Goal: Obtain resource: Download file/media

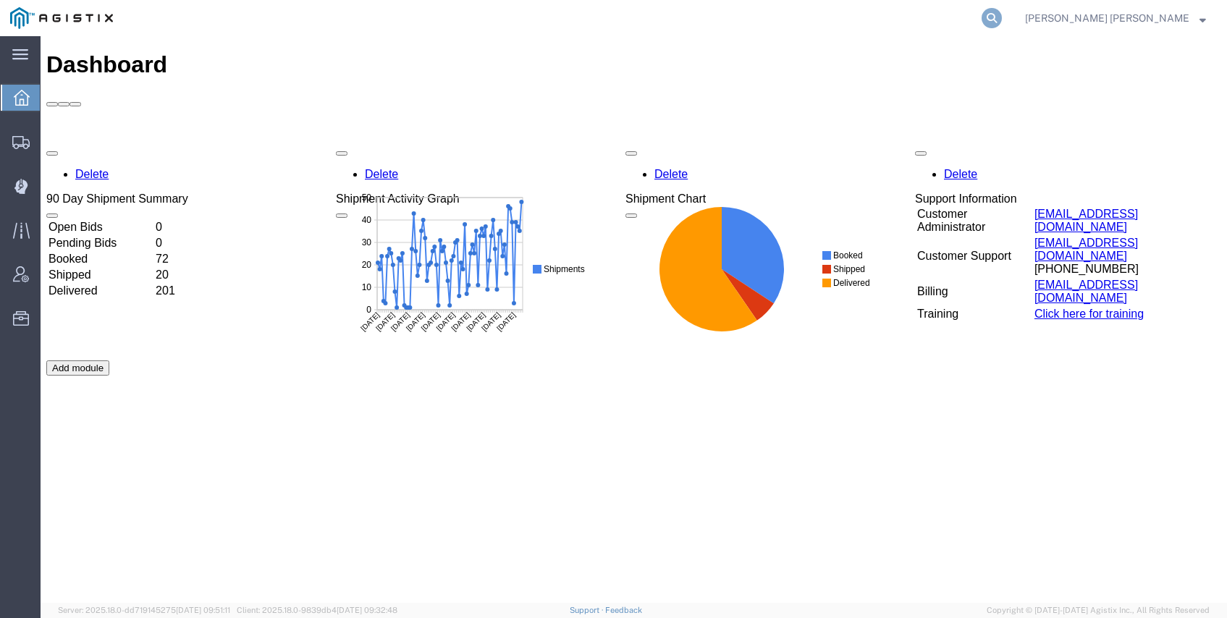
click at [1002, 16] on icon at bounding box center [992, 18] width 20 height 20
click at [975, 20] on input "search" at bounding box center [762, 18] width 440 height 35
paste input "56375266"
type input "56375266"
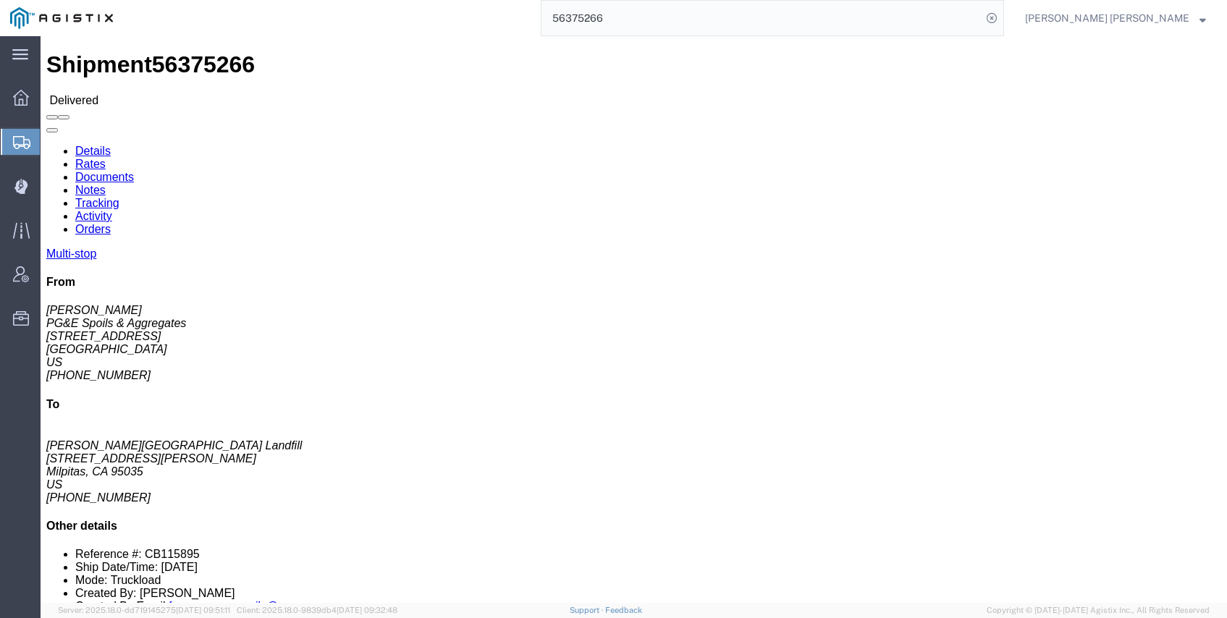
click link "Documents"
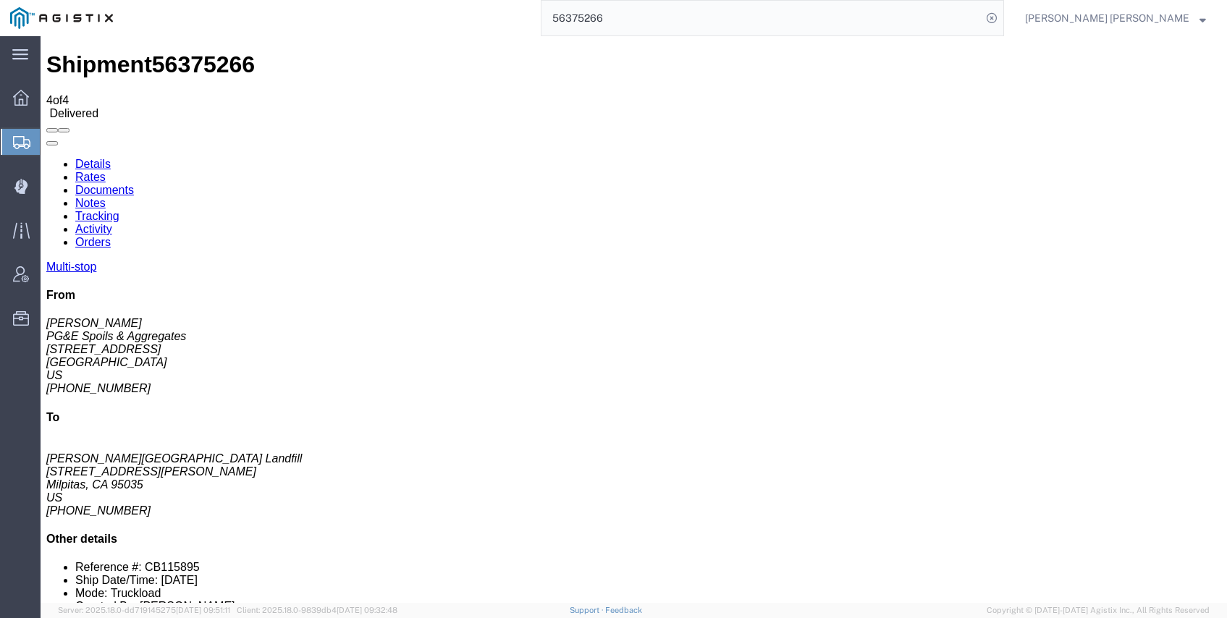
checkbox input "true"
drag, startPoint x: 59, startPoint y: 232, endPoint x: 64, endPoint y: 261, distance: 29.3
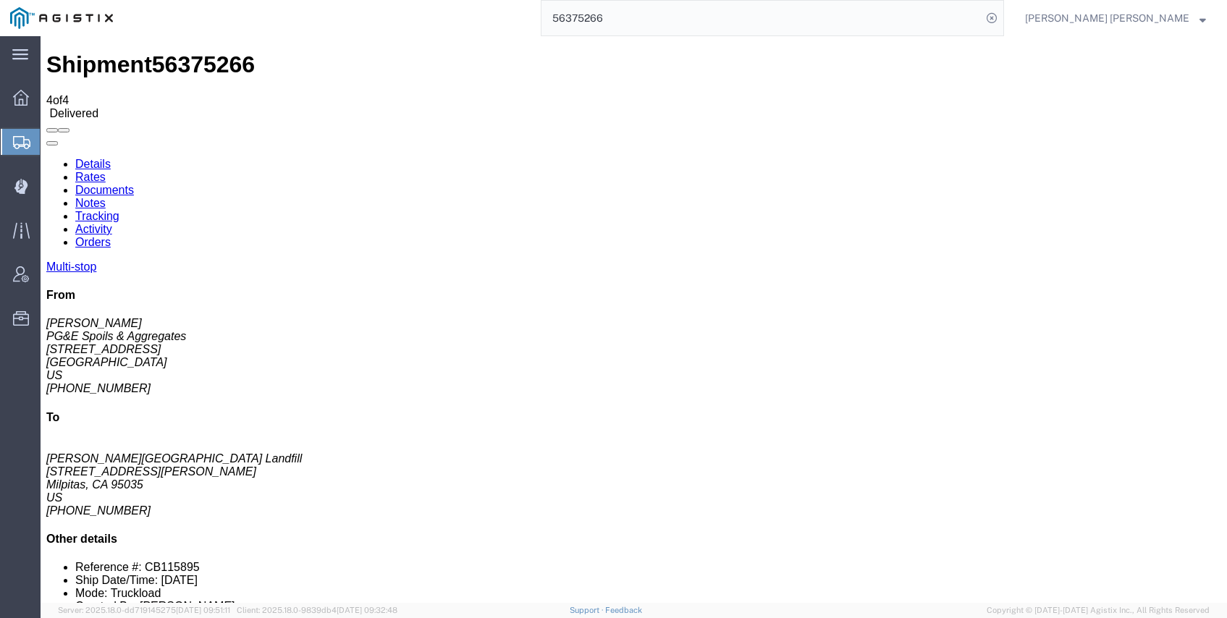
checkbox input "true"
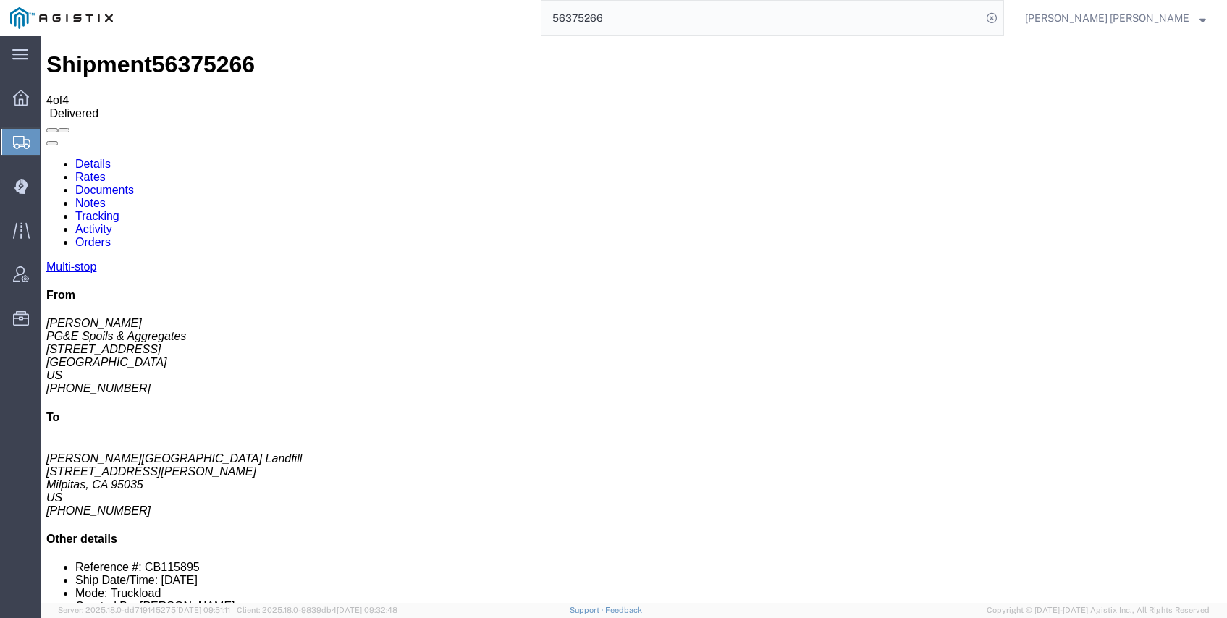
checkbox input "true"
click at [731, 20] on input "56375266" at bounding box center [762, 18] width 440 height 35
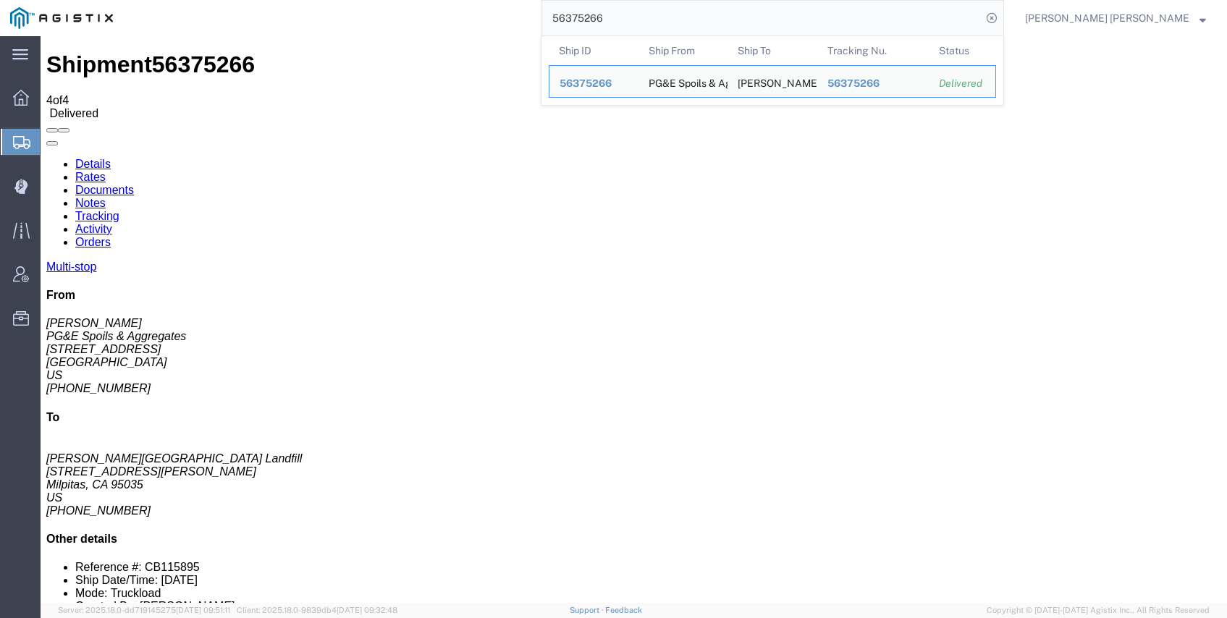
drag, startPoint x: 565, startPoint y: 10, endPoint x: 481, endPoint y: 9, distance: 84.7
click at [487, 10] on div "56375266 Ship ID Ship From Ship To Tracking Nu. Status Ship ID 56375266 Ship Fr…" at bounding box center [563, 18] width 881 height 36
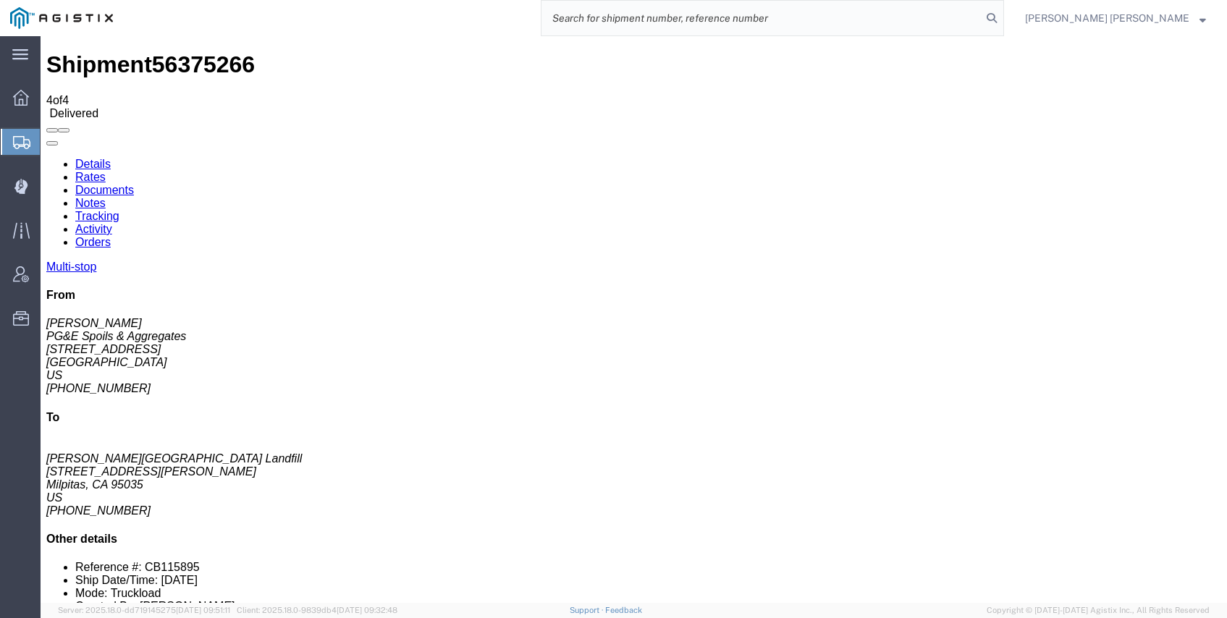
paste input "56375320"
type input "56375320"
drag, startPoint x: 741, startPoint y: 18, endPoint x: 472, endPoint y: 2, distance: 269.8
click at [492, 3] on div "56375320" at bounding box center [563, 18] width 881 height 36
paste input "56375320"
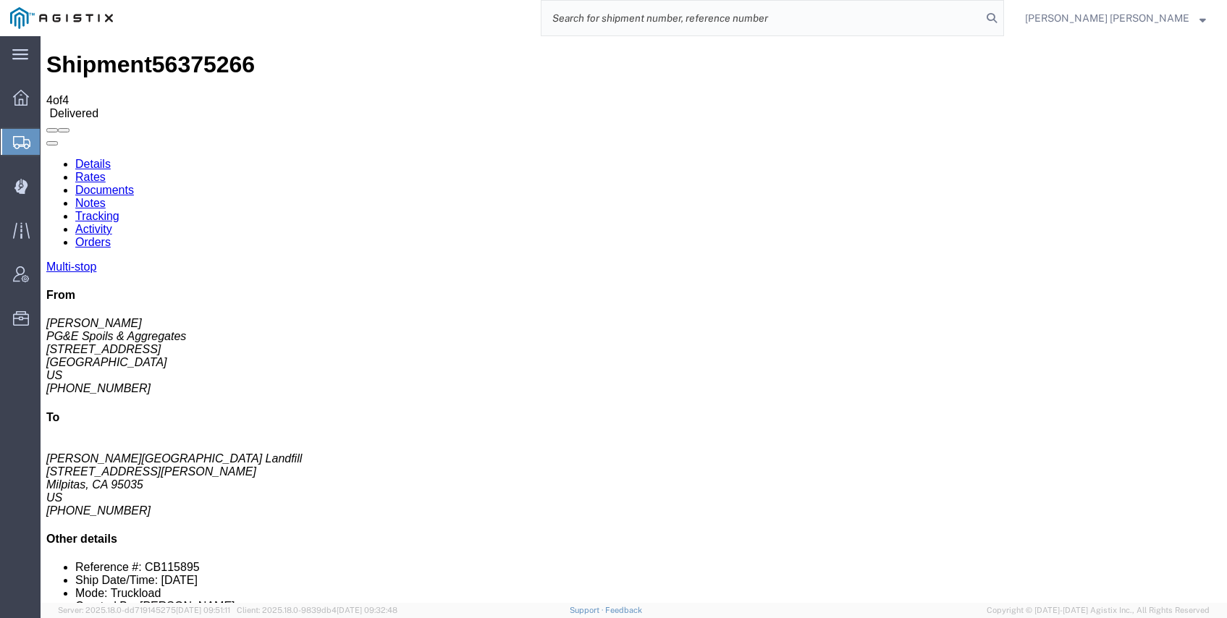
type input "56375320"
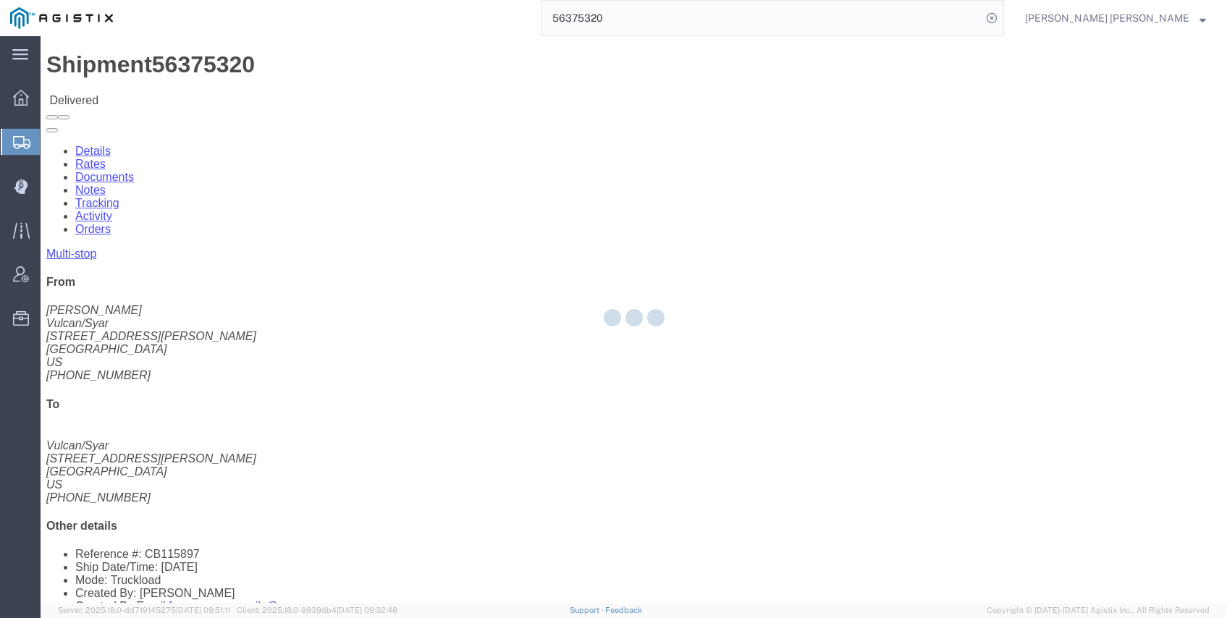
click at [209, 92] on div at bounding box center [634, 319] width 1187 height 567
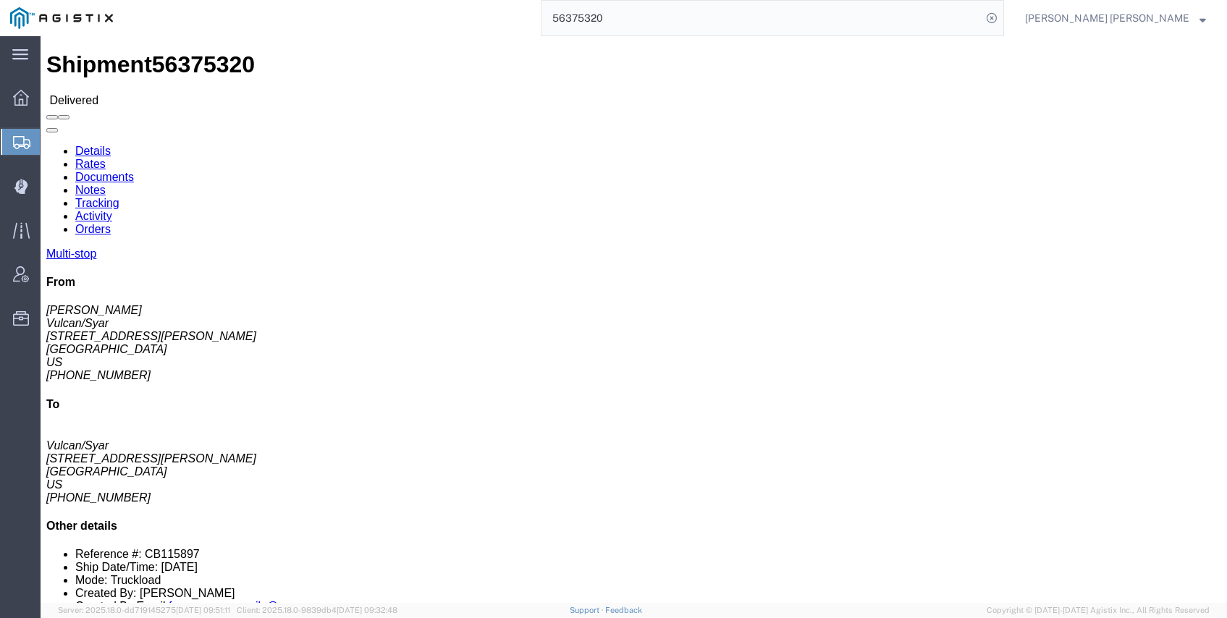
click link "Documents"
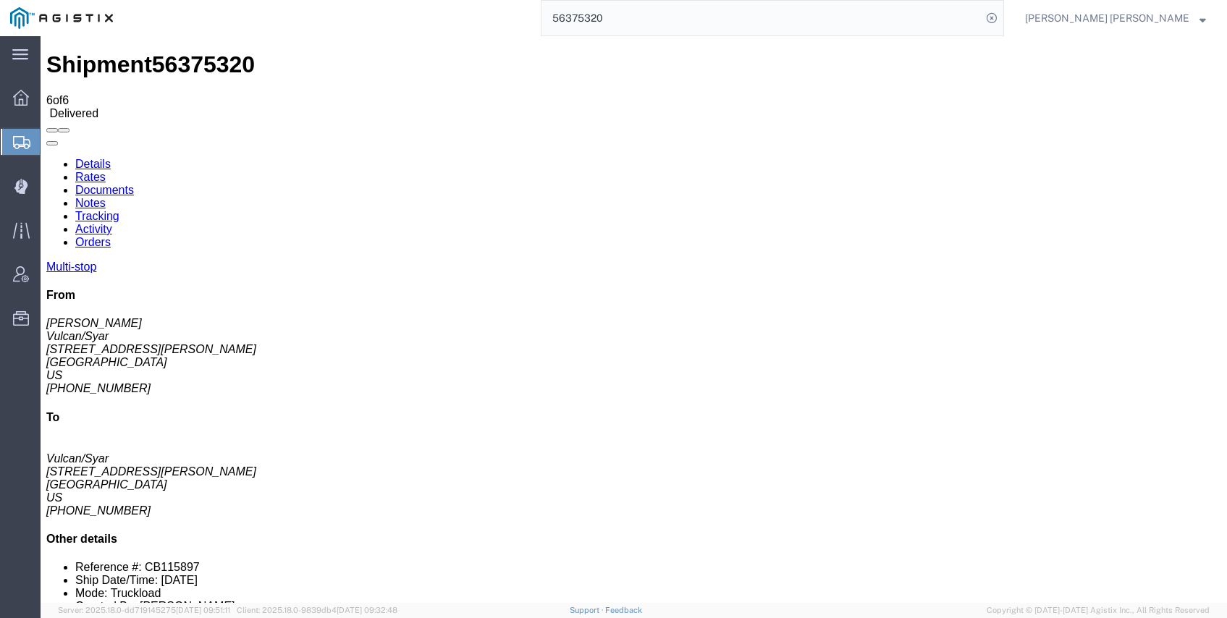
checkbox input "true"
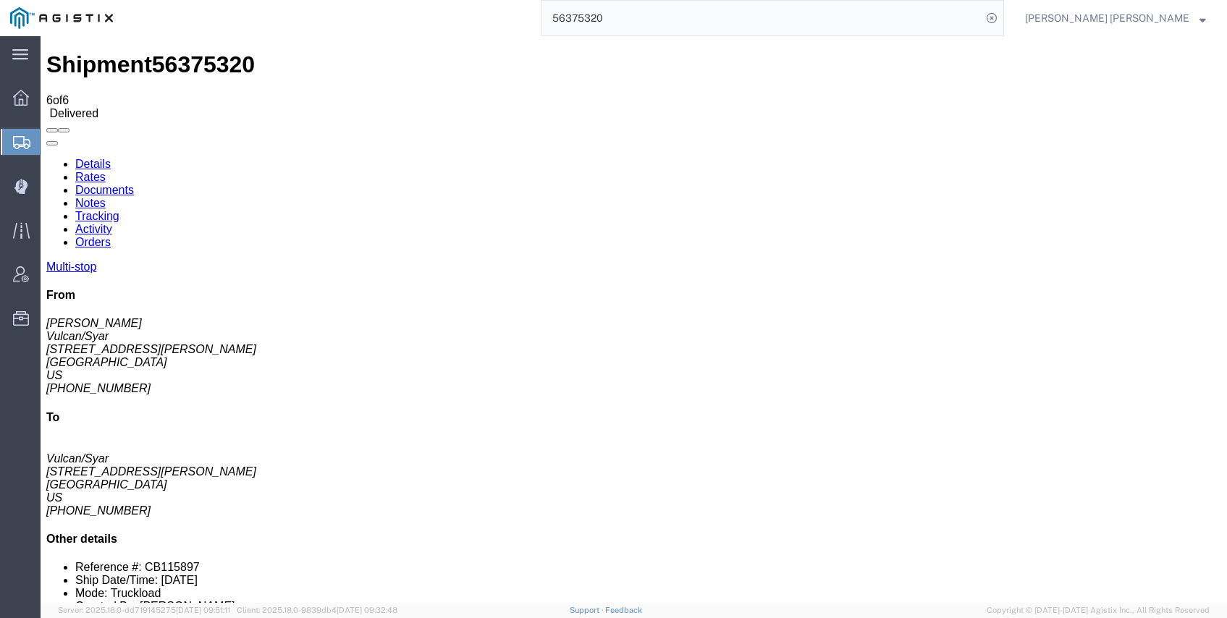
checkbox input "true"
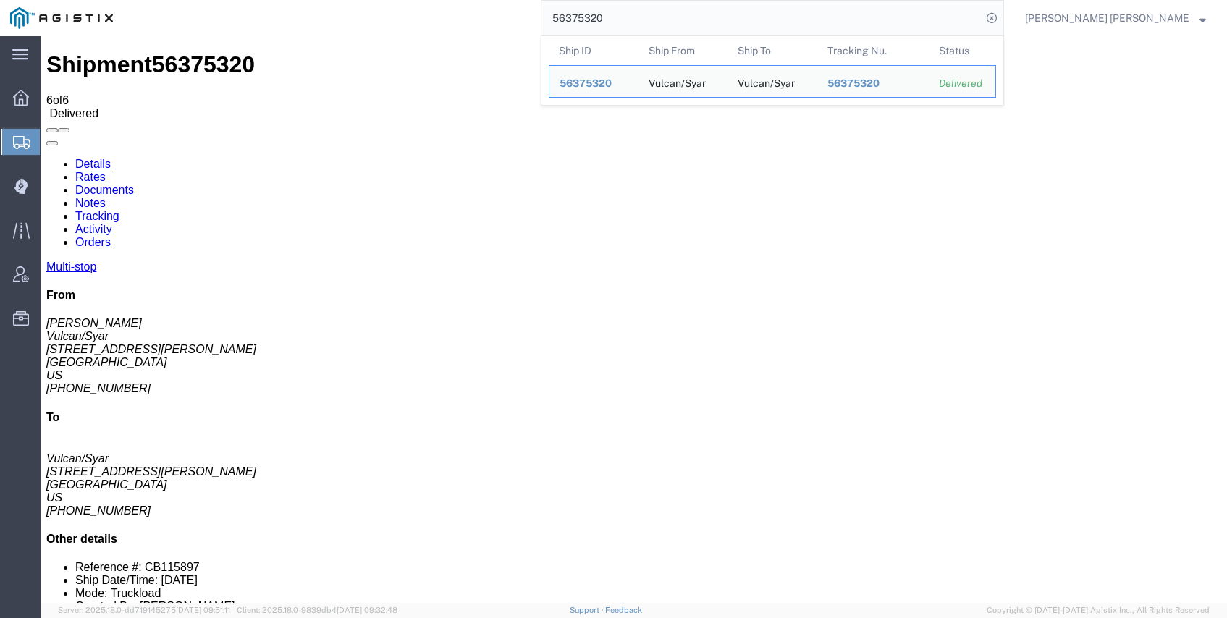
drag, startPoint x: 683, startPoint y: 22, endPoint x: 513, endPoint y: 6, distance: 170.9
click at [512, 8] on div "56375320 Ship ID Ship From Ship To Tracking Nu. Status Ship ID 56375320 Ship Fr…" at bounding box center [563, 18] width 881 height 36
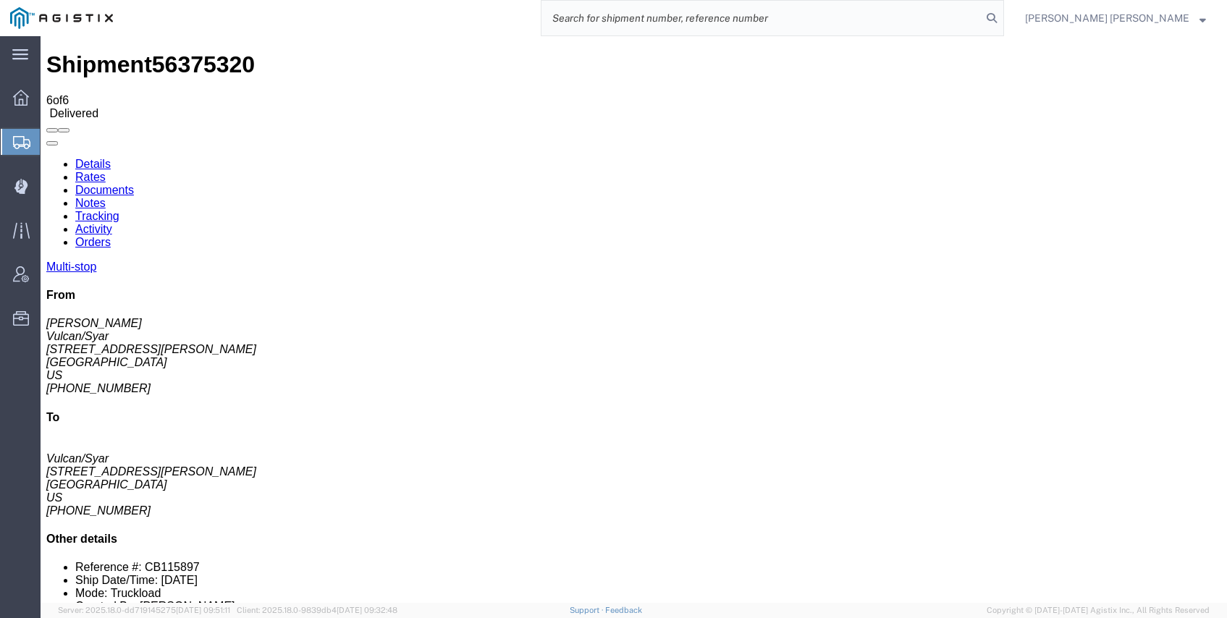
paste input "56375274"
type input "56375274"
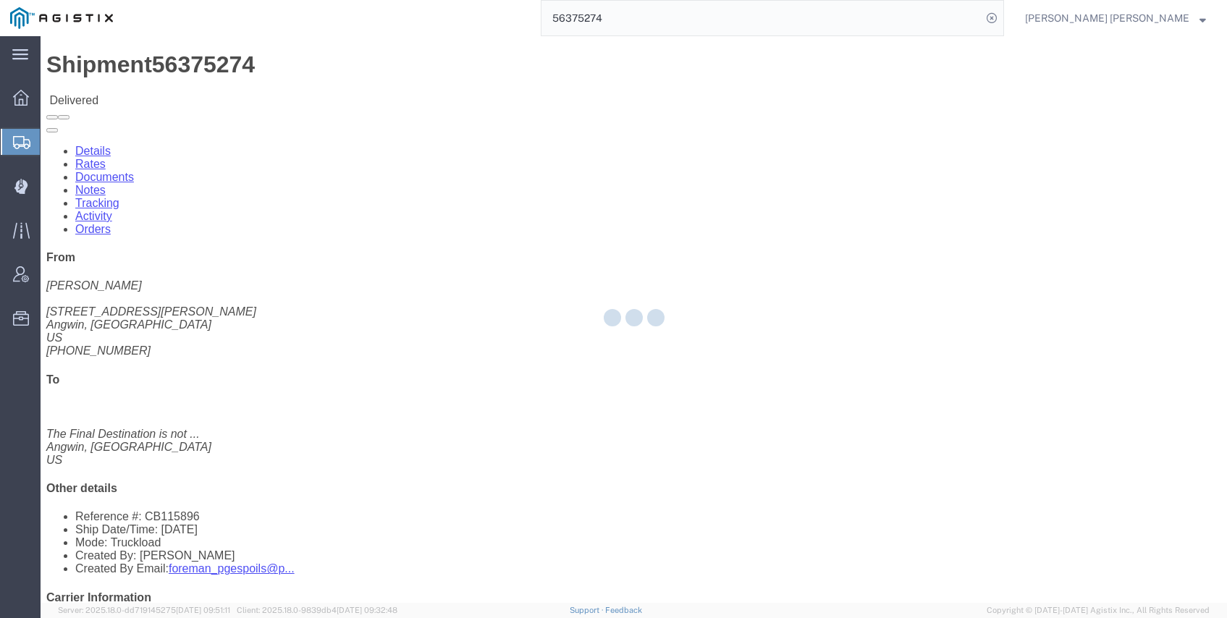
click at [204, 87] on div at bounding box center [634, 319] width 1187 height 567
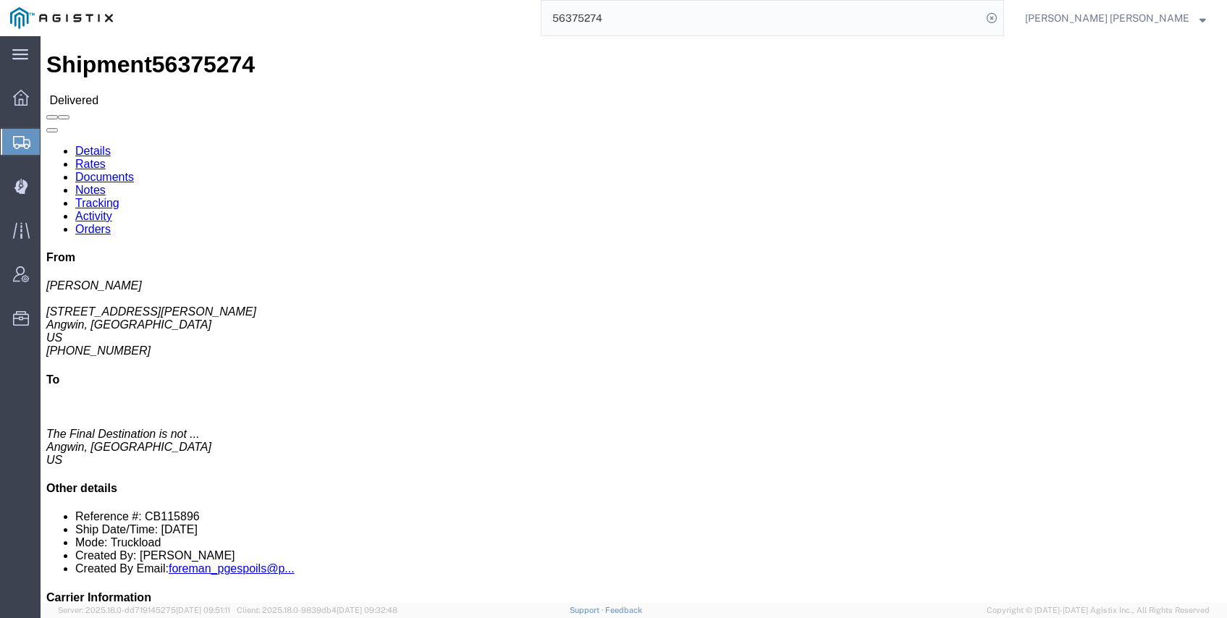
click link "Documents"
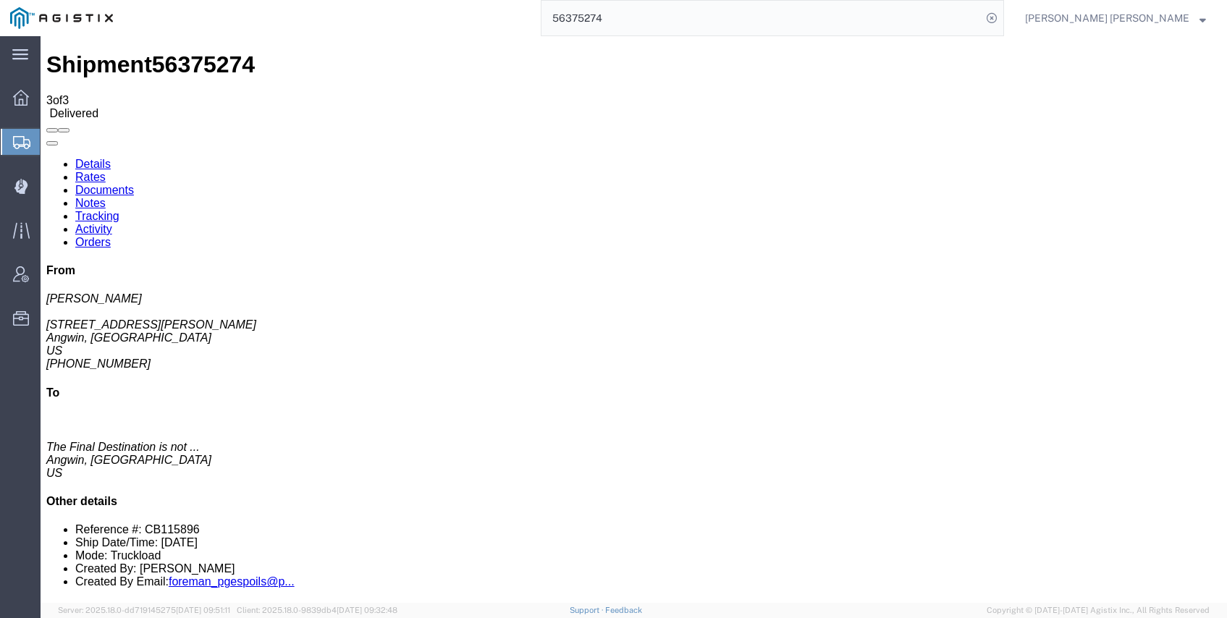
checkbox input "true"
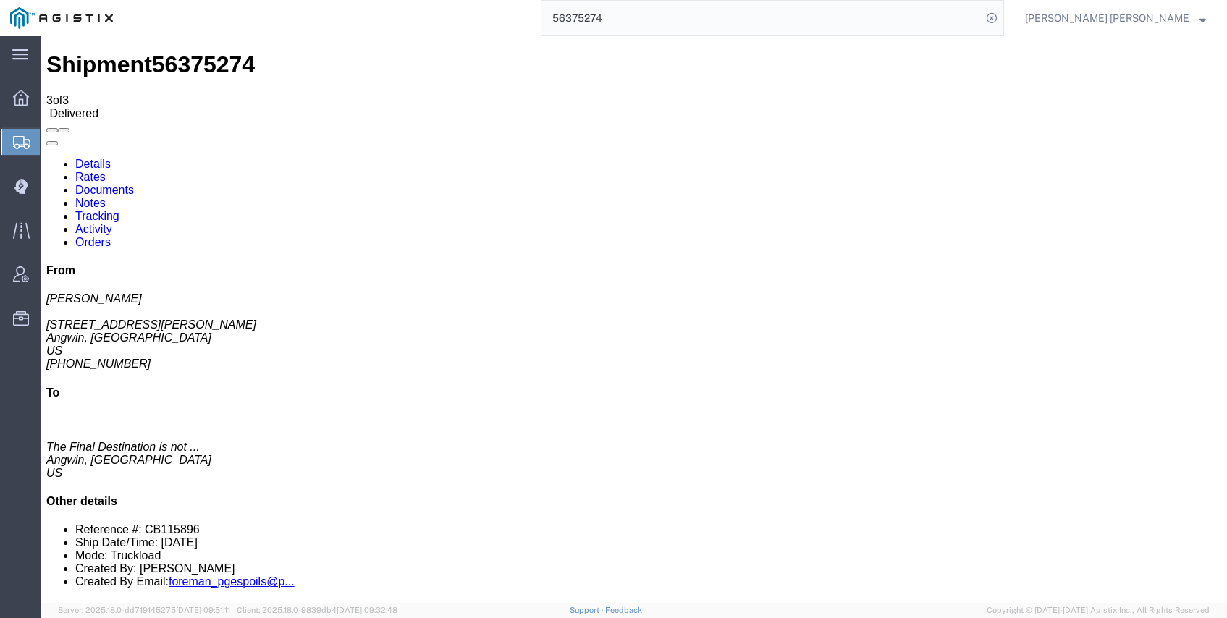
click at [707, 22] on input "56375274" at bounding box center [762, 18] width 440 height 35
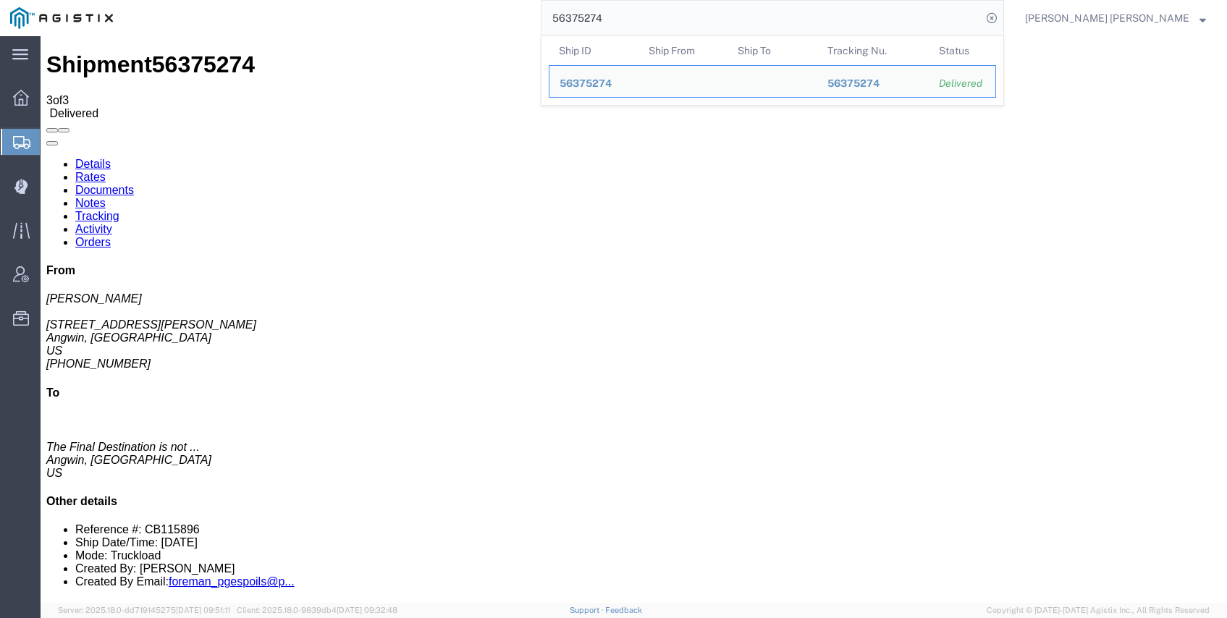
drag, startPoint x: 601, startPoint y: 4, endPoint x: 573, endPoint y: 7, distance: 28.4
click at [581, 7] on div "56375274 Ship ID Ship From Ship To Tracking Nu. Status Ship ID 56375274 Ship Fr…" at bounding box center [563, 18] width 881 height 36
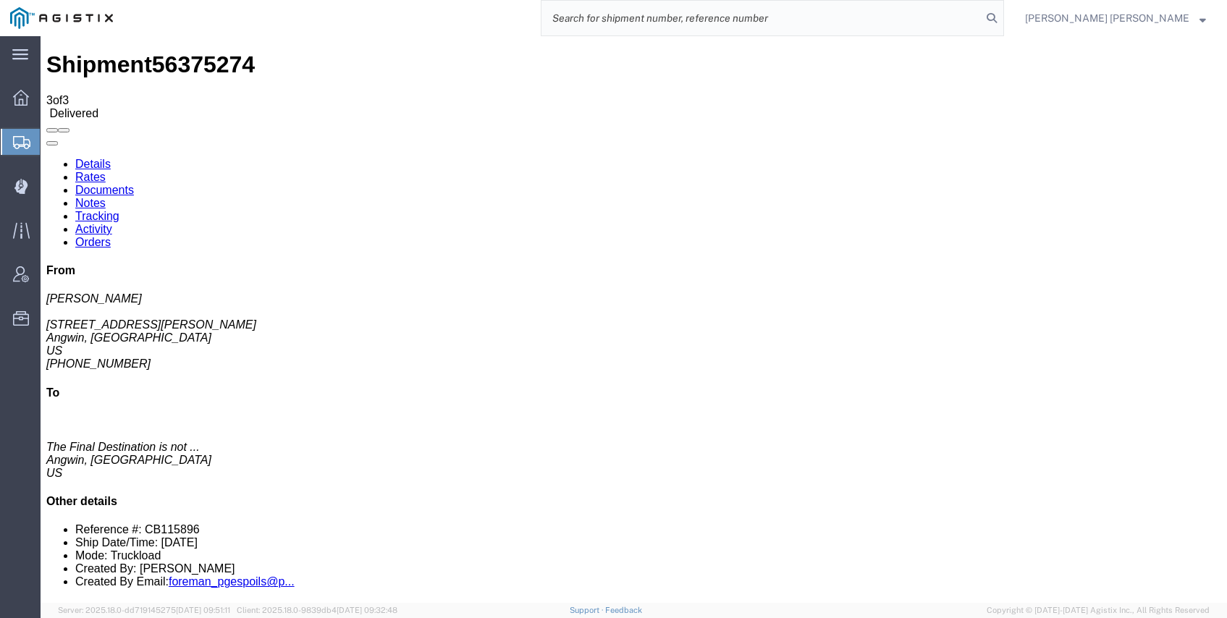
paste input "56375367"
type input "56375367"
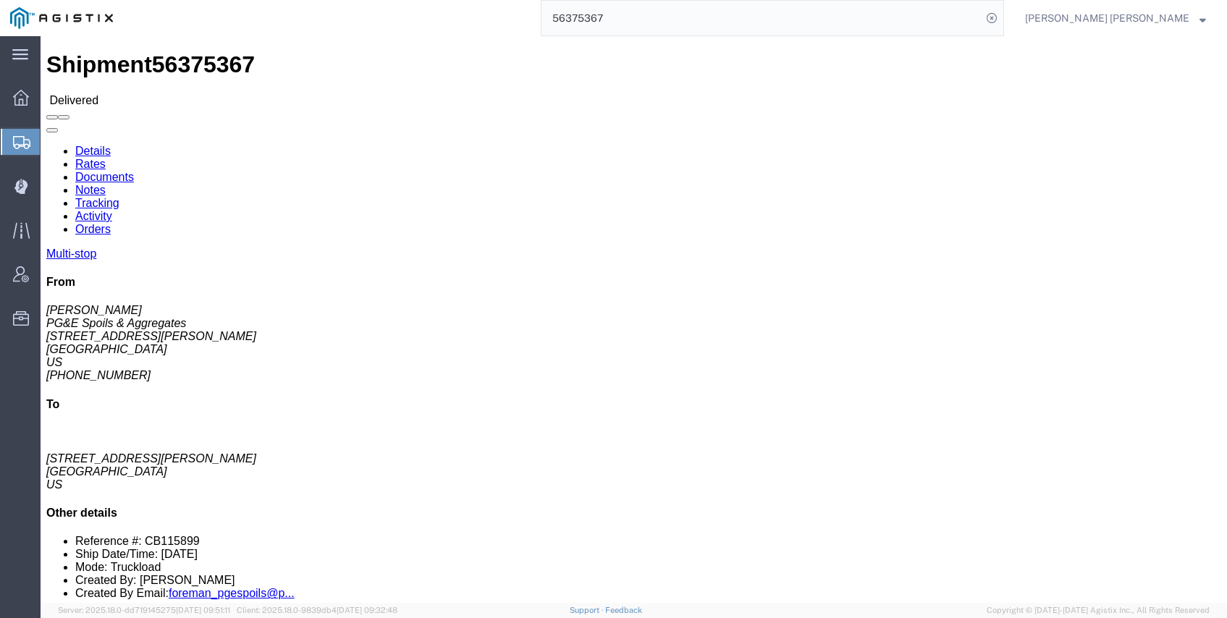
click link "Documents"
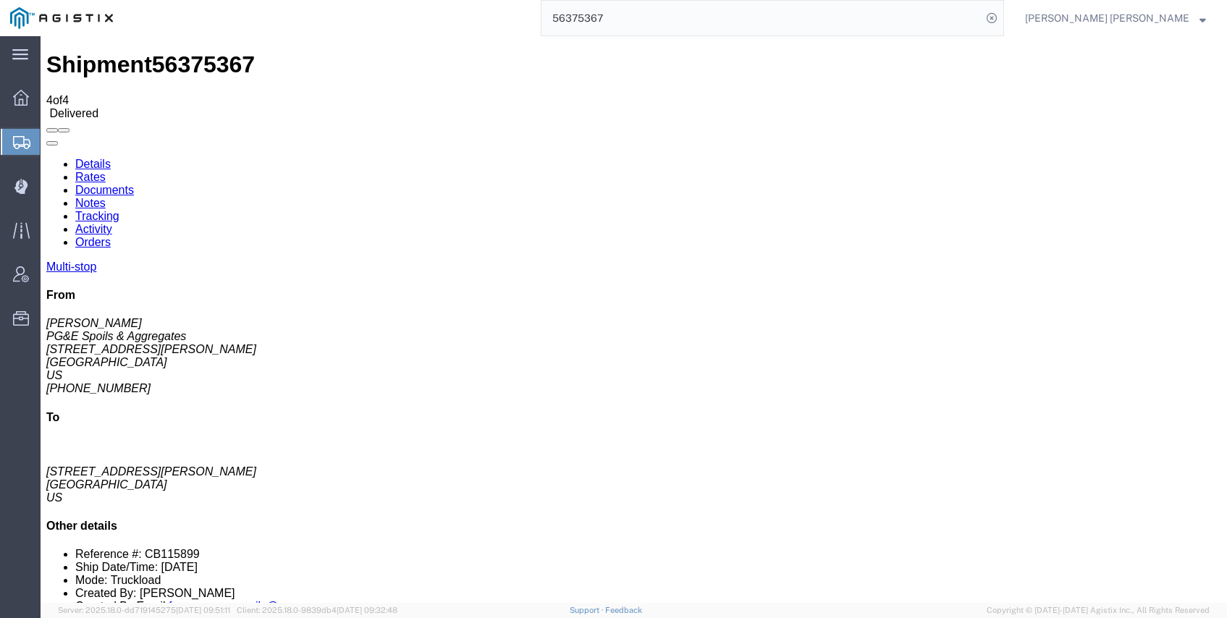
checkbox input "true"
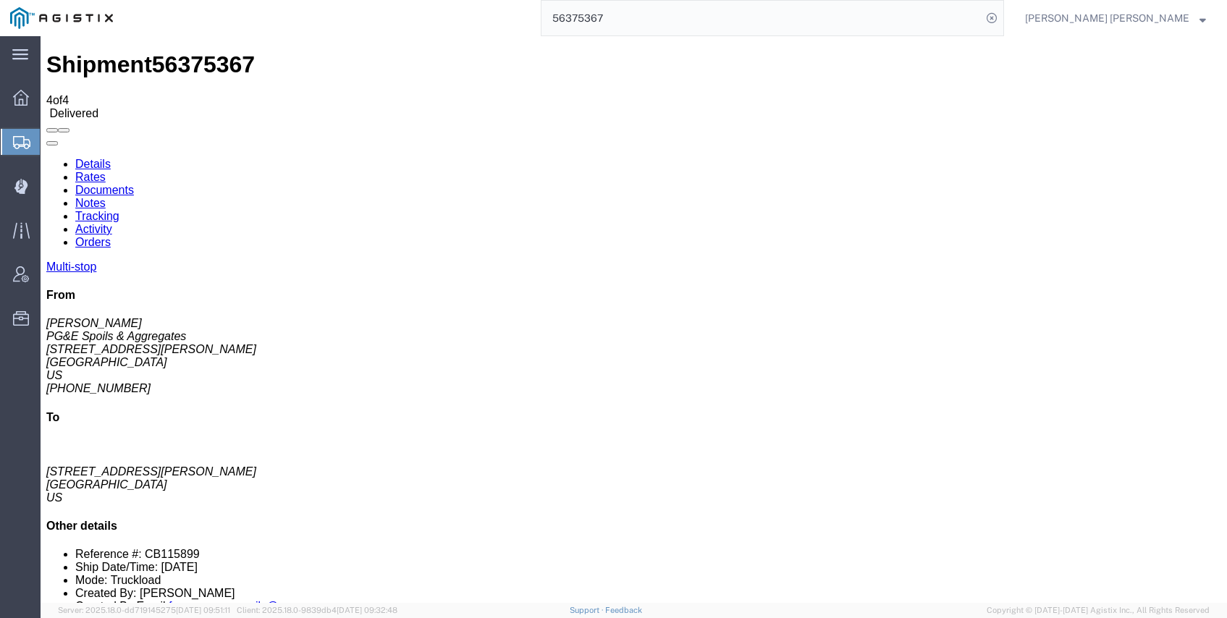
checkbox input "true"
click at [733, 24] on input "56375367" at bounding box center [762, 18] width 440 height 35
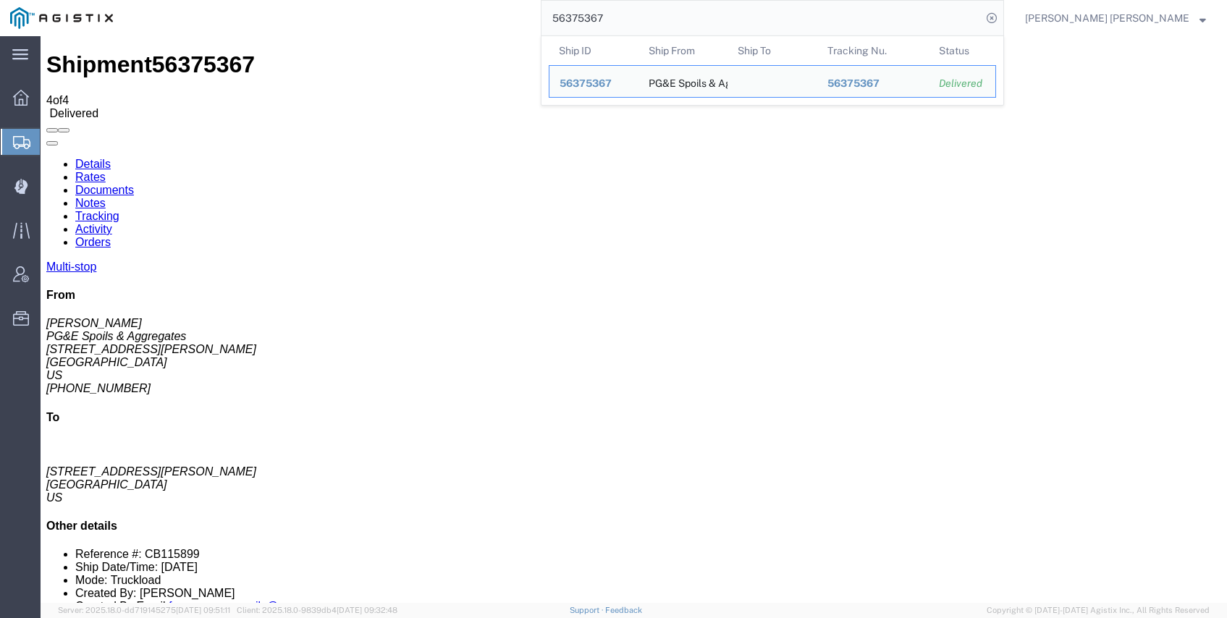
drag, startPoint x: 689, startPoint y: 12, endPoint x: 409, endPoint y: -4, distance: 280.7
click at [409, 0] on html "main_menu Created with Sketch. Collapse Menu Dashboard Shipments Create Shipmen…" at bounding box center [613, 309] width 1227 height 618
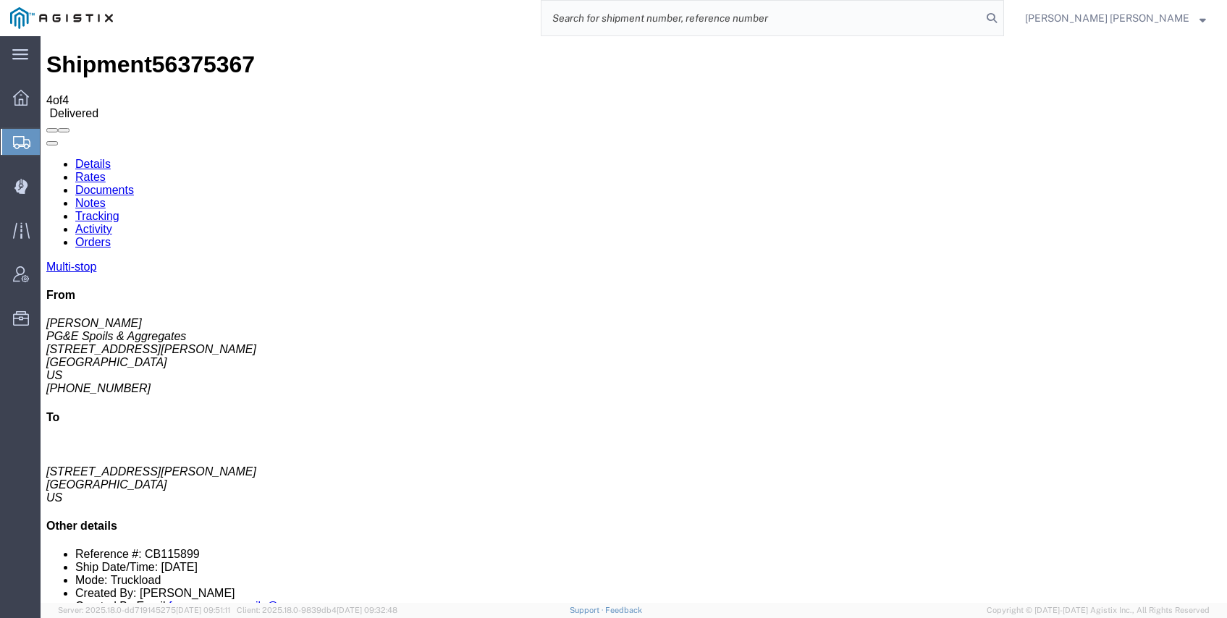
paste input "56505854"
type input "56505854"
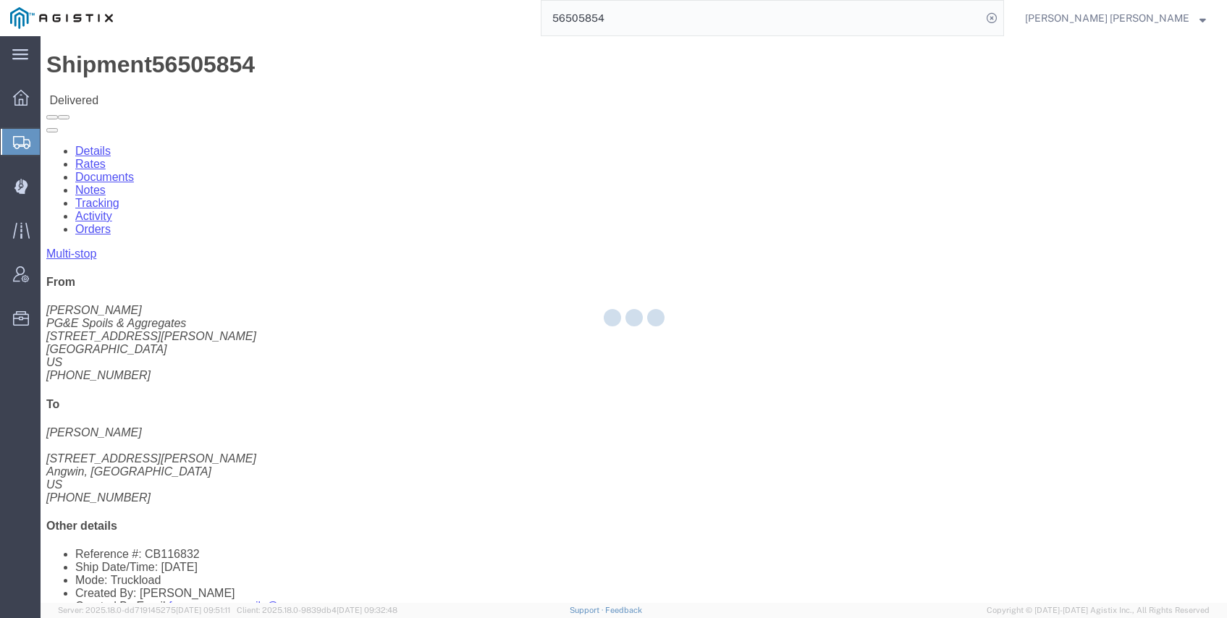
click at [191, 89] on div at bounding box center [634, 319] width 1187 height 567
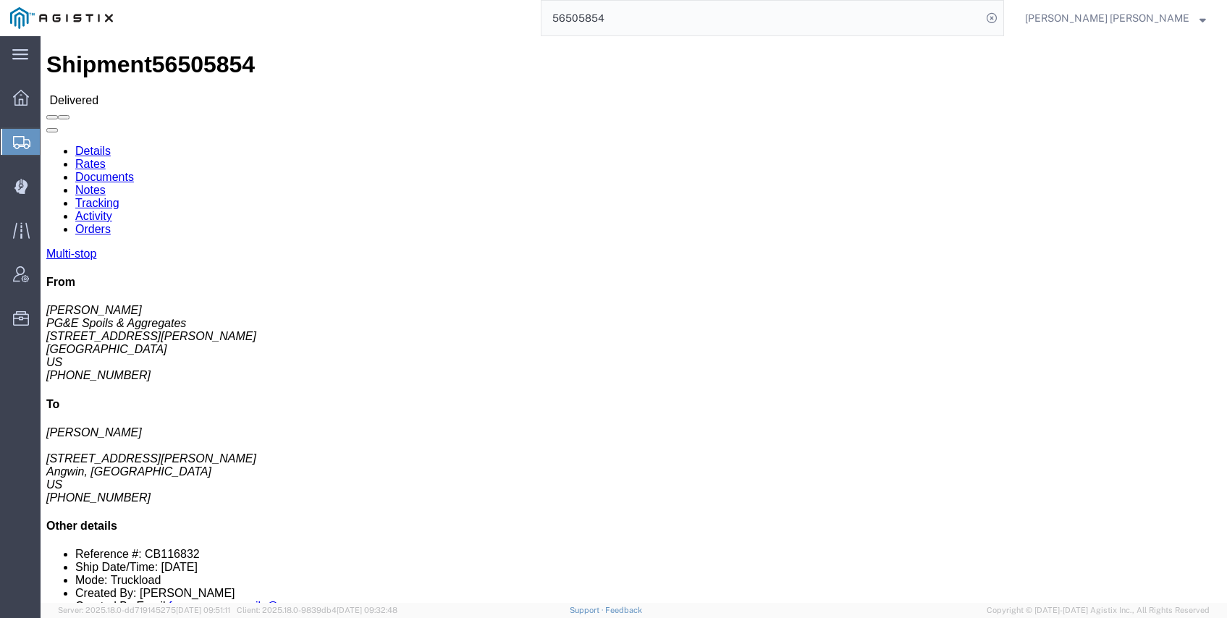
click link "Documents"
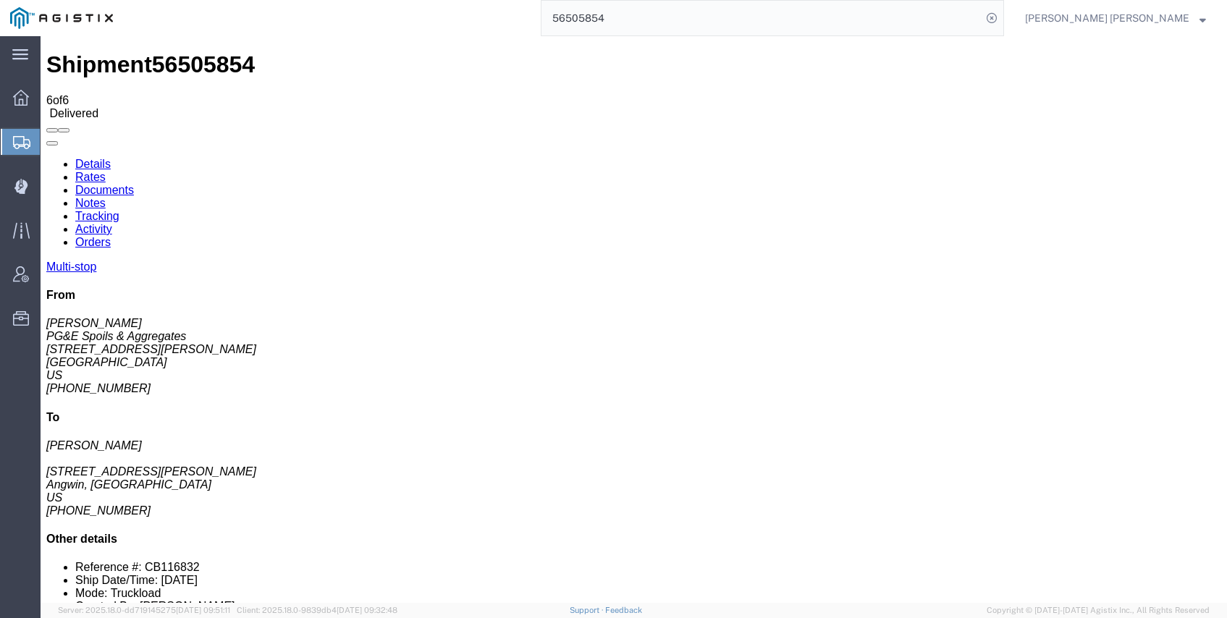
checkbox input "true"
drag, startPoint x: 59, startPoint y: 256, endPoint x: 64, endPoint y: 264, distance: 10.1
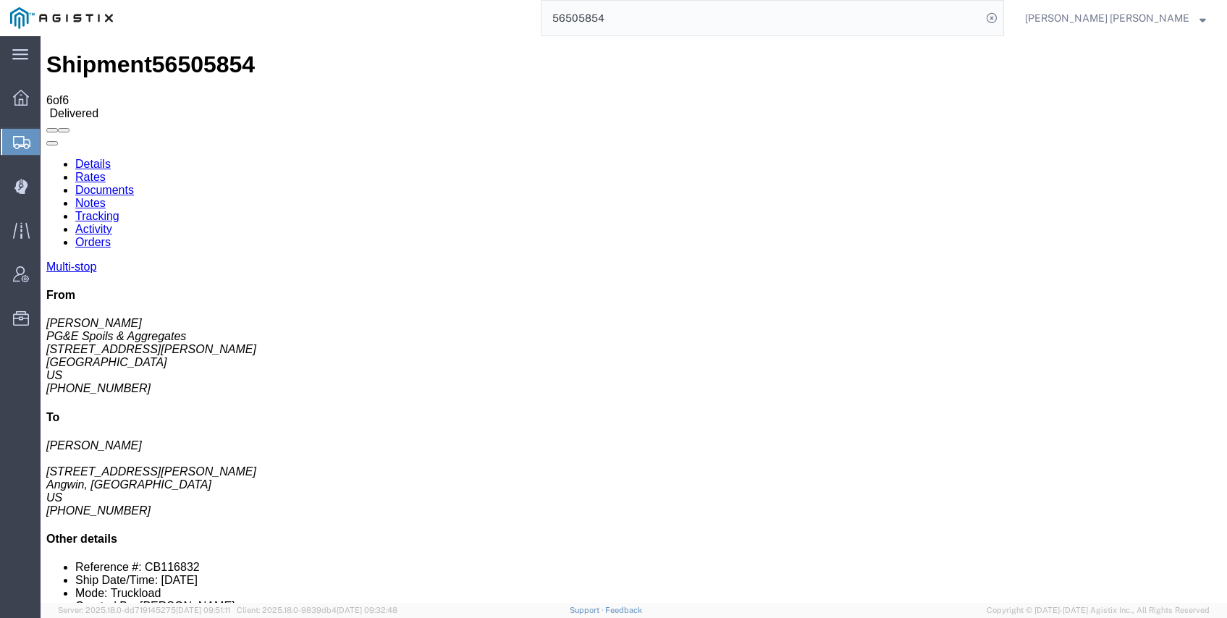
checkbox input "true"
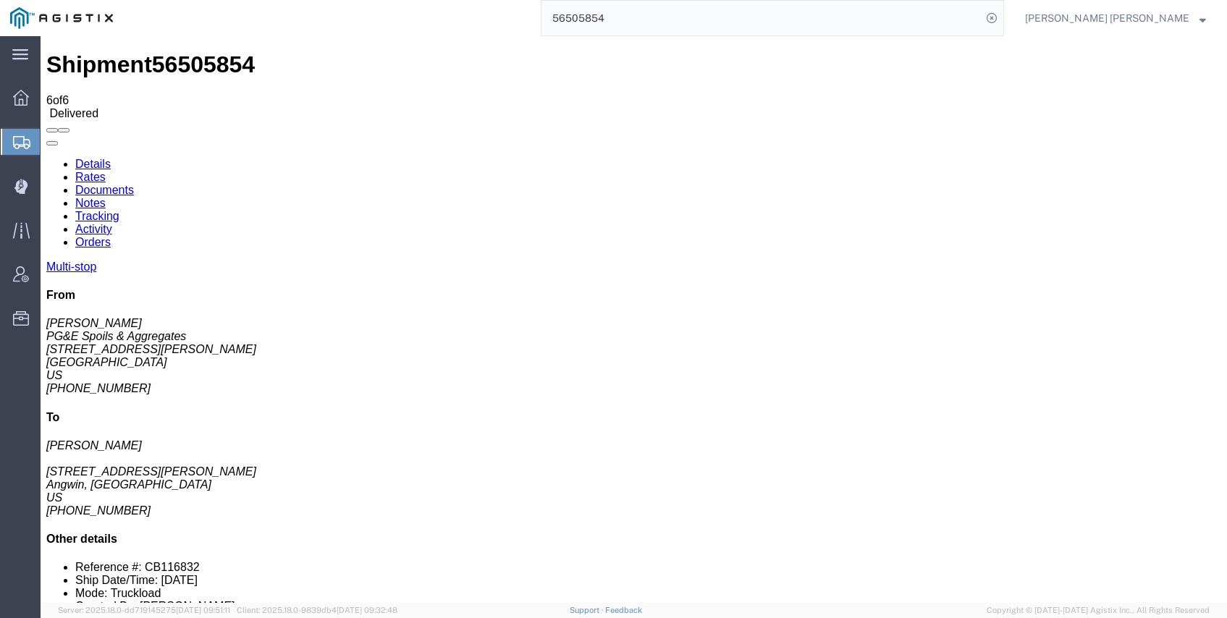
checkbox input "true"
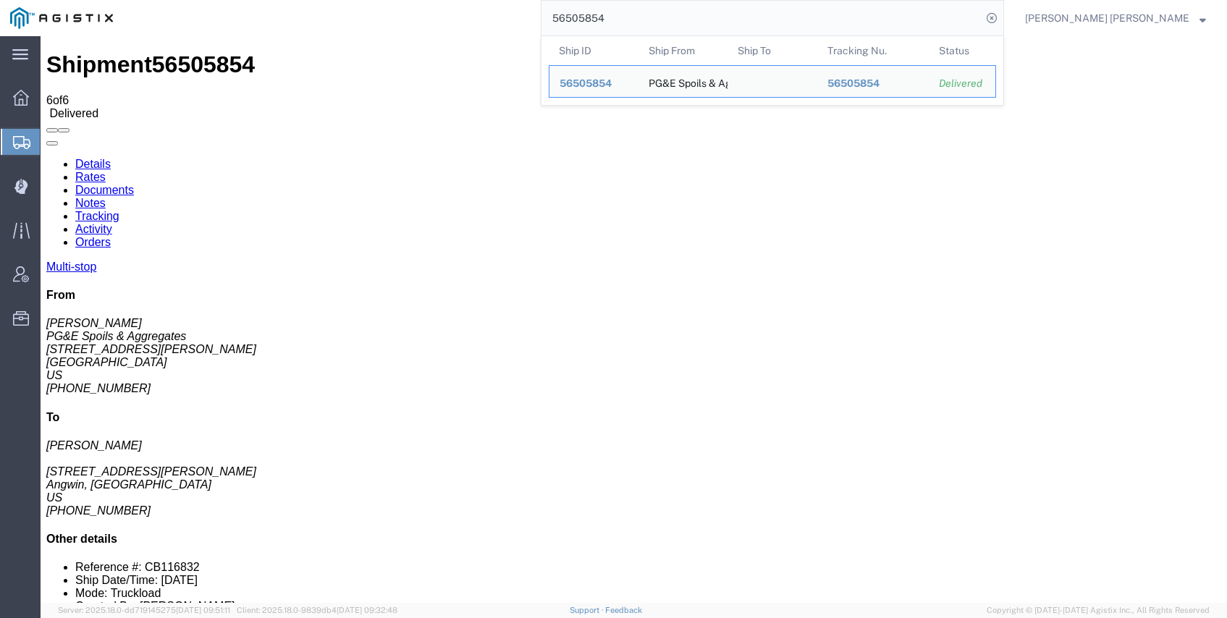
click at [677, 28] on input "56505854" at bounding box center [762, 18] width 440 height 35
click at [1002, 22] on icon at bounding box center [992, 18] width 20 height 20
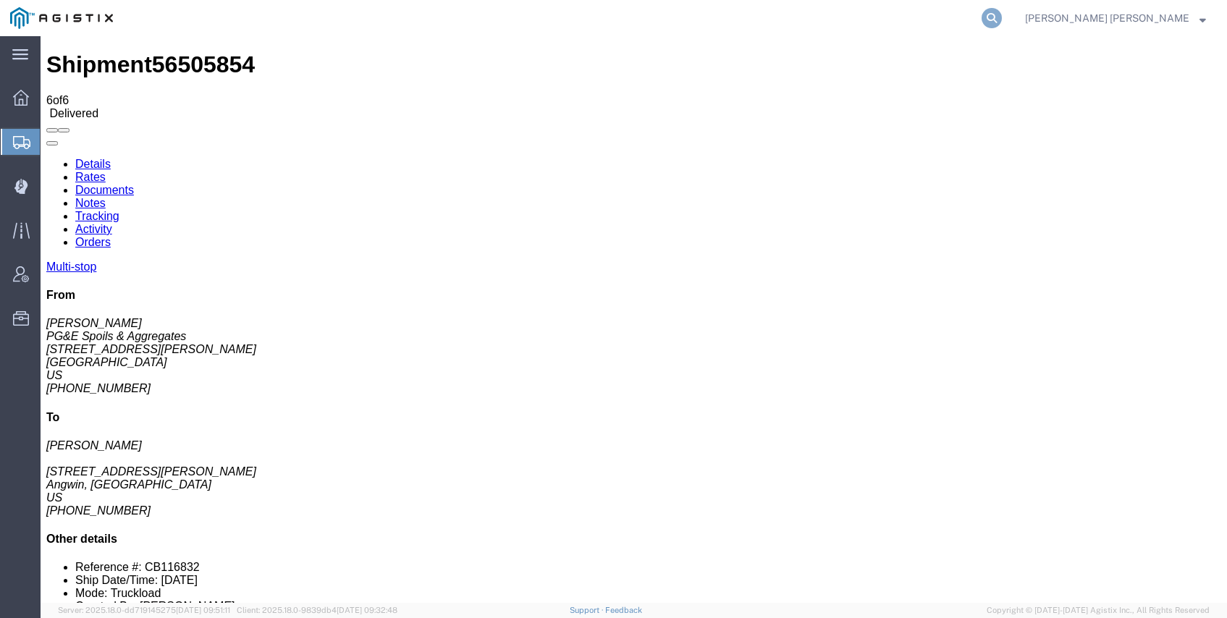
click at [1002, 17] on icon at bounding box center [992, 18] width 20 height 20
click at [820, 17] on input "search" at bounding box center [762, 18] width 440 height 35
paste input "56540793"
click at [827, 22] on input "56540793" at bounding box center [762, 18] width 440 height 35
type input "56540793"
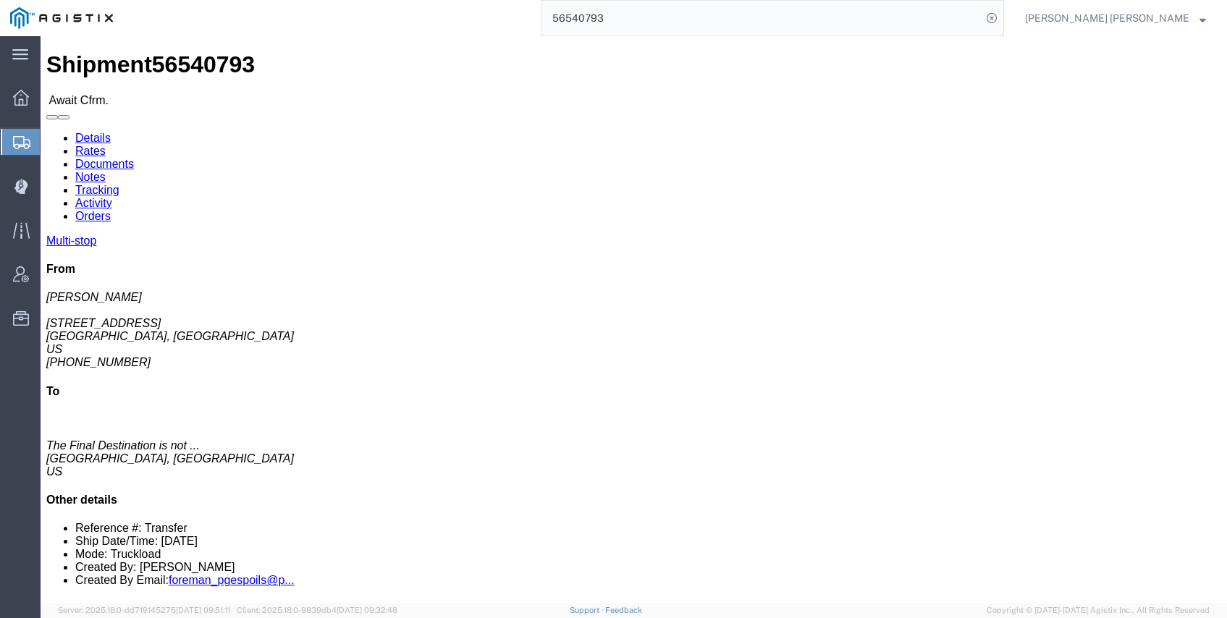
click link "Documents"
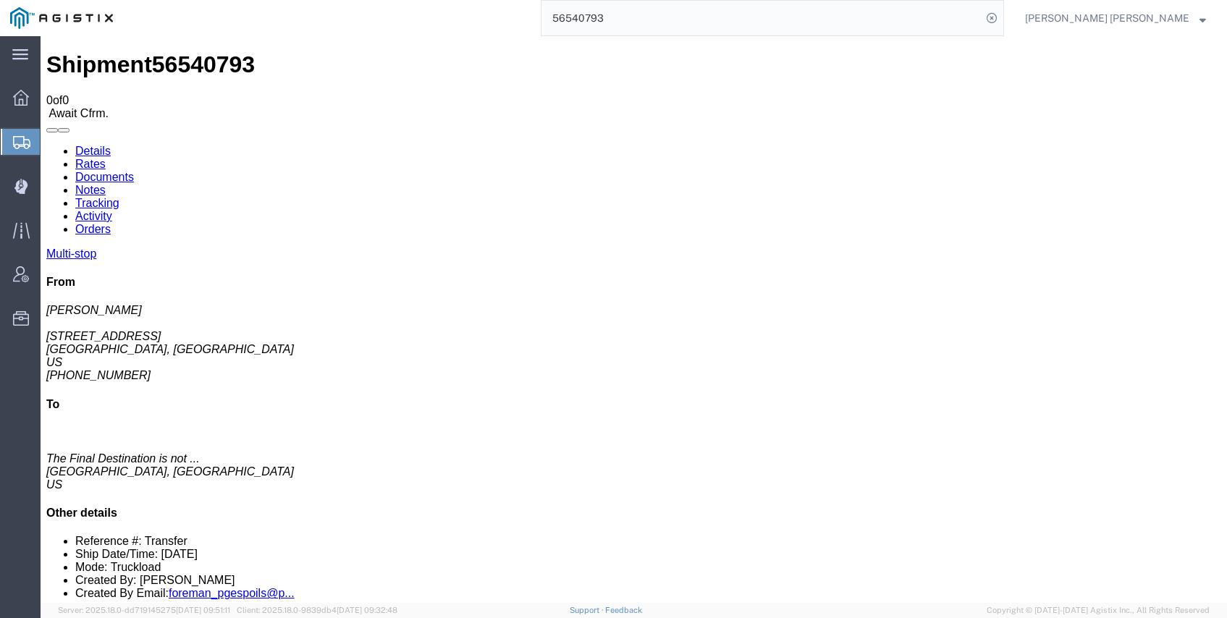
click at [85, 145] on link "Details" at bounding box center [92, 151] width 35 height 12
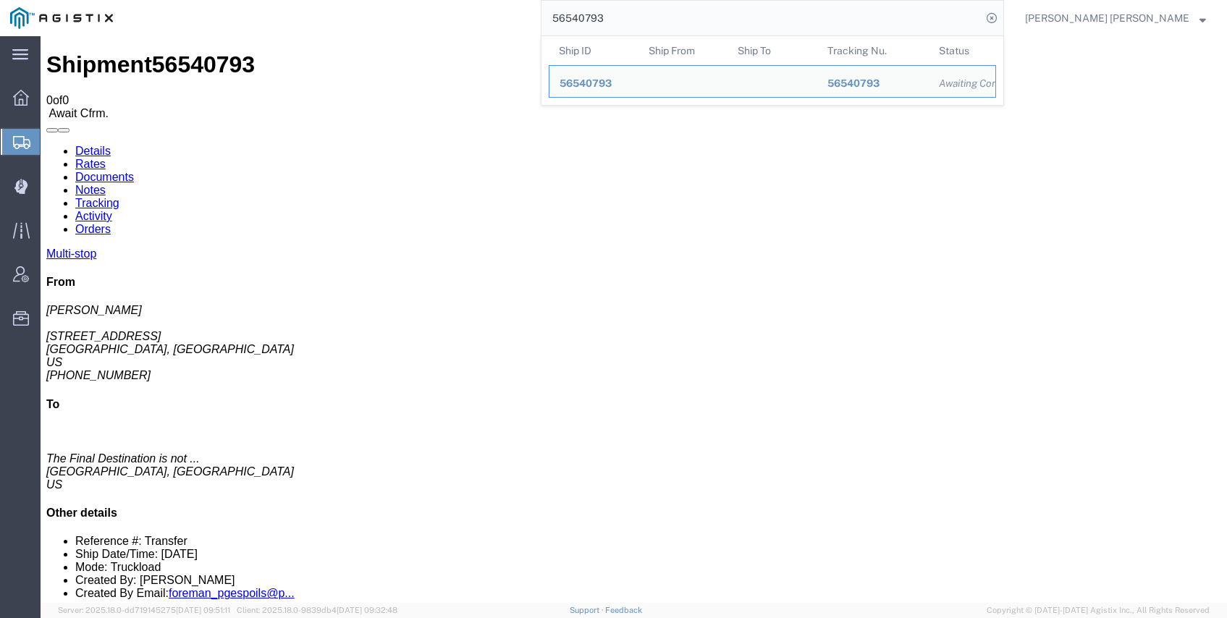
drag, startPoint x: 724, startPoint y: 22, endPoint x: 397, endPoint y: -2, distance: 327.4
click at [397, 0] on html "main_menu Created with Sketch. Collapse Menu Dashboard Shipments Create Shipmen…" at bounding box center [613, 309] width 1227 height 618
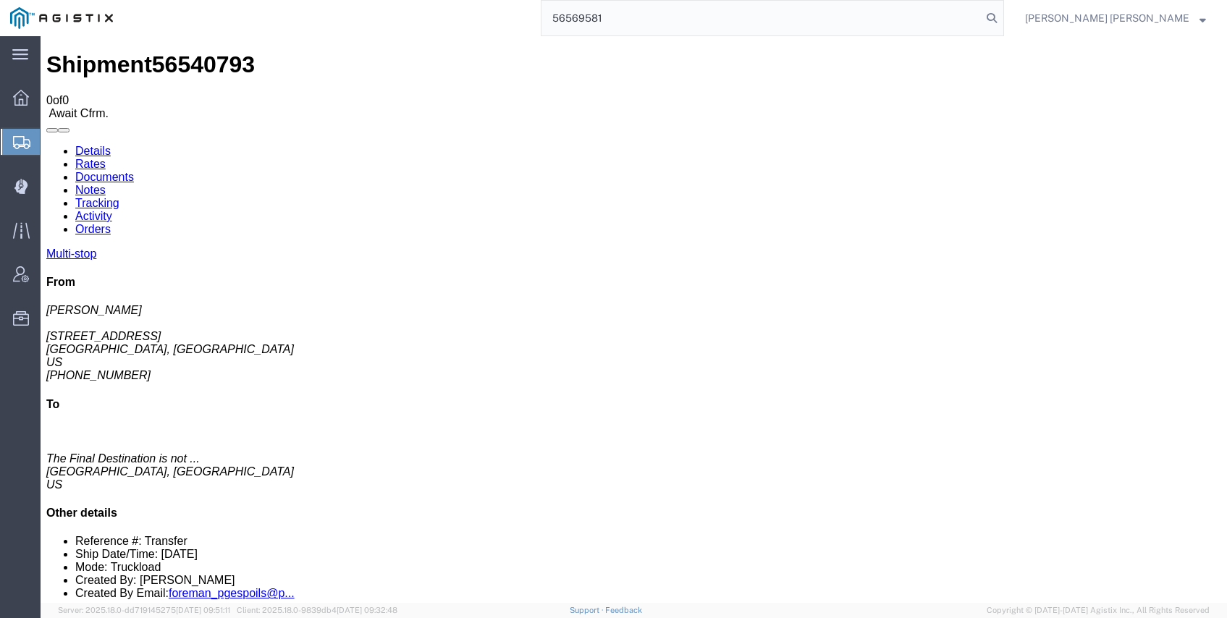
type input "56569581"
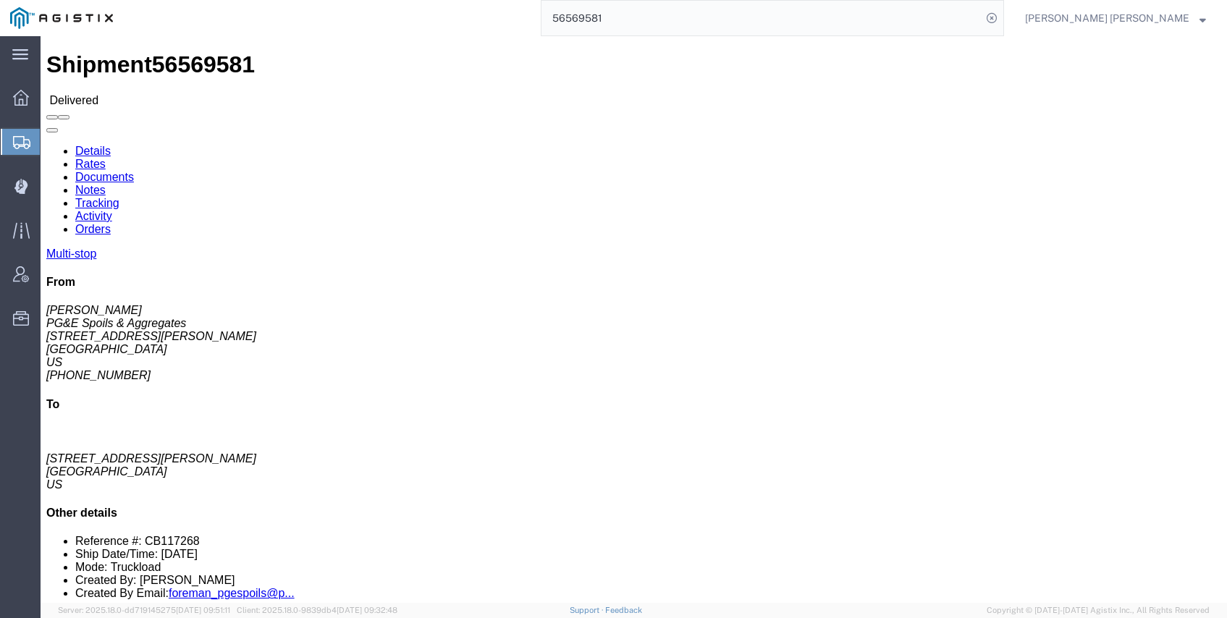
click link "Documents"
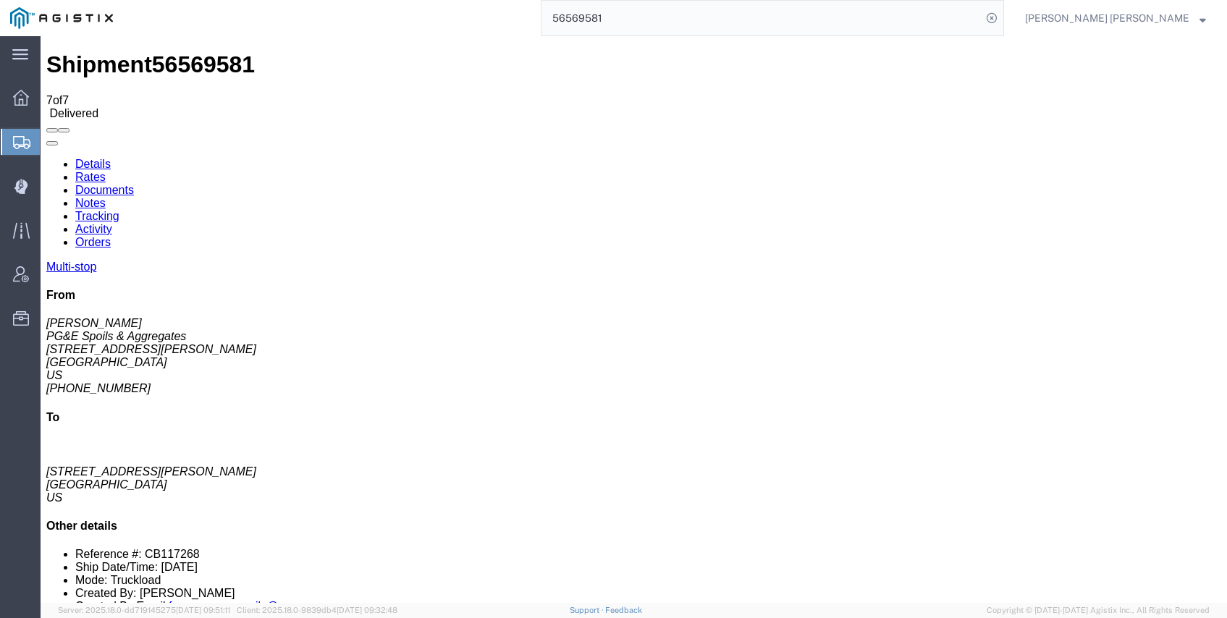
checkbox input "true"
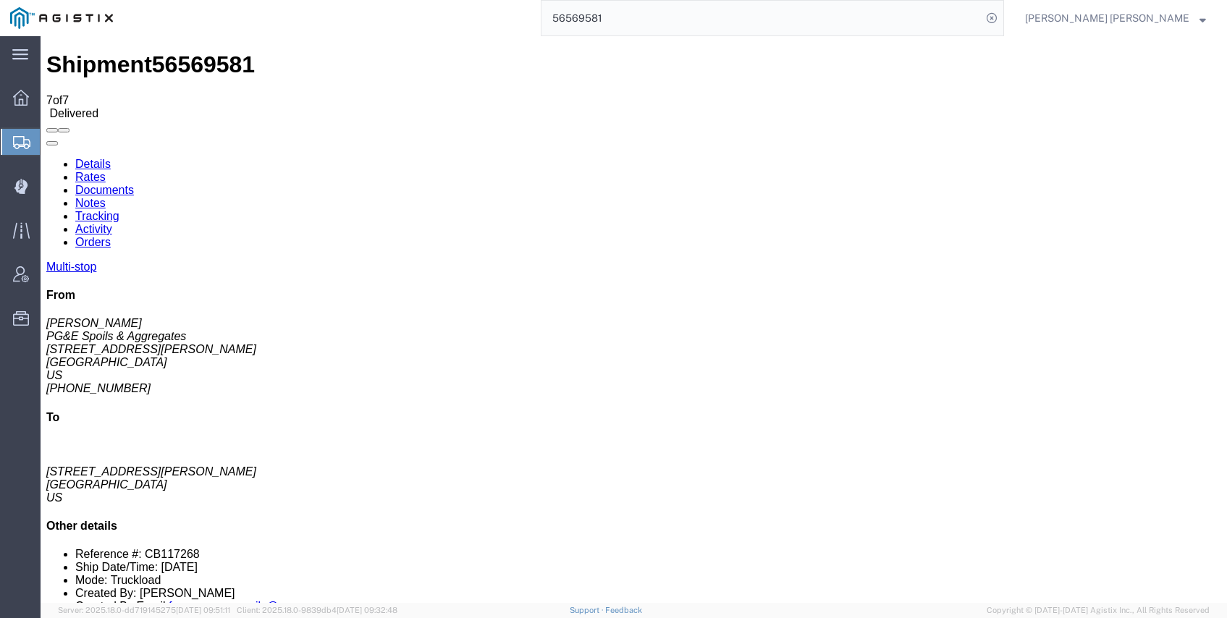
checkbox input "true"
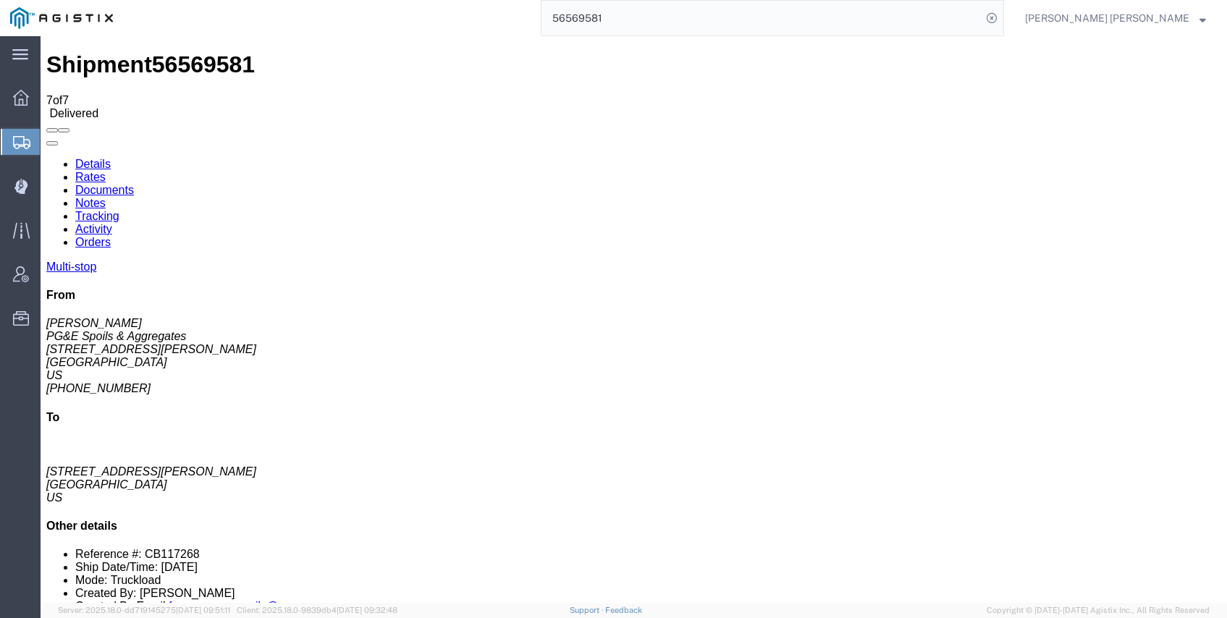
checkbox input "true"
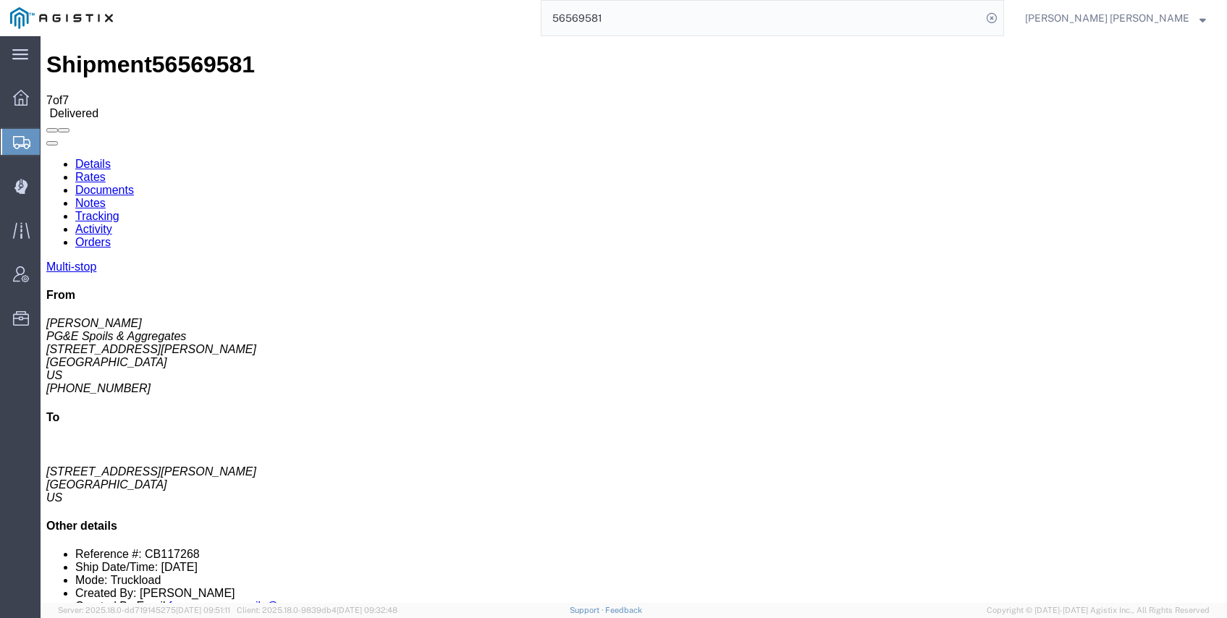
click at [475, 30] on div "56569581" at bounding box center [563, 18] width 881 height 36
drag, startPoint x: 626, startPoint y: 4, endPoint x: 500, endPoint y: -7, distance: 126.5
click at [500, 0] on html "main_menu Created with Sketch. Collapse Menu Dashboard Shipments Create Shipmen…" at bounding box center [613, 309] width 1227 height 618
paste input "56650498"
type input "56650498"
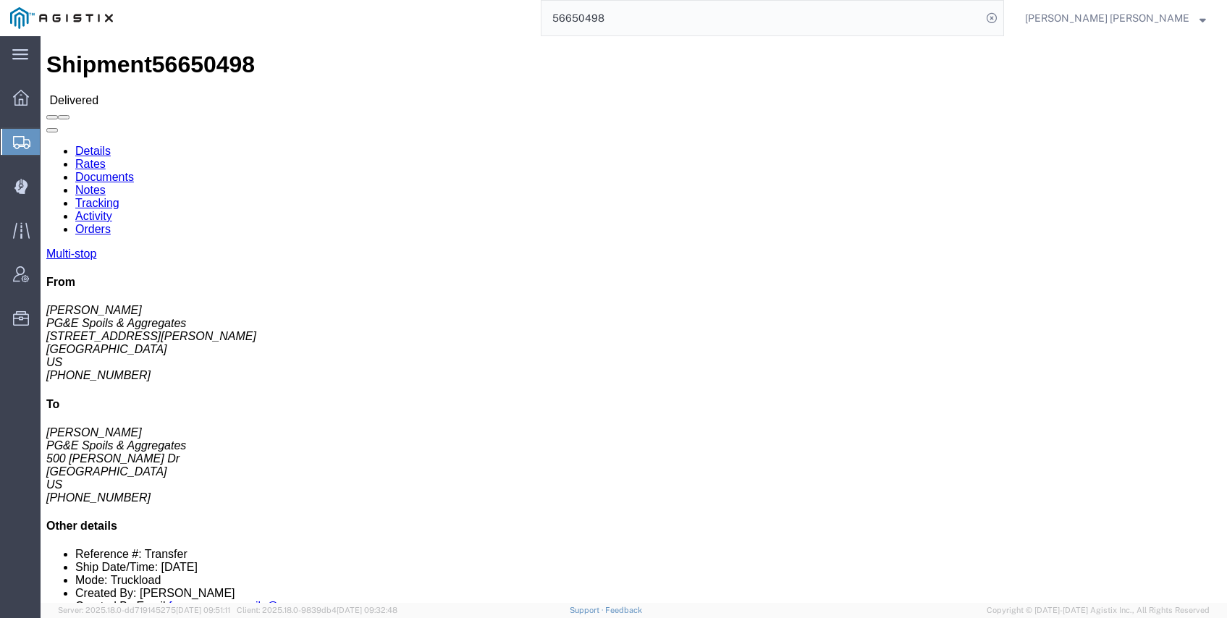
click link "Documents"
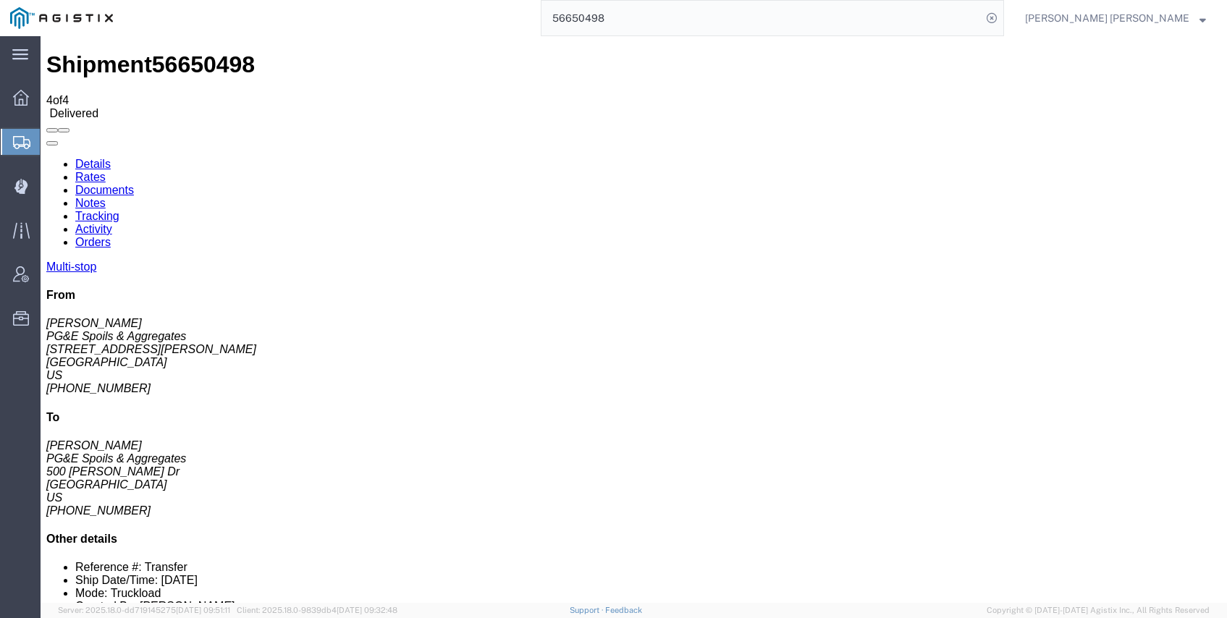
checkbox input "true"
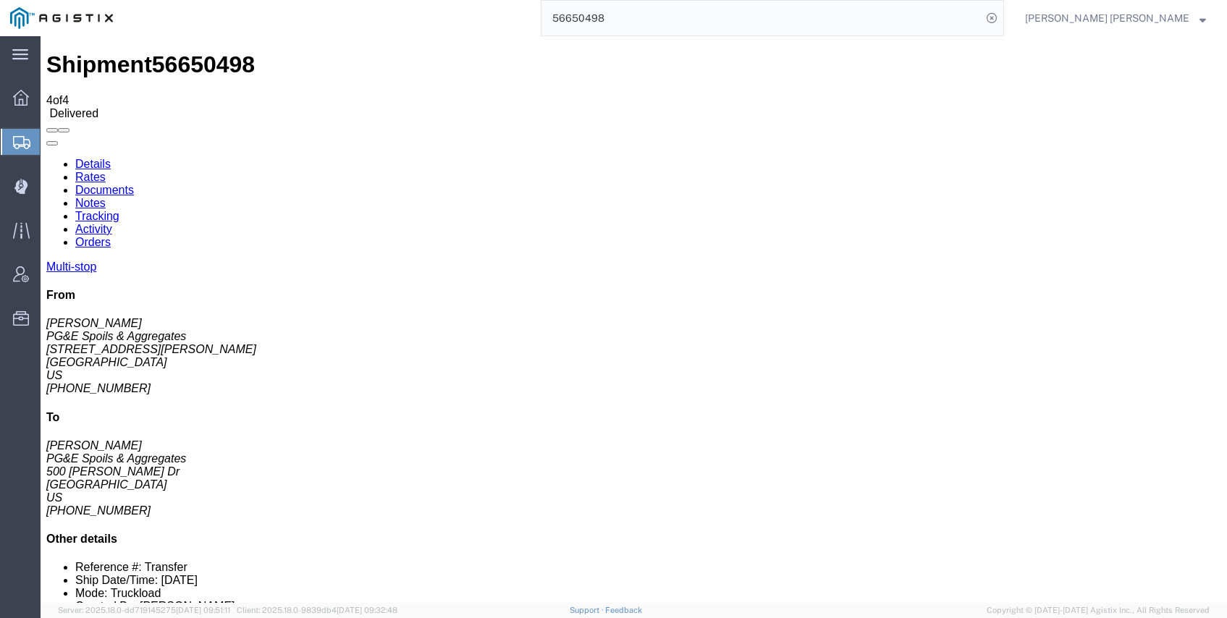
checkbox input "true"
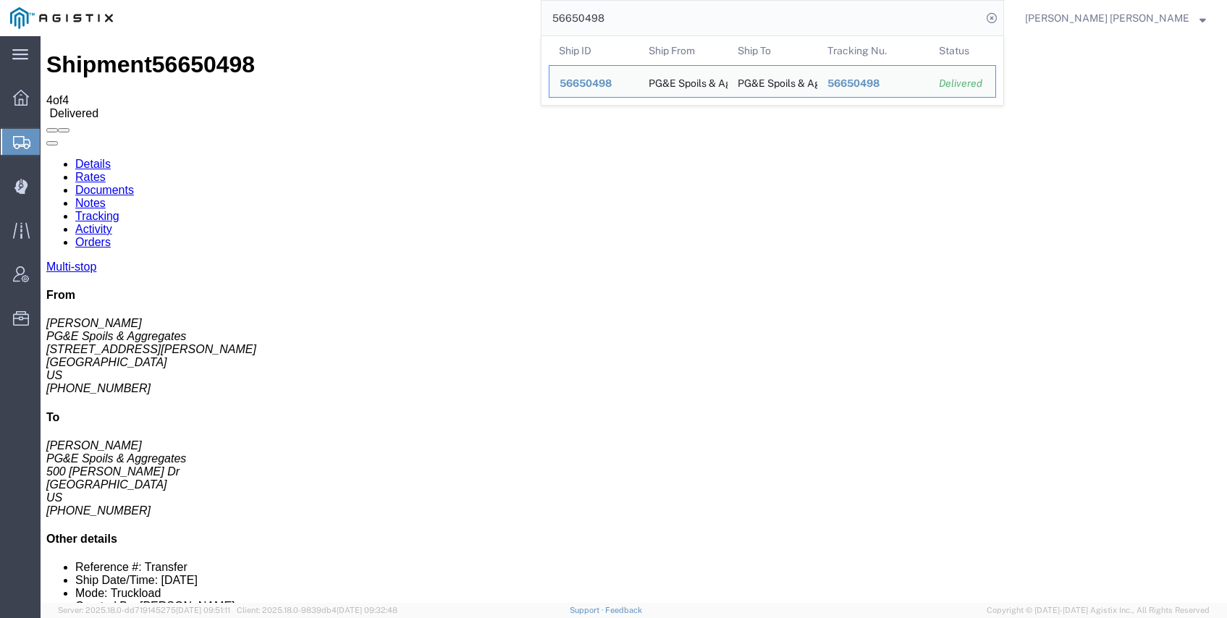
click at [721, 19] on input "56650498" at bounding box center [762, 18] width 440 height 35
drag, startPoint x: 716, startPoint y: 18, endPoint x: 534, endPoint y: 4, distance: 183.0
click at [558, 8] on div "56650498 Ship ID Ship From Ship To Tracking Nu. Status Ship ID 56650498 Ship Fr…" at bounding box center [563, 18] width 881 height 36
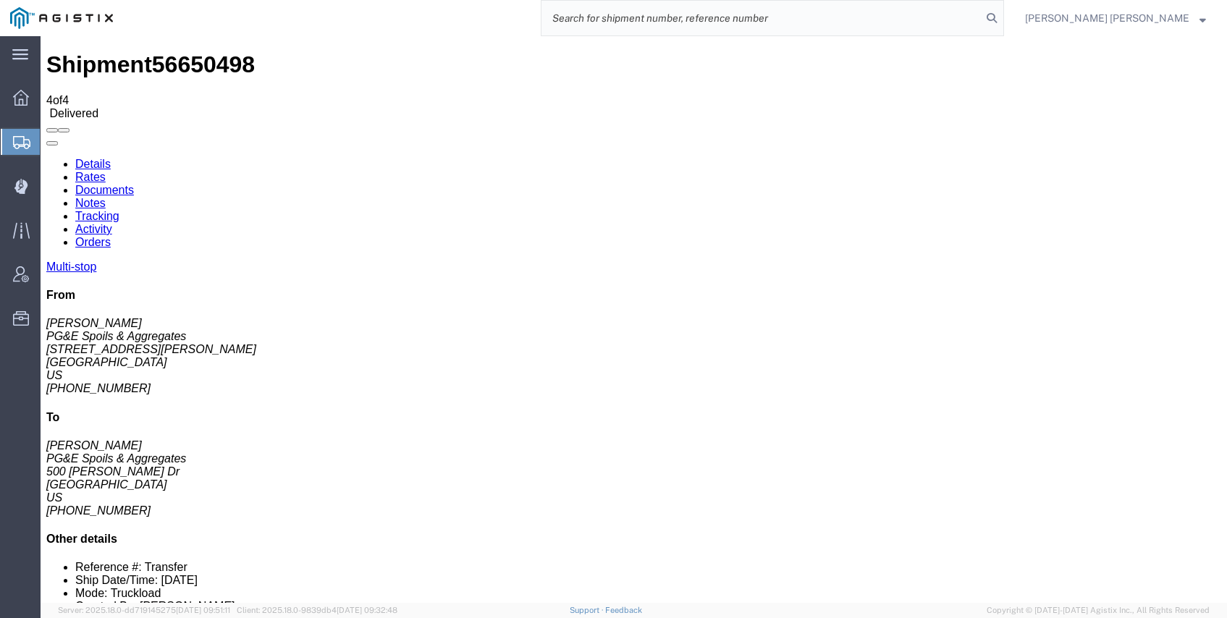
paste input "56473080"
type input "56473080"
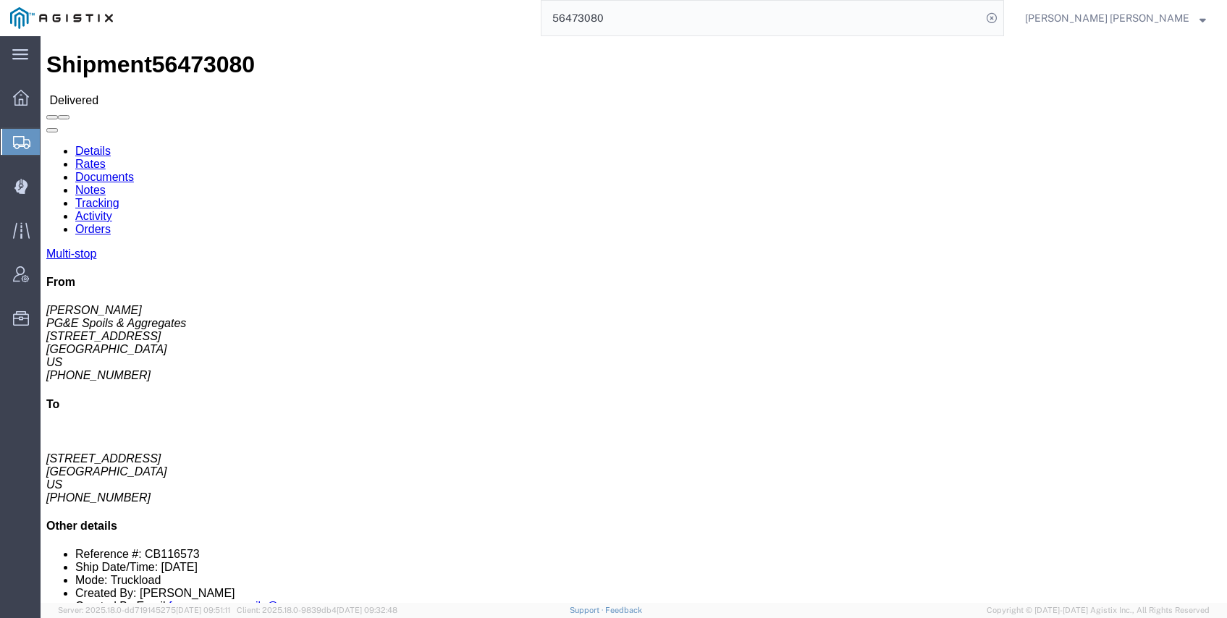
click link "Documents"
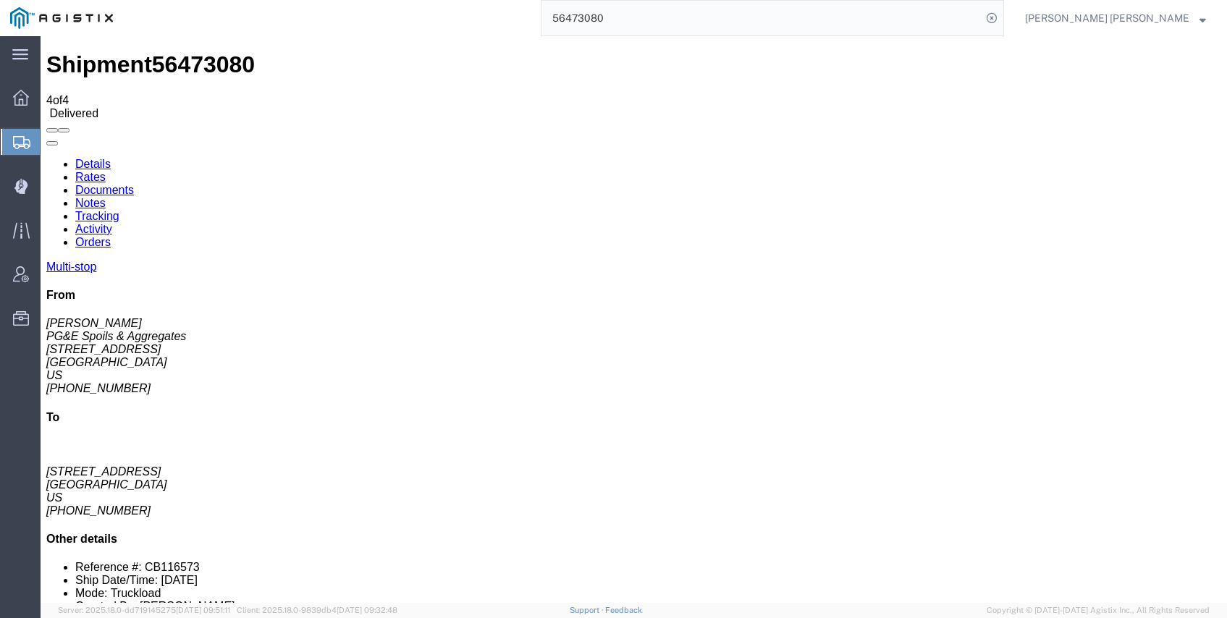
checkbox input "true"
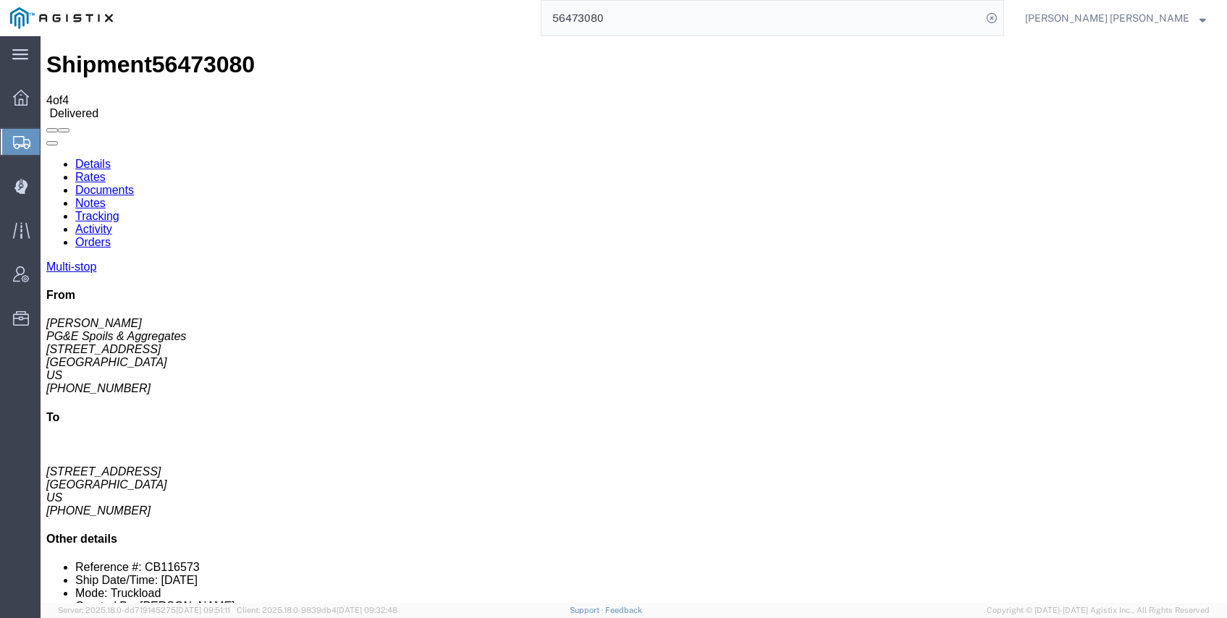
checkbox input "true"
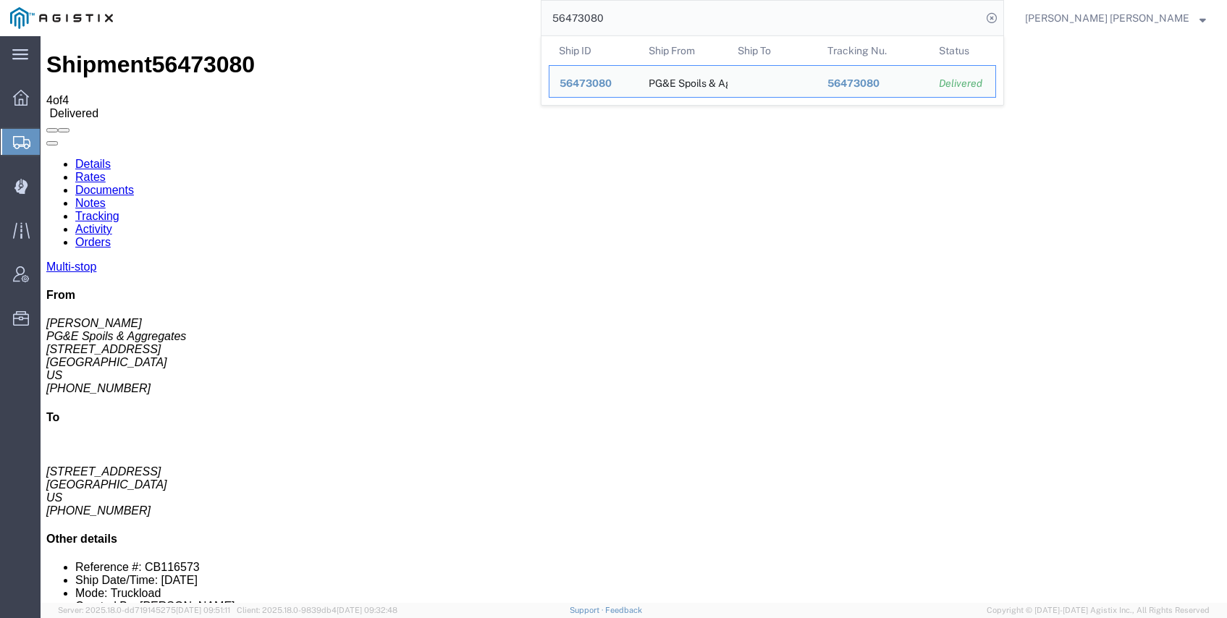
drag, startPoint x: 699, startPoint y: 18, endPoint x: 502, endPoint y: -1, distance: 197.8
click at [502, 0] on div "56473080 Ship ID Ship From Ship To Tracking Nu. Status Ship ID 56473080 Ship Fr…" at bounding box center [563, 18] width 881 height 36
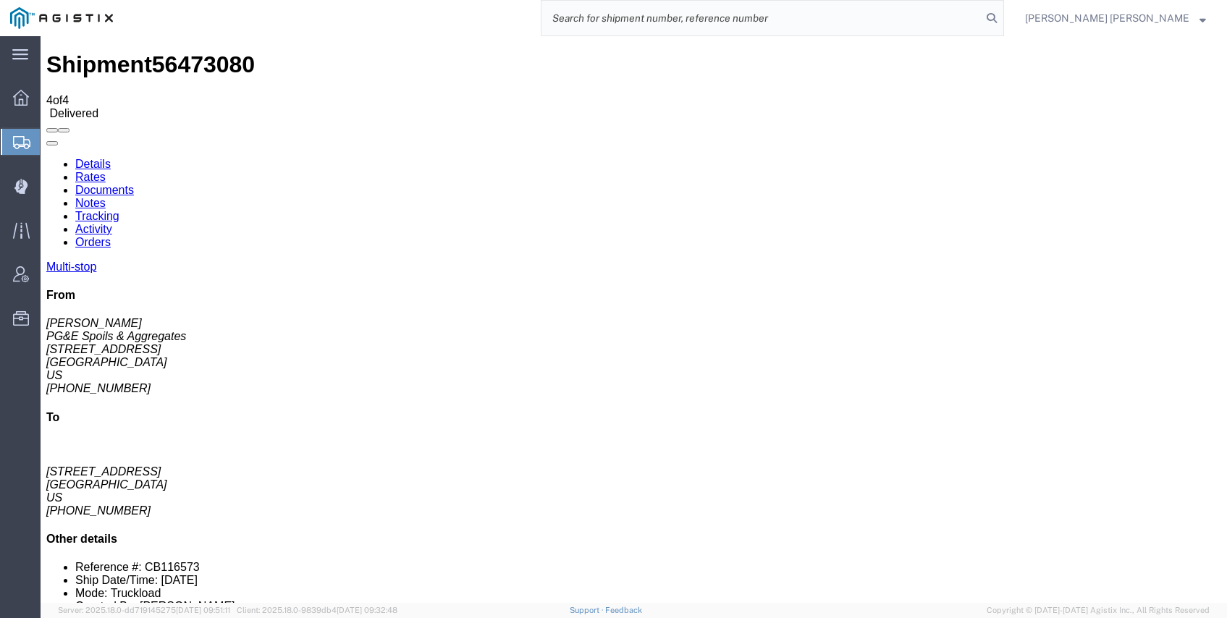
paste input "56477074"
type input "56477074"
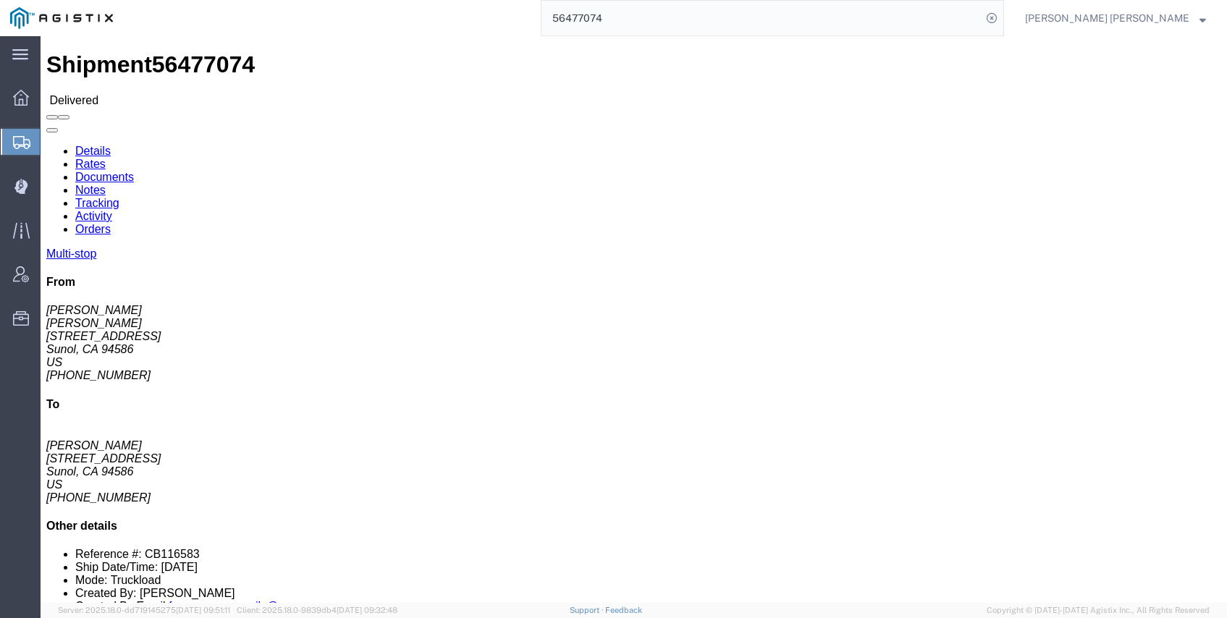
click link "Documents"
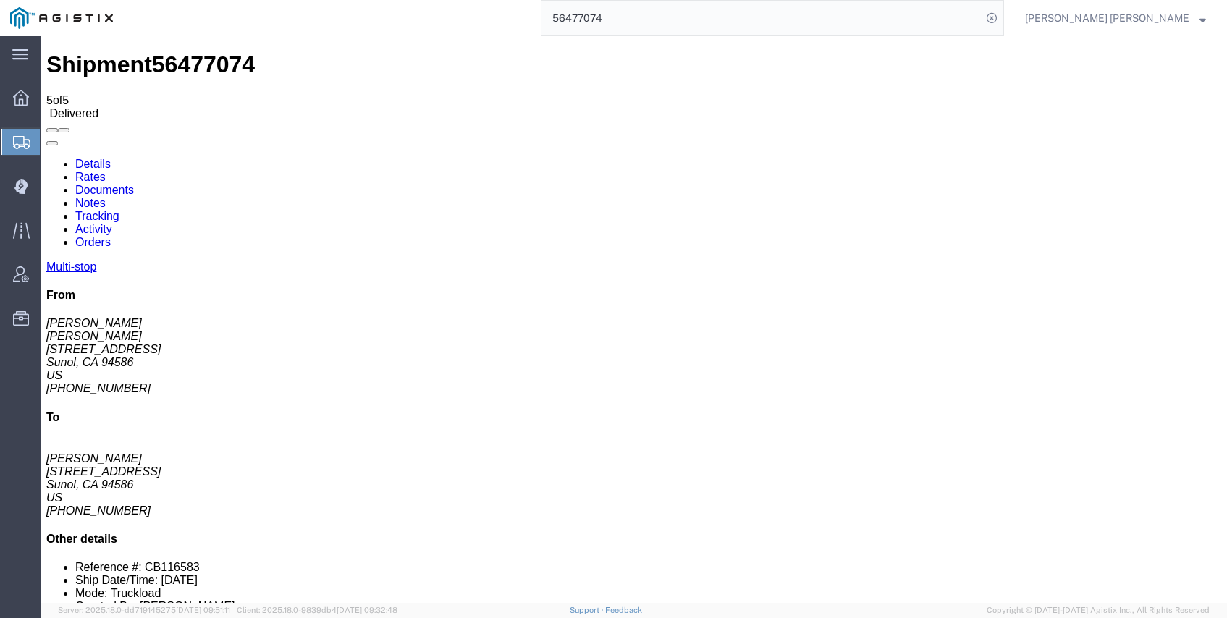
checkbox input "true"
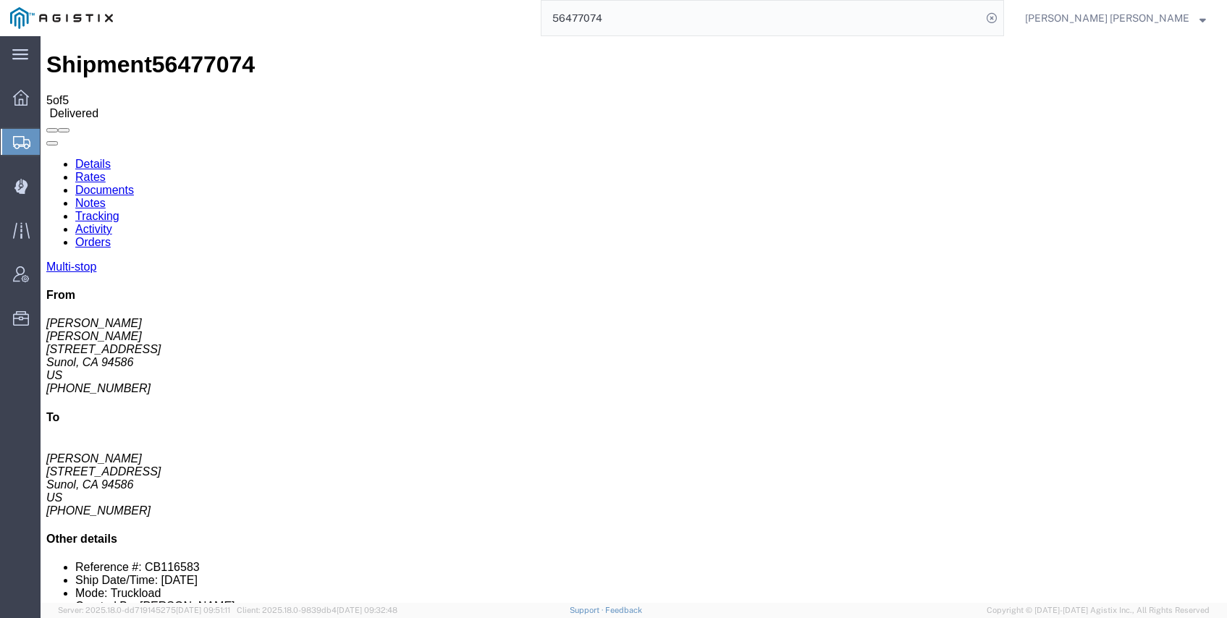
checkbox input "true"
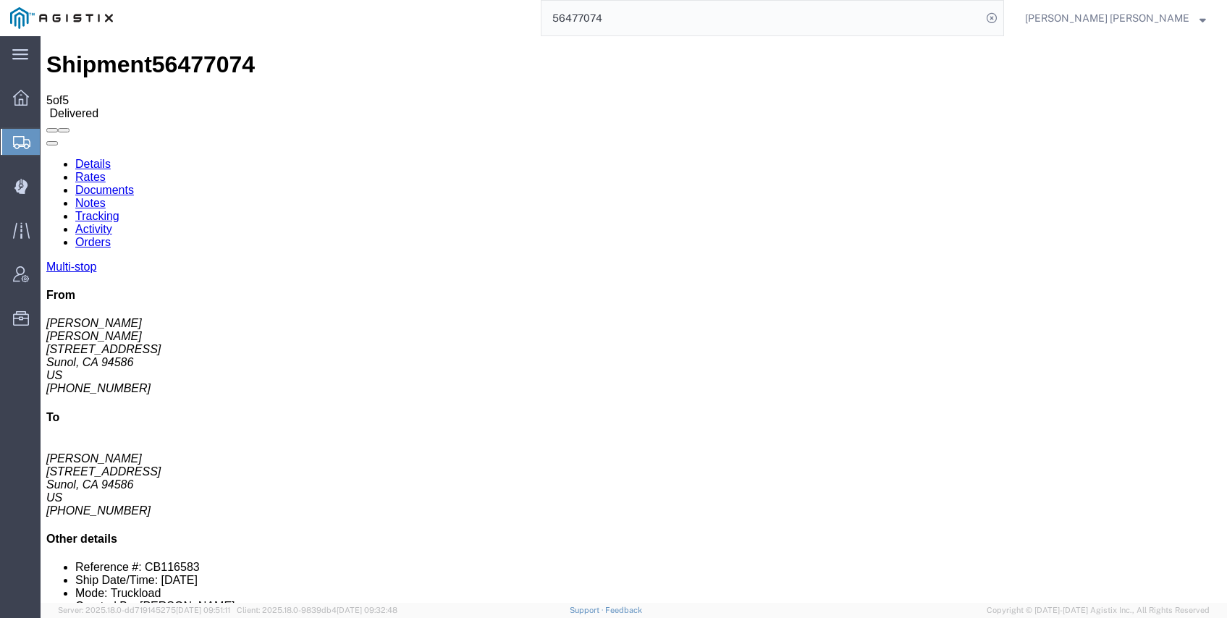
checkbox input "true"
click at [1002, 17] on icon at bounding box center [992, 18] width 20 height 20
click at [1002, 16] on icon at bounding box center [992, 18] width 20 height 20
paste input "56473075"
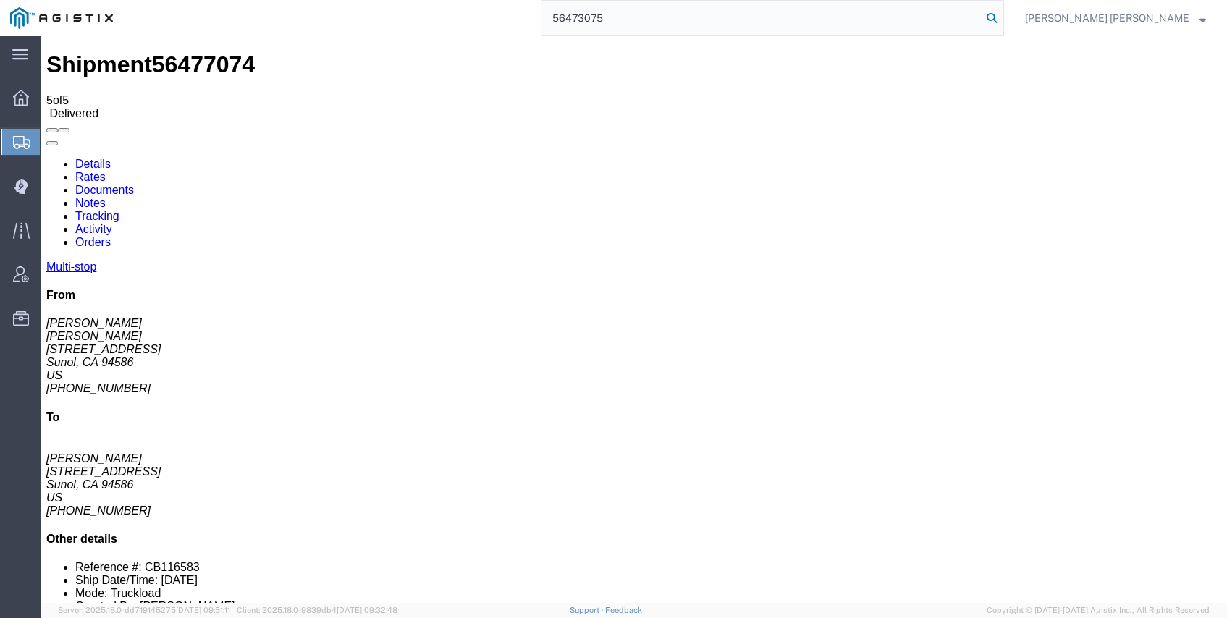
type input "56473075"
click at [1002, 17] on icon at bounding box center [992, 18] width 20 height 20
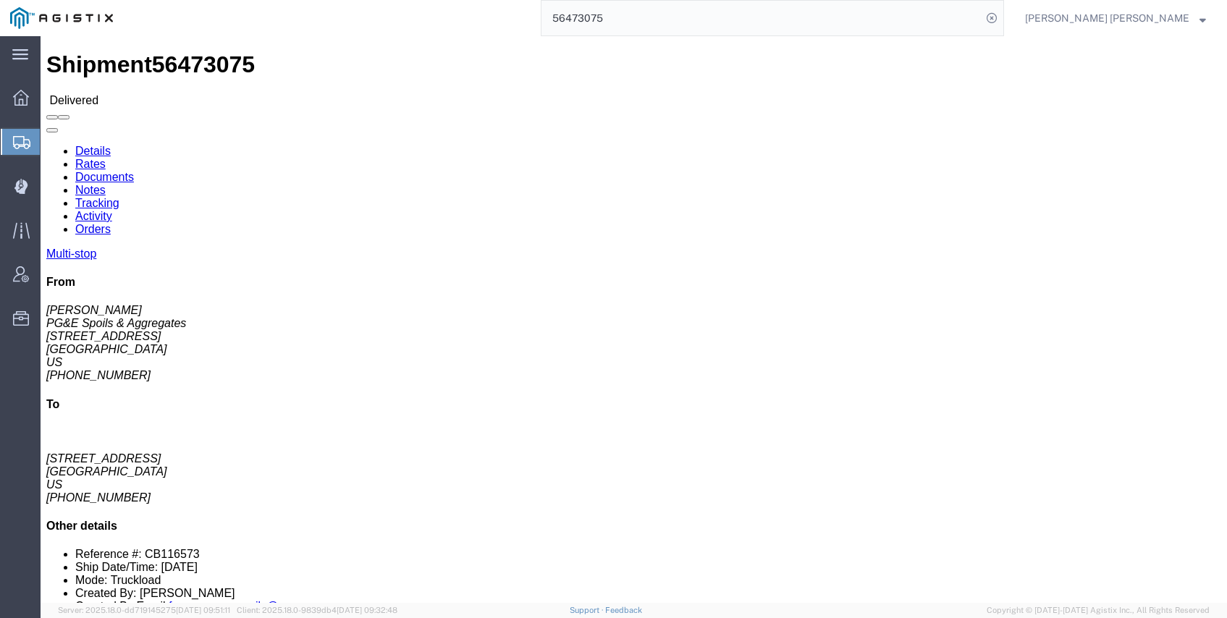
click link "Documents"
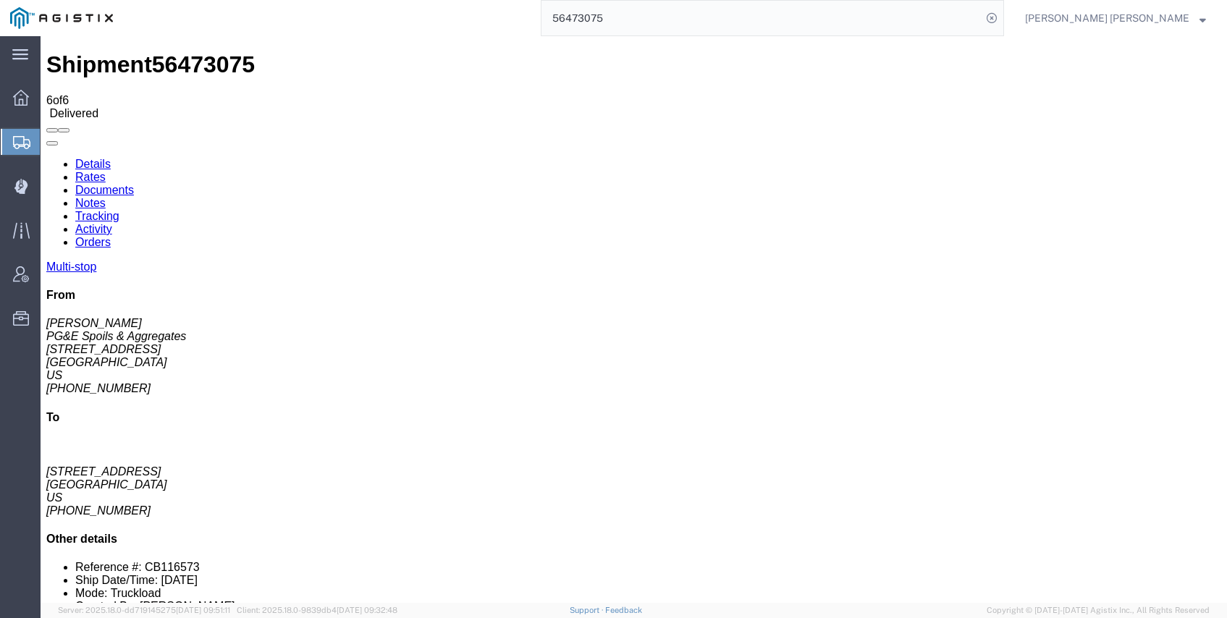
checkbox input "true"
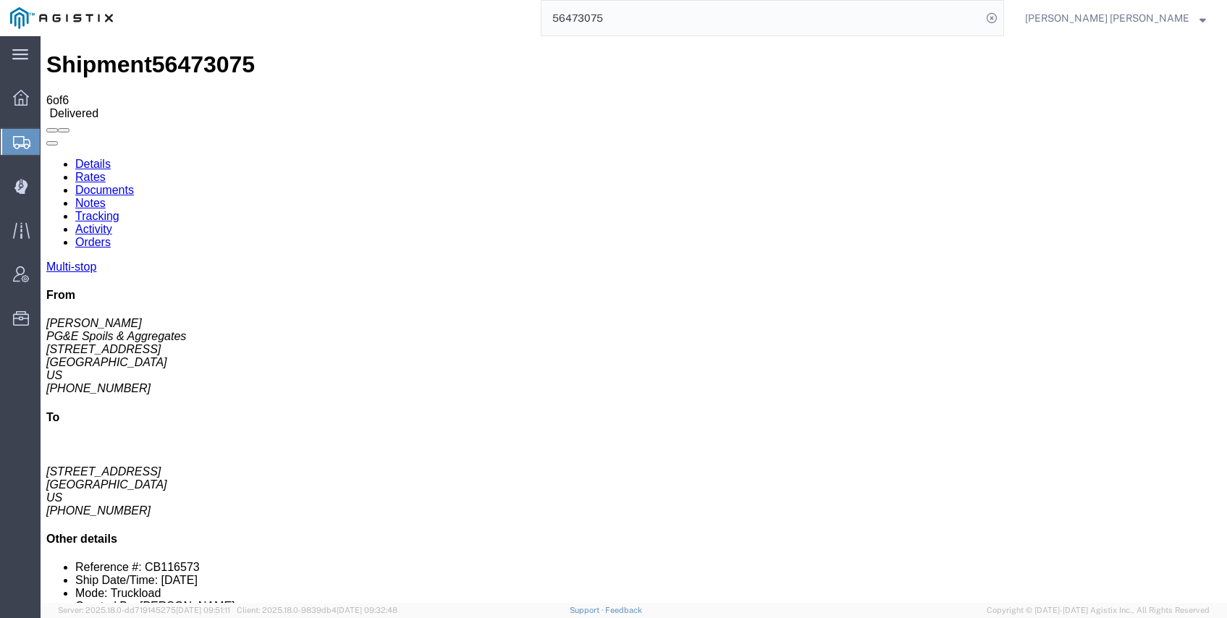
checkbox input "true"
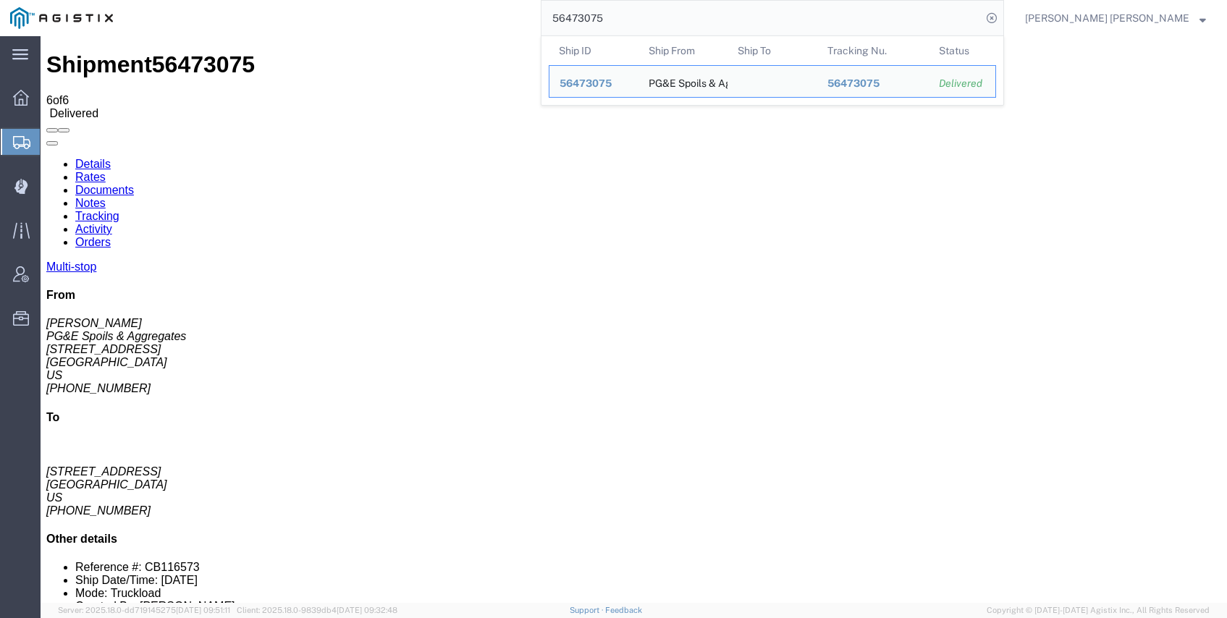
drag, startPoint x: 717, startPoint y: 14, endPoint x: 555, endPoint y: 2, distance: 161.9
click at [561, 3] on div "56473075 Ship ID Ship From Ship To Tracking Nu. Status Ship ID 56473075 Ship Fr…" at bounding box center [563, 18] width 881 height 36
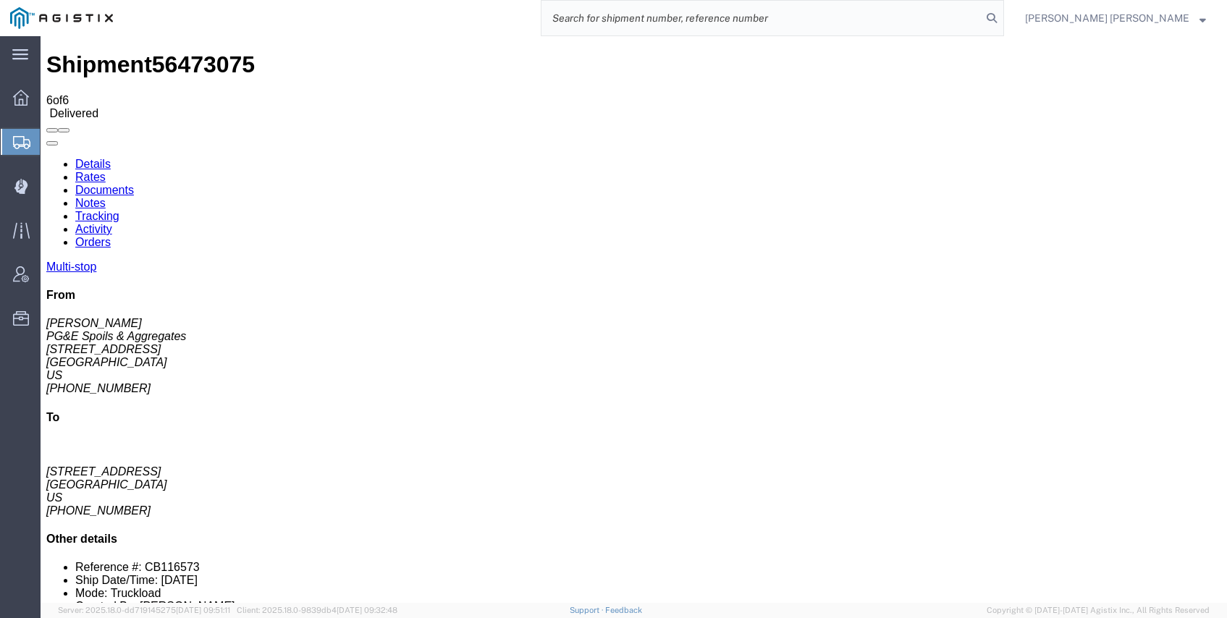
paste input "56473077"
type input "56473077"
click at [1002, 17] on icon at bounding box center [992, 18] width 20 height 20
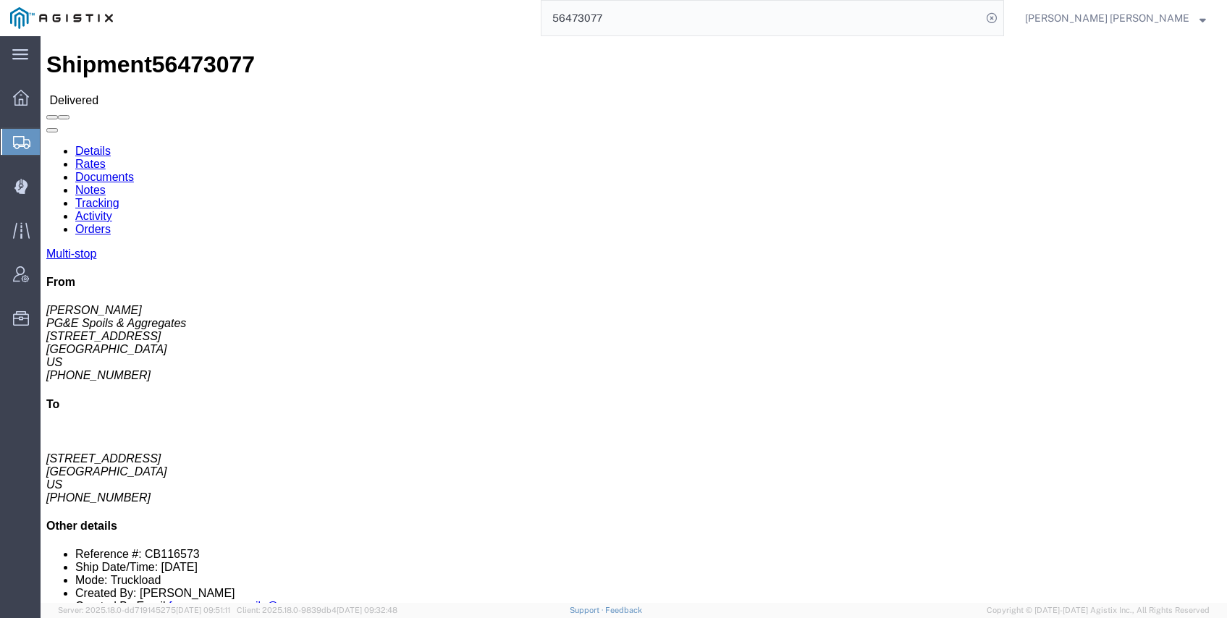
click link "Documents"
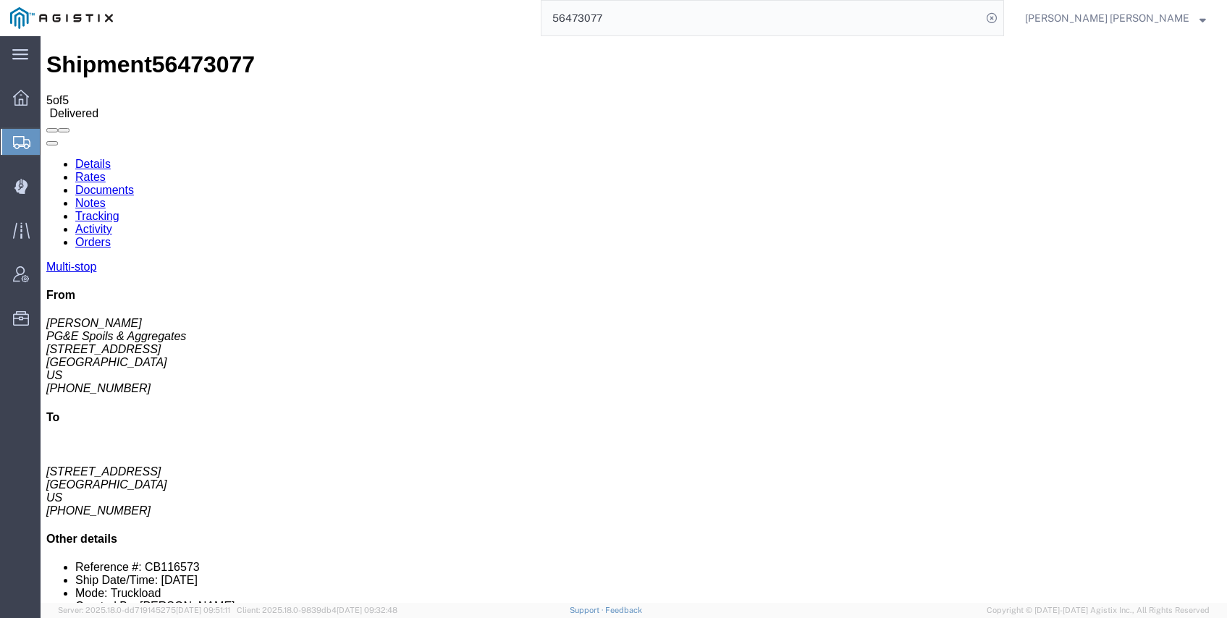
checkbox input "true"
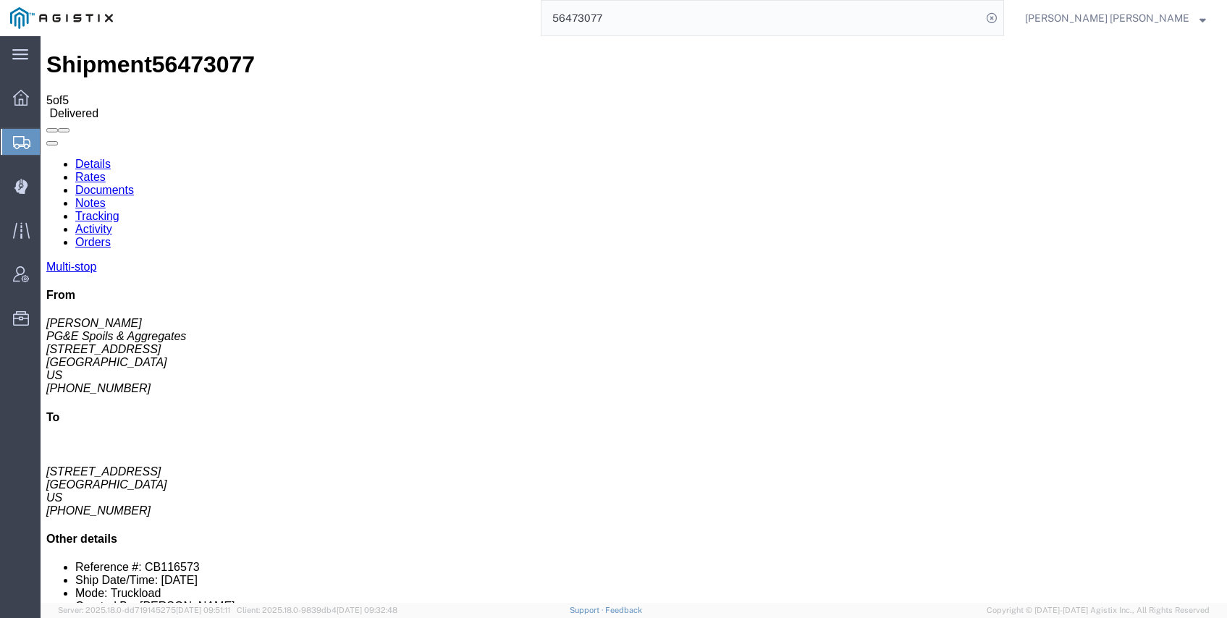
checkbox input "true"
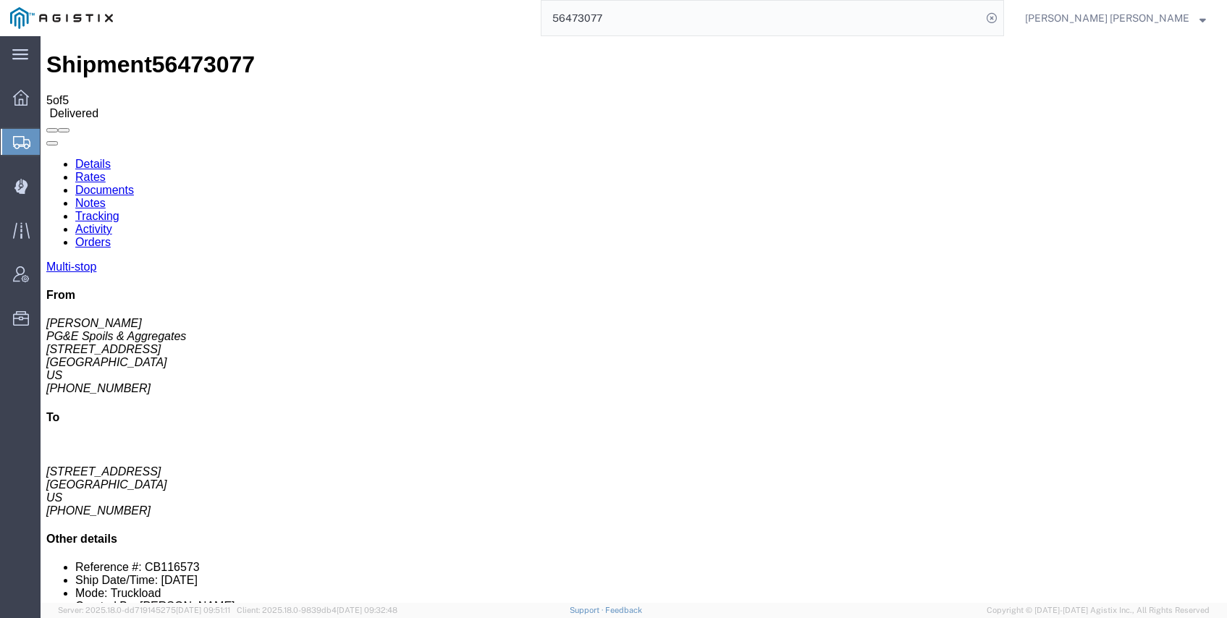
click at [1002, 20] on icon at bounding box center [992, 18] width 20 height 20
click at [1002, 16] on icon at bounding box center [992, 18] width 20 height 20
paste input "56473082"
type input "56473082"
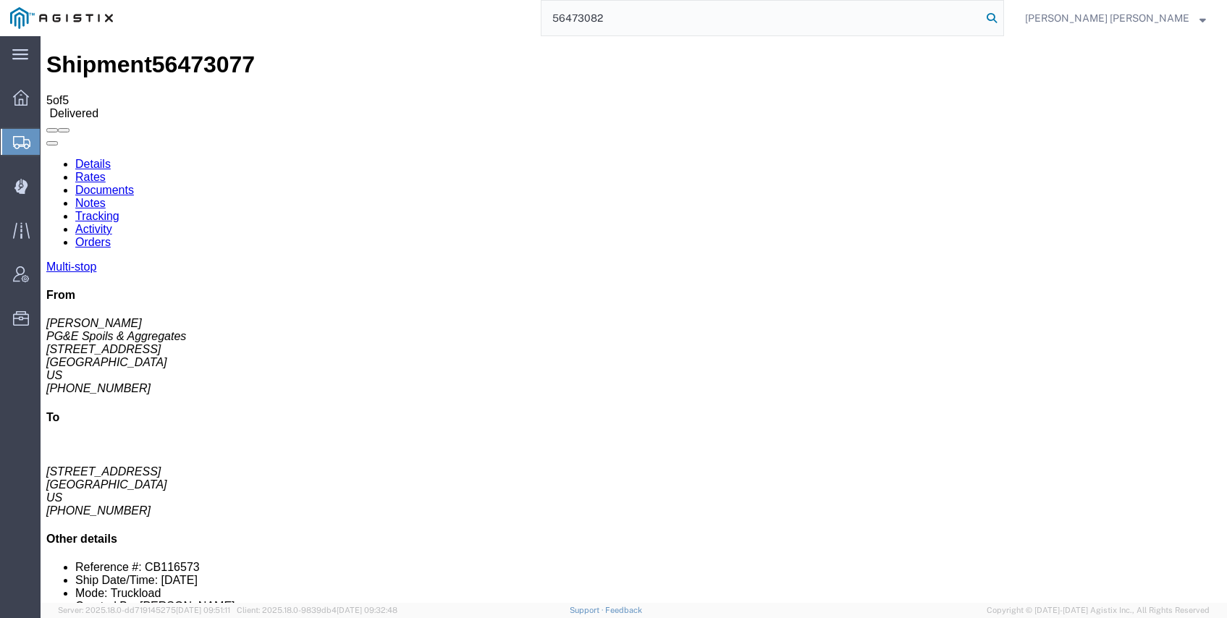
click at [1002, 17] on icon at bounding box center [992, 18] width 20 height 20
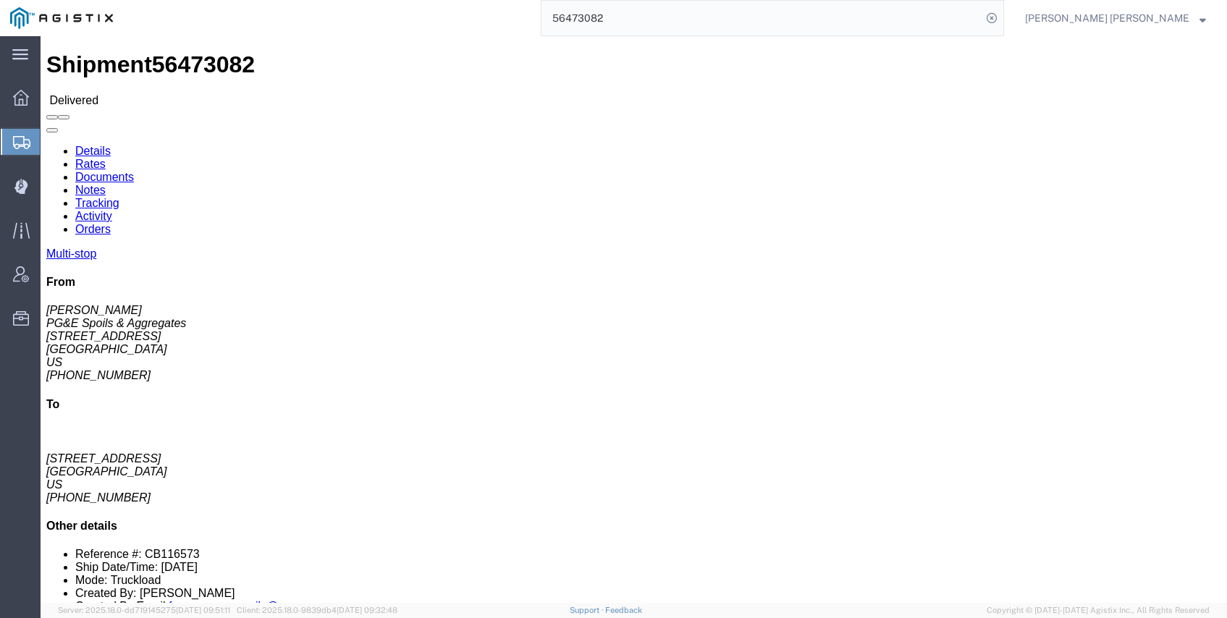
click link "Documents"
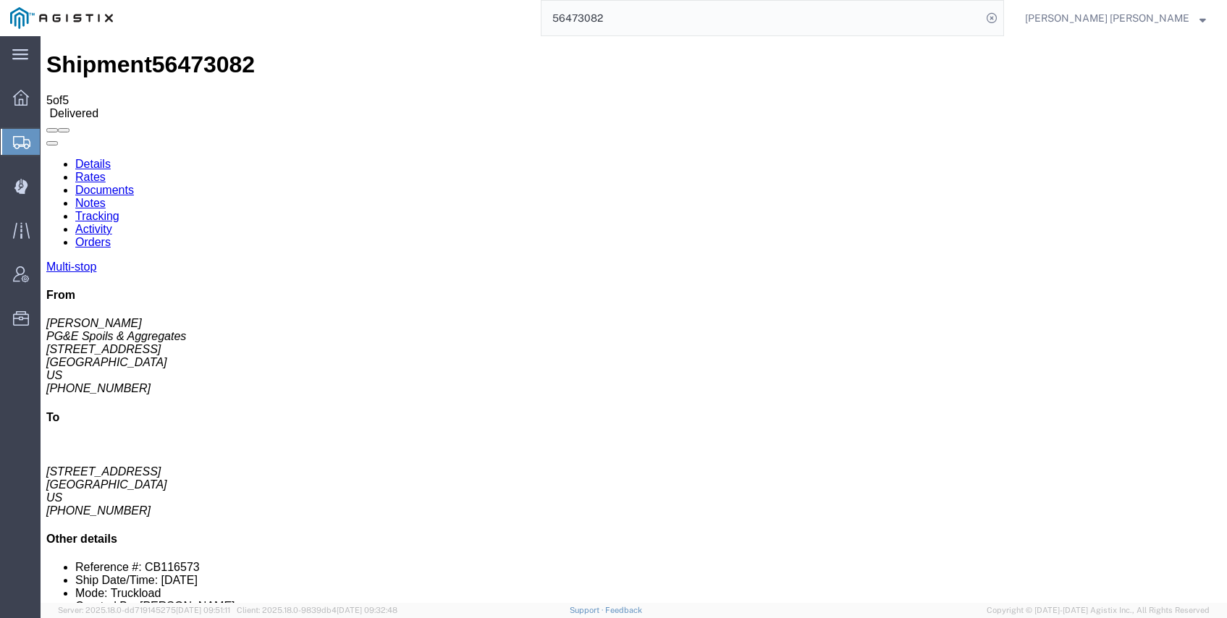
checkbox input "true"
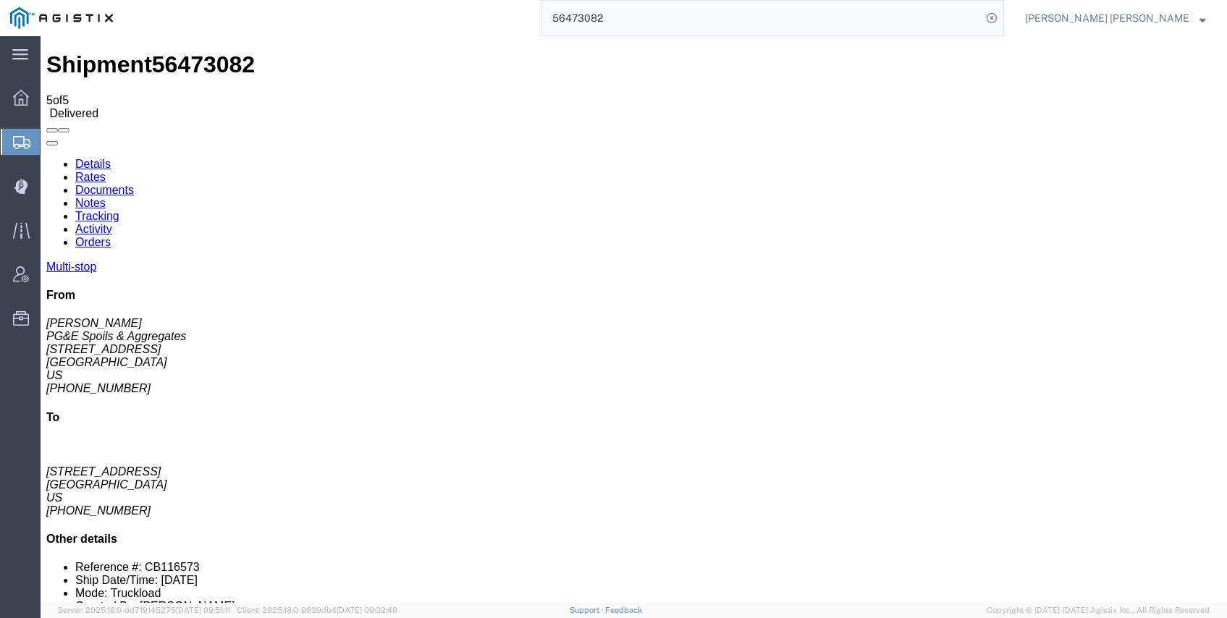
checkbox input "true"
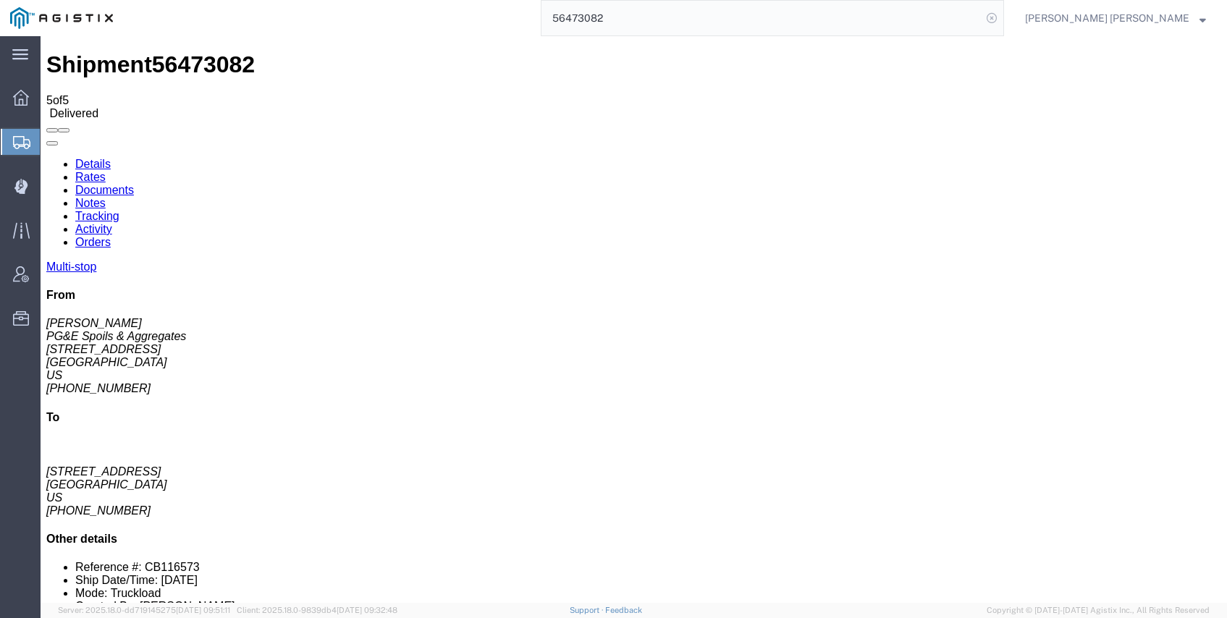
click at [1002, 16] on icon at bounding box center [992, 18] width 20 height 20
paste input "56473085"
type input "56473085"
click at [1002, 14] on icon at bounding box center [992, 18] width 20 height 20
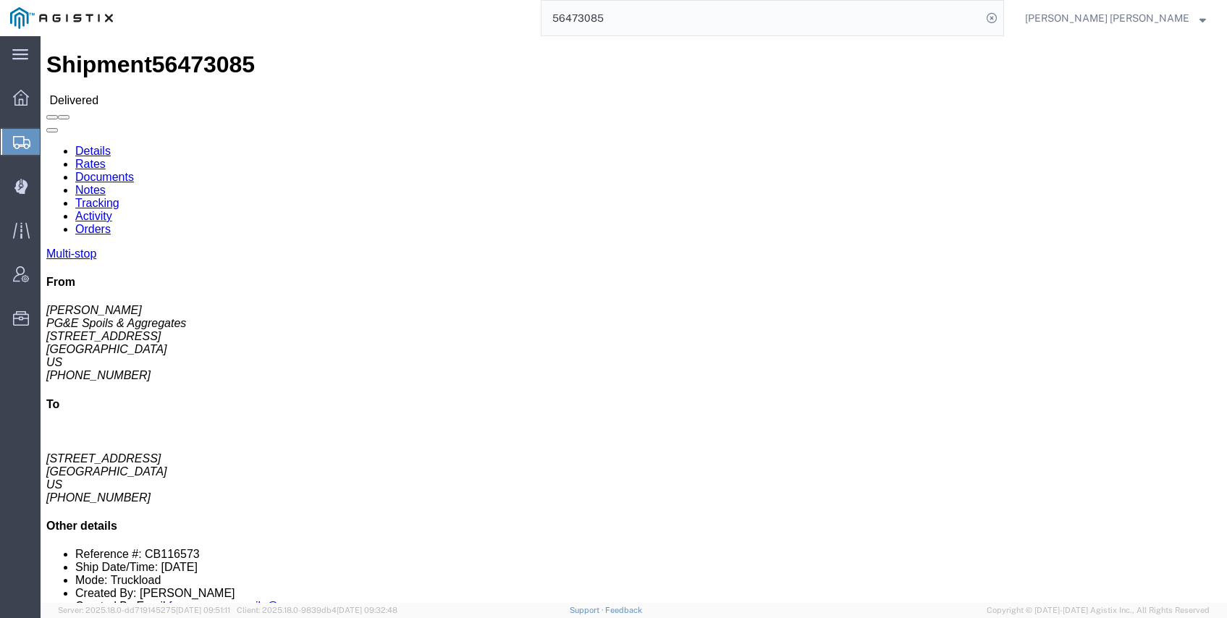
click link "Documents"
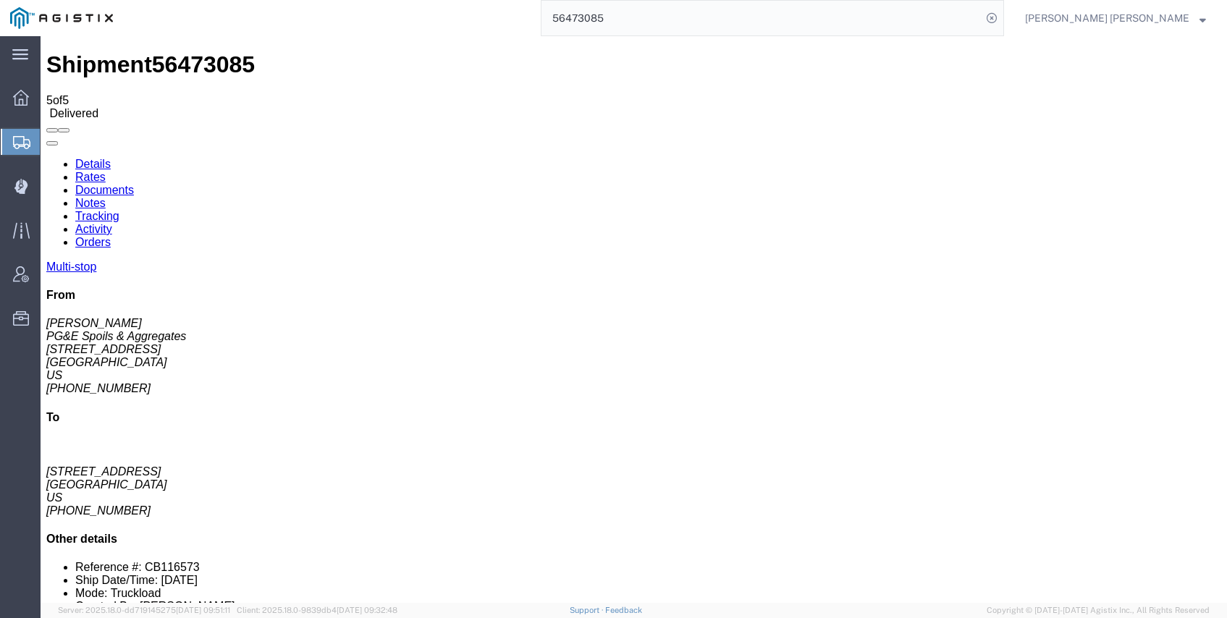
checkbox input "true"
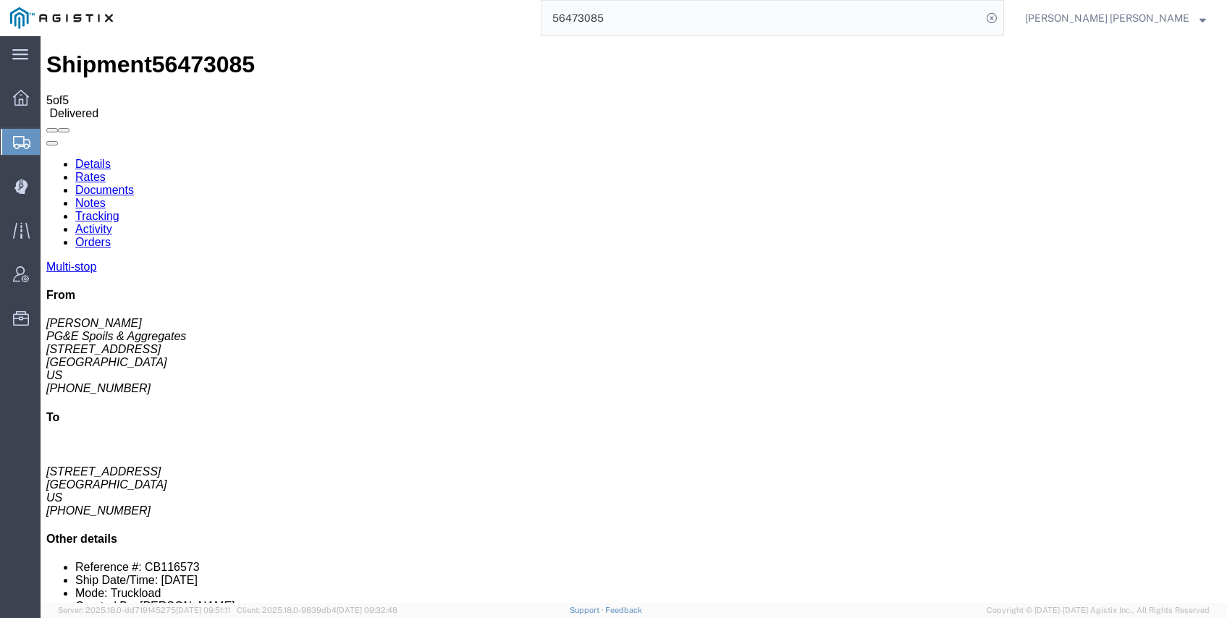
checkbox input "true"
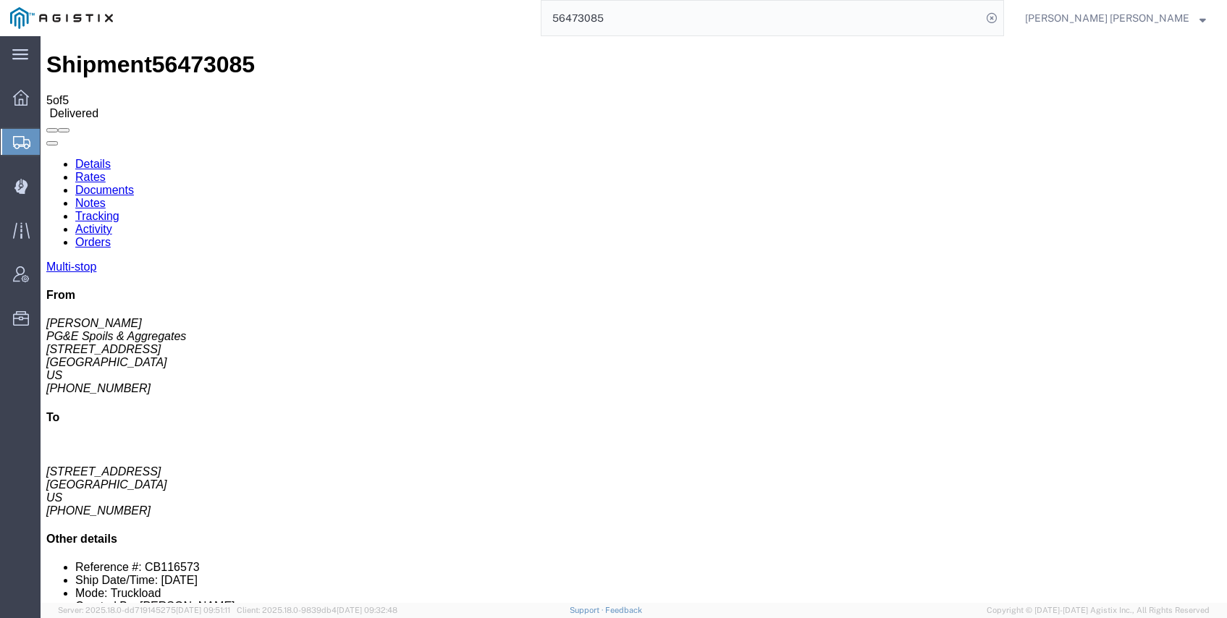
click at [721, 22] on input "56473085" at bounding box center [762, 18] width 440 height 35
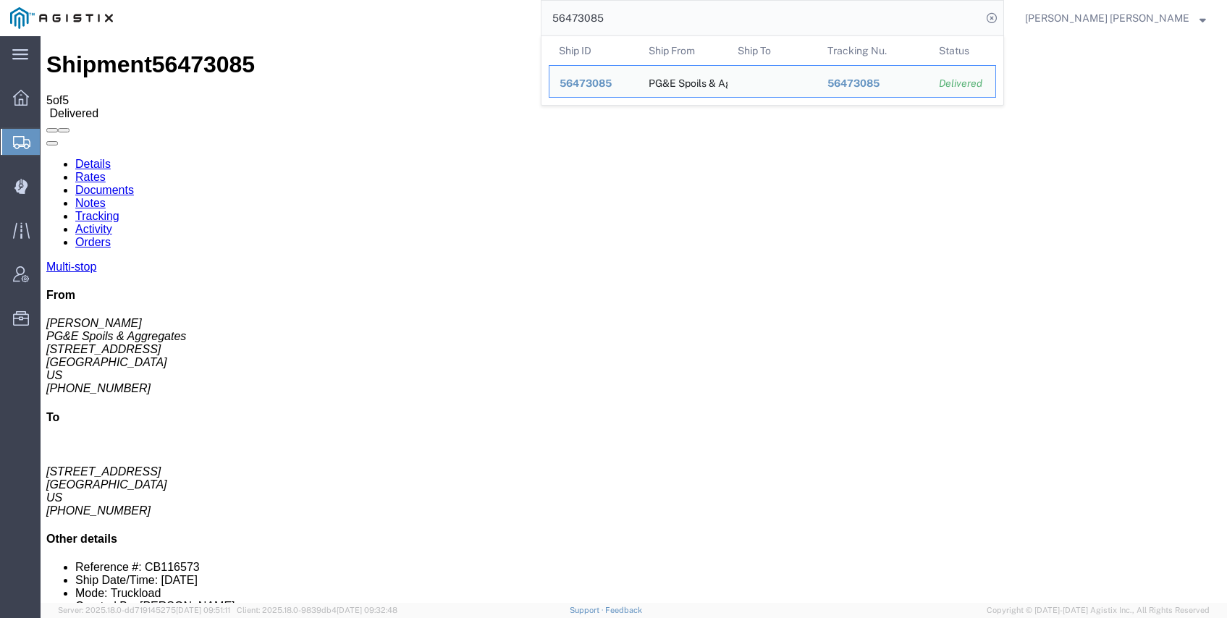
drag, startPoint x: 554, startPoint y: 5, endPoint x: 440, endPoint y: 2, distance: 113.7
click at [481, 3] on div "56473085 Ship ID Ship From Ship To Tracking Nu. Status Ship ID 56473085 Ship Fr…" at bounding box center [563, 18] width 881 height 36
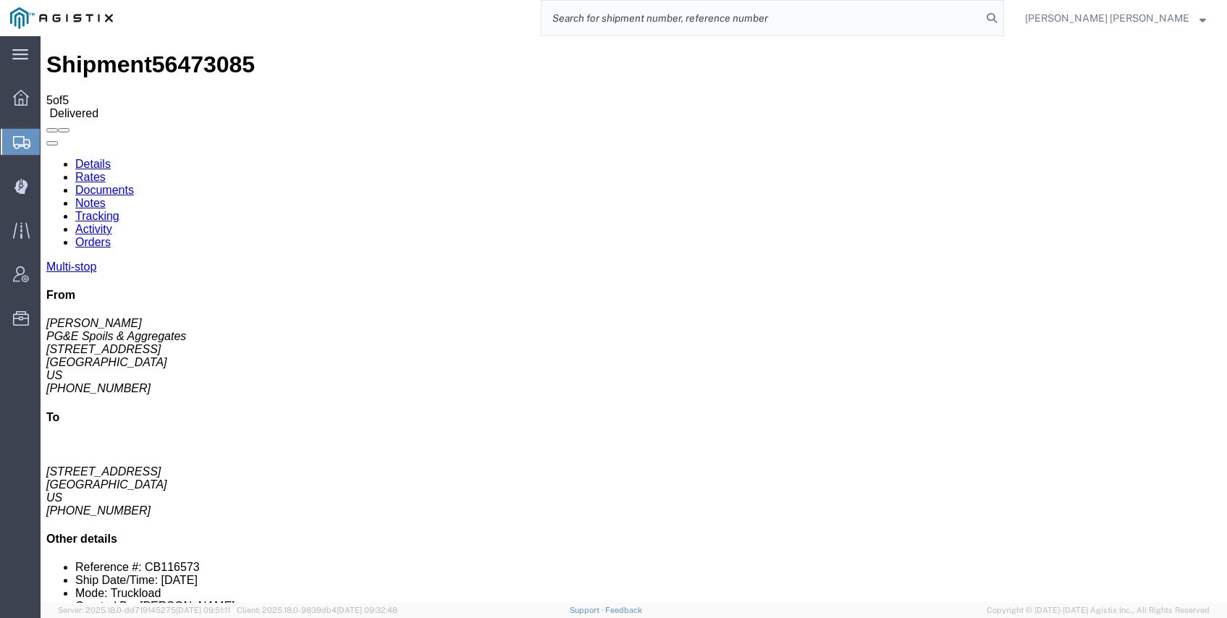
paste input "56461237"
type input "56461237"
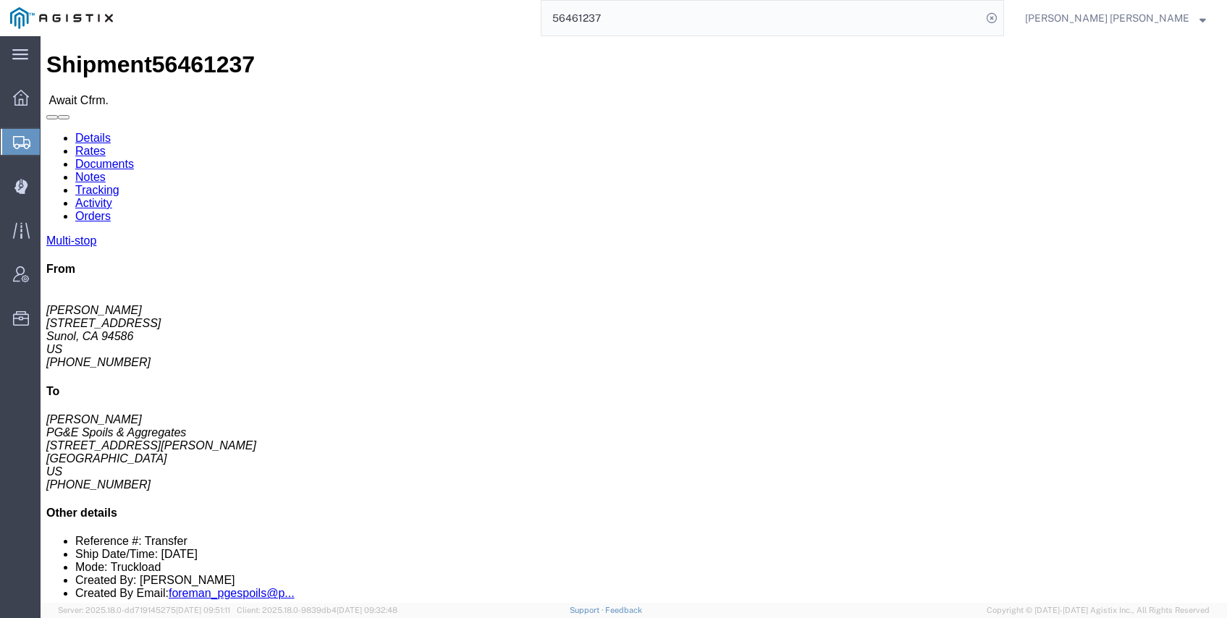
click link "Documents"
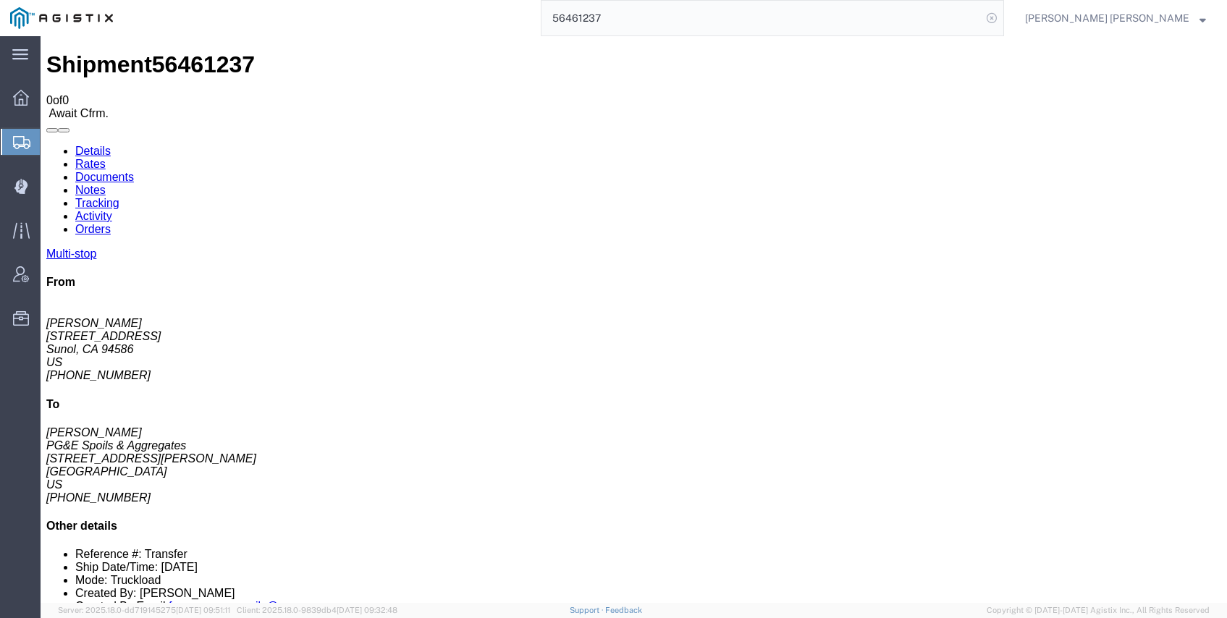
click at [1002, 19] on icon at bounding box center [992, 18] width 20 height 20
drag, startPoint x: 1062, startPoint y: 20, endPoint x: 1071, endPoint y: 21, distance: 8.7
click at [1004, 20] on form at bounding box center [992, 18] width 23 height 36
click at [1002, 21] on icon at bounding box center [992, 18] width 20 height 20
click at [982, 21] on input "search" at bounding box center [762, 18] width 440 height 35
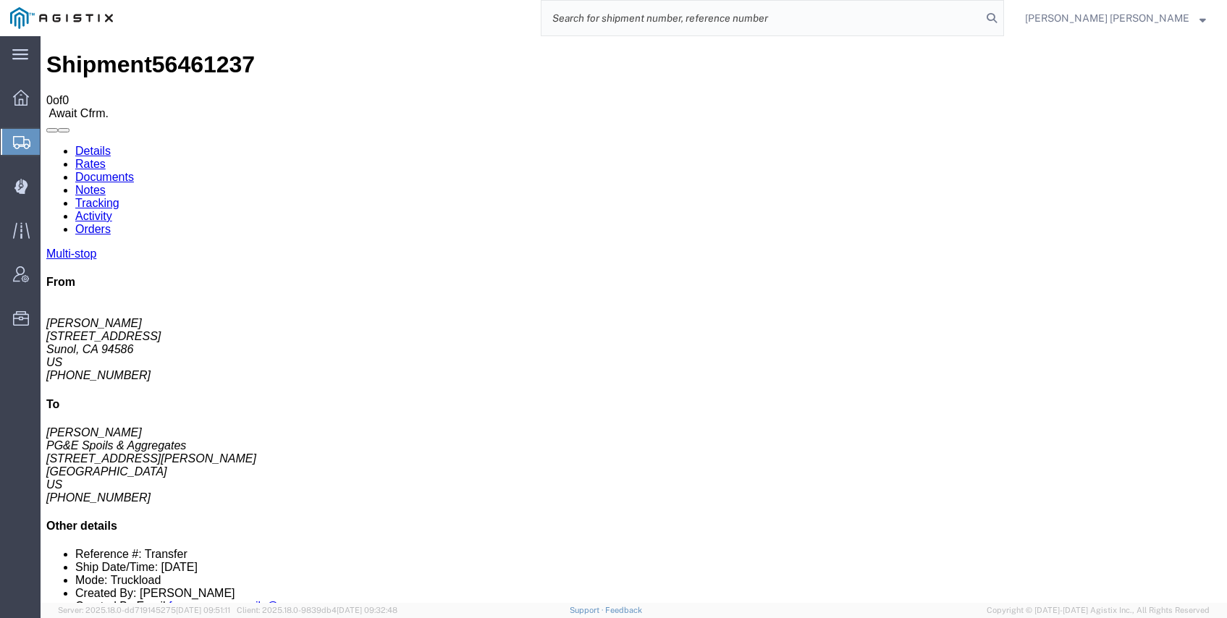
paste input "56554819"
type input "56554819"
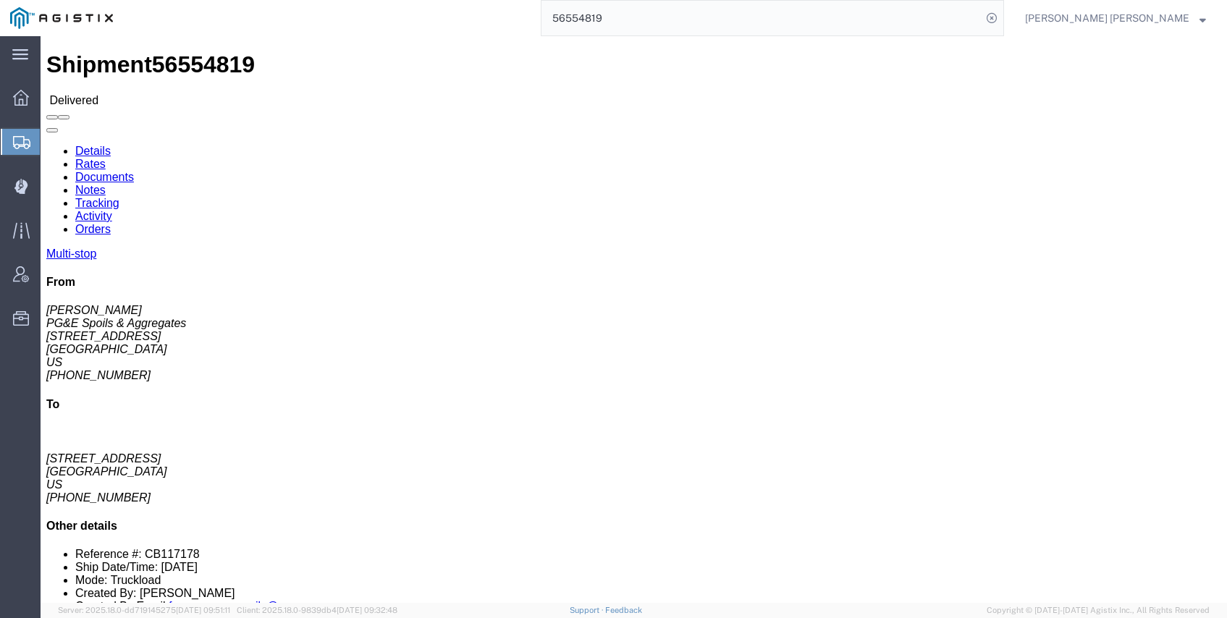
click link "Documents"
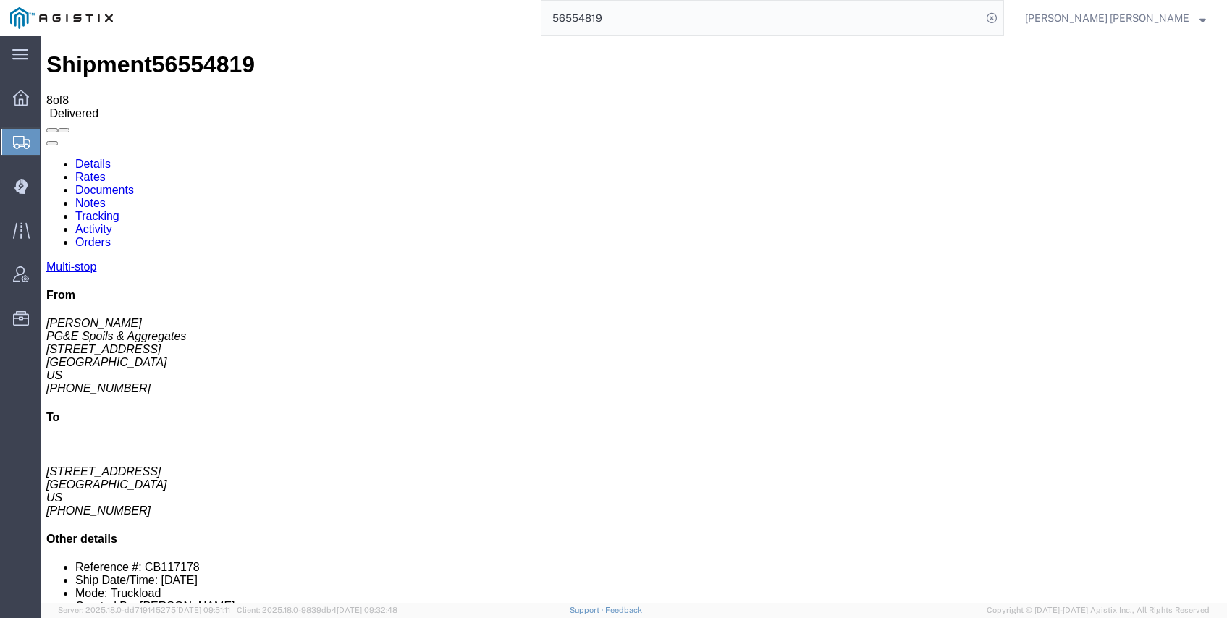
checkbox input "true"
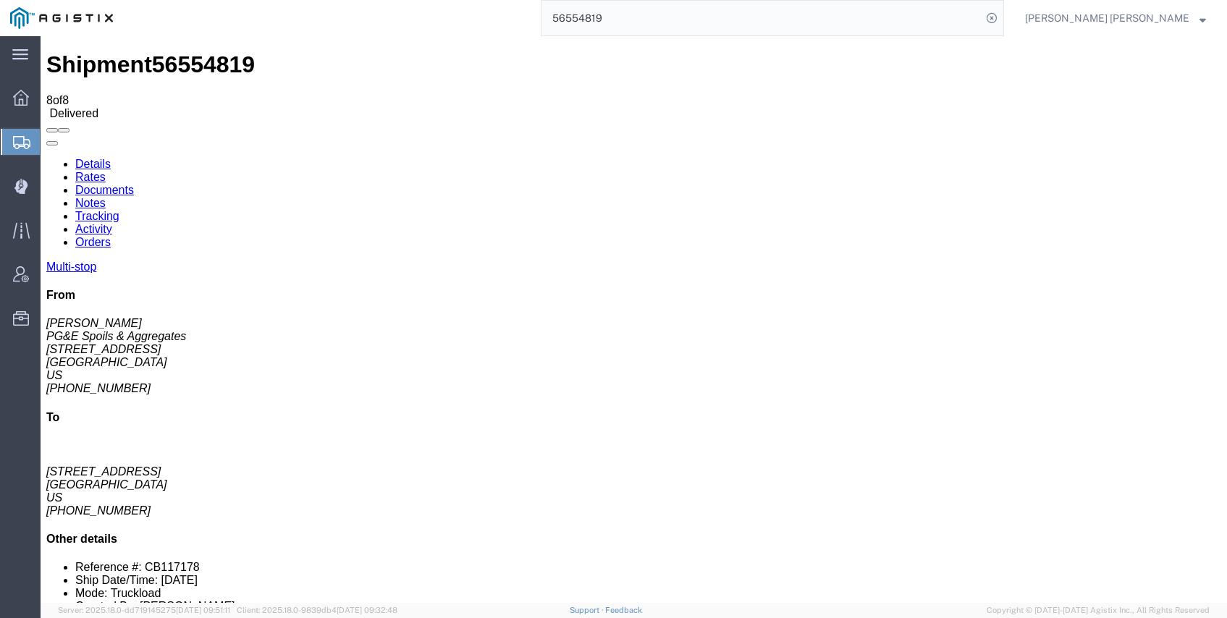
checkbox input "true"
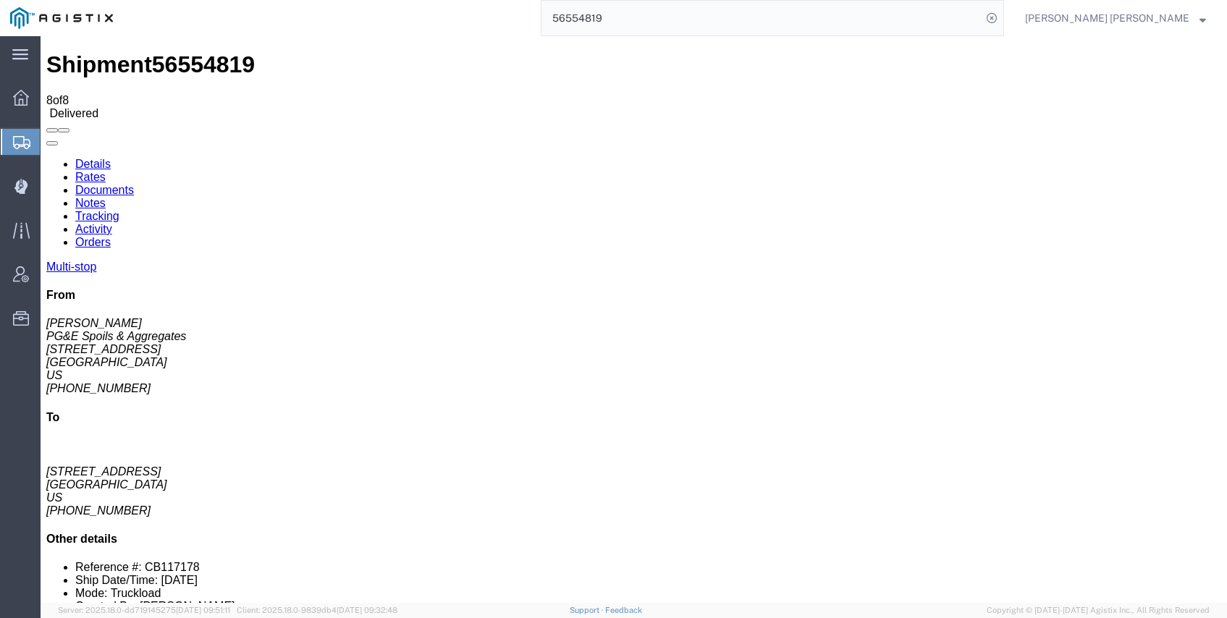
checkbox input "true"
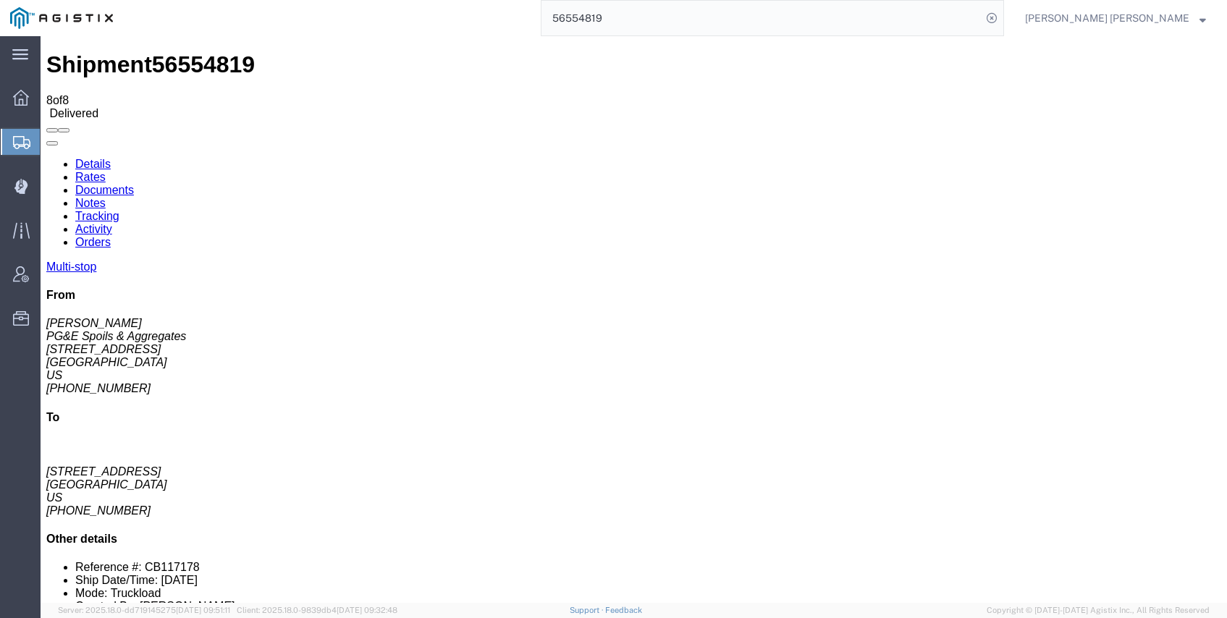
checkbox input "false"
click at [1002, 16] on icon at bounding box center [992, 18] width 20 height 20
click at [1002, 9] on icon at bounding box center [992, 18] width 20 height 20
click at [980, 17] on input "search" at bounding box center [762, 18] width 440 height 35
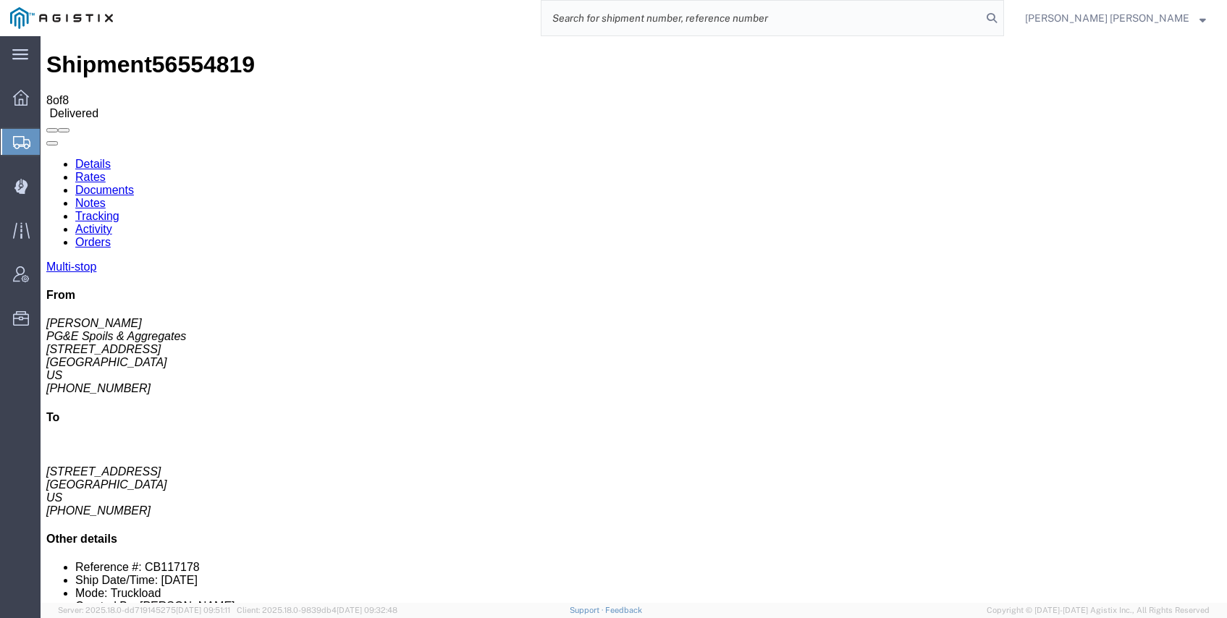
paste input "56554824"
type input "56554824"
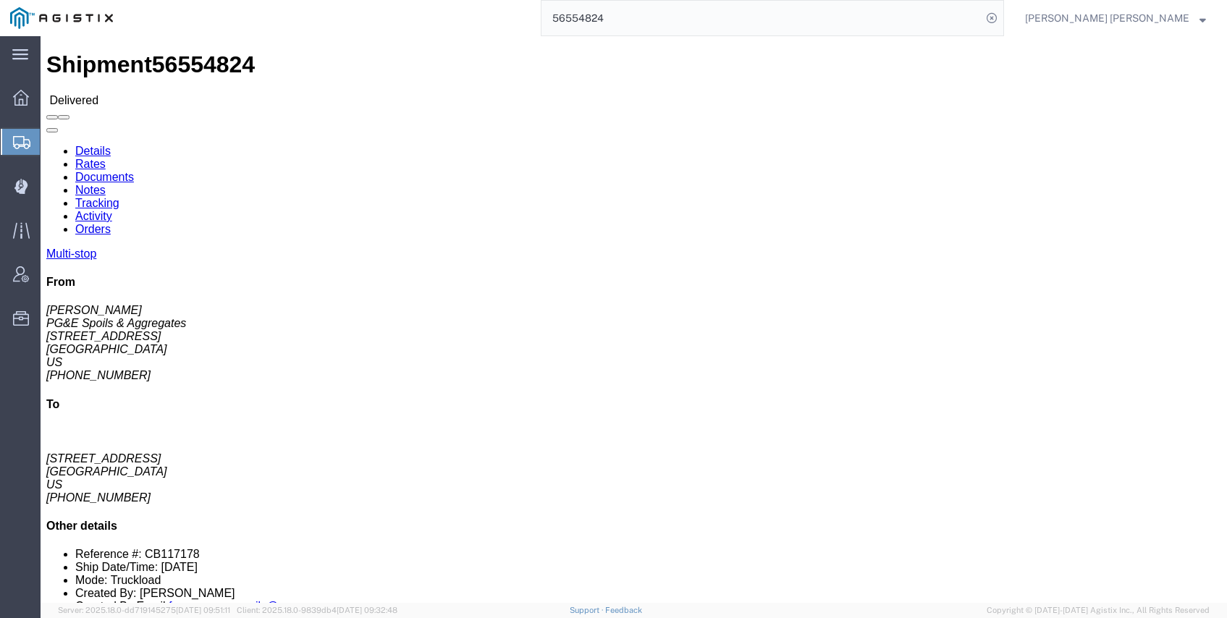
click link "Documents"
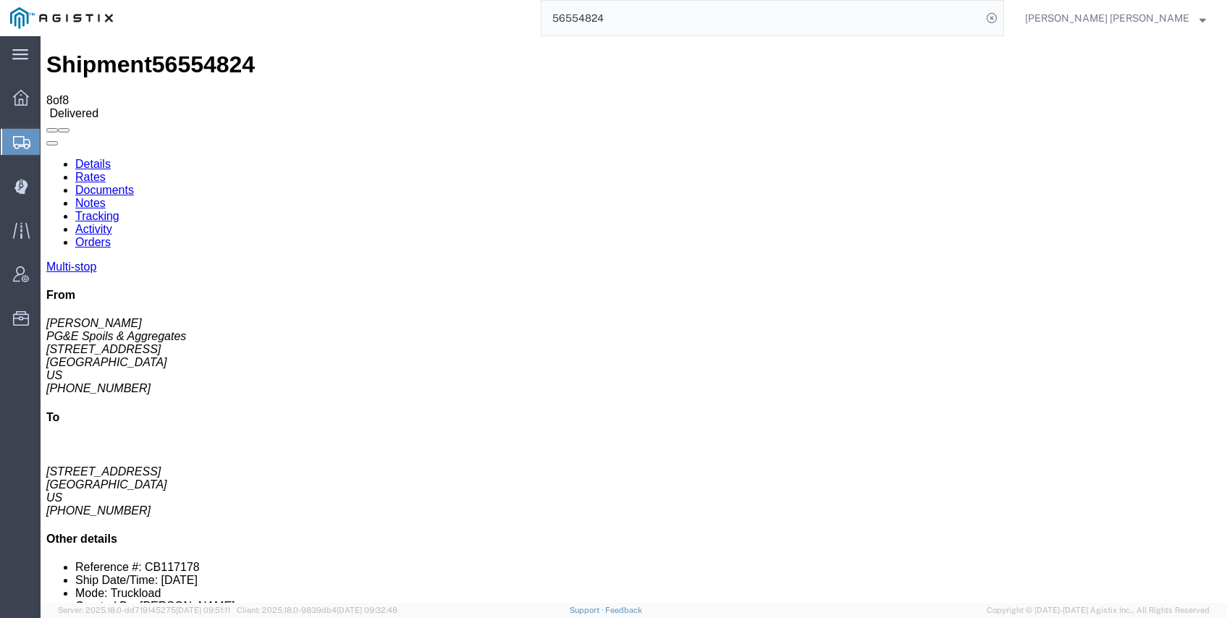
drag, startPoint x: 55, startPoint y: 201, endPoint x: 57, endPoint y: 233, distance: 31.9
checkbox input "true"
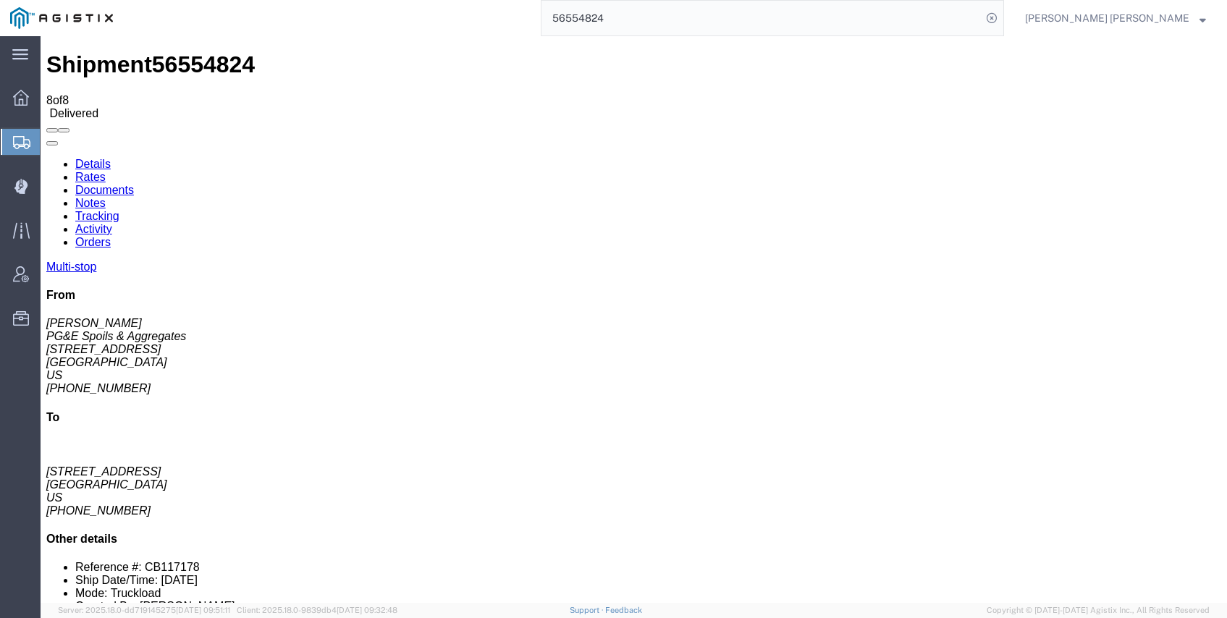
checkbox input "true"
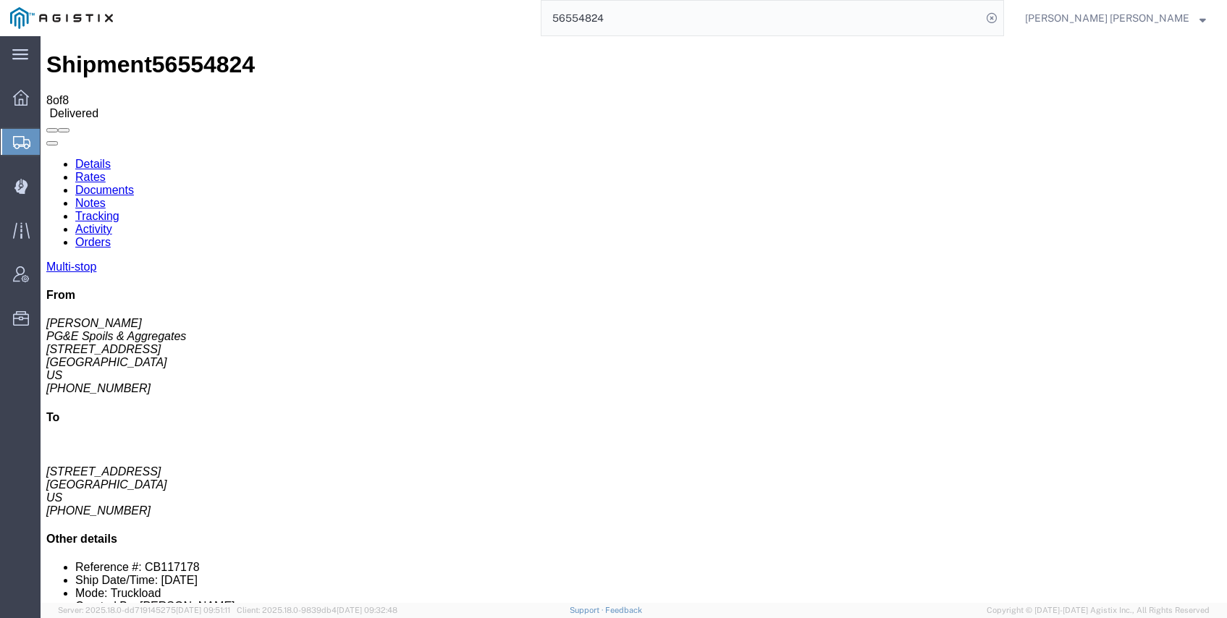
checkbox input "true"
click at [731, 20] on input "56554824" at bounding box center [762, 18] width 440 height 35
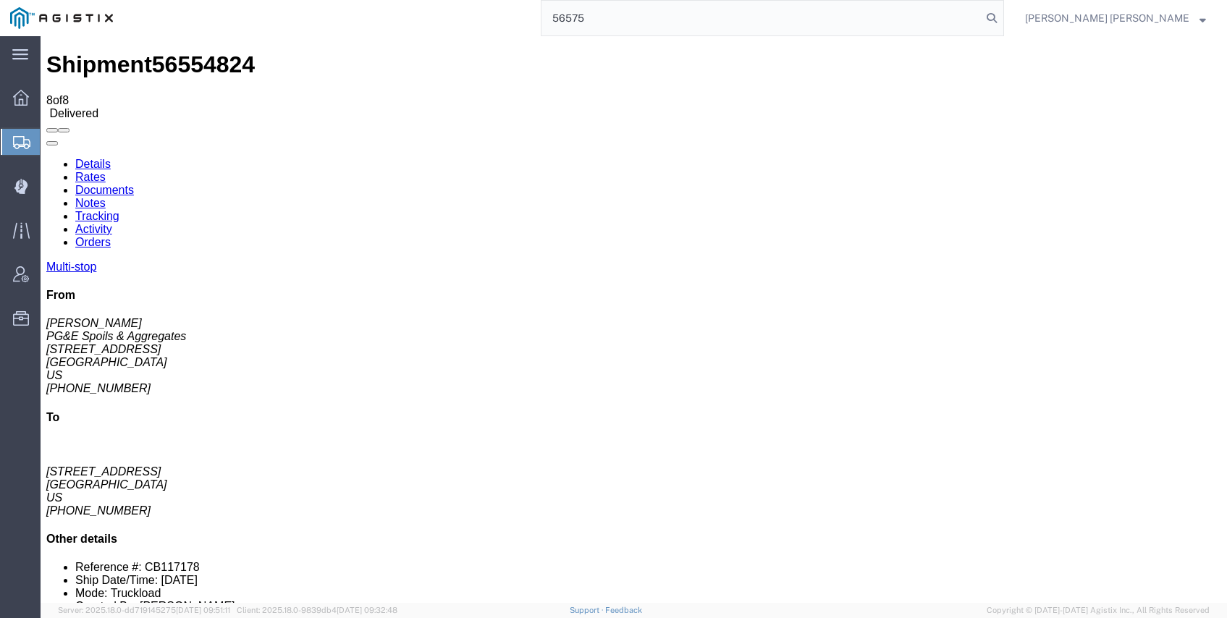
type input "56575"
drag, startPoint x: 570, startPoint y: 17, endPoint x: 445, endPoint y: 9, distance: 124.8
click at [447, 9] on div "56575" at bounding box center [563, 18] width 881 height 36
paste input "56627444"
type input "56627444"
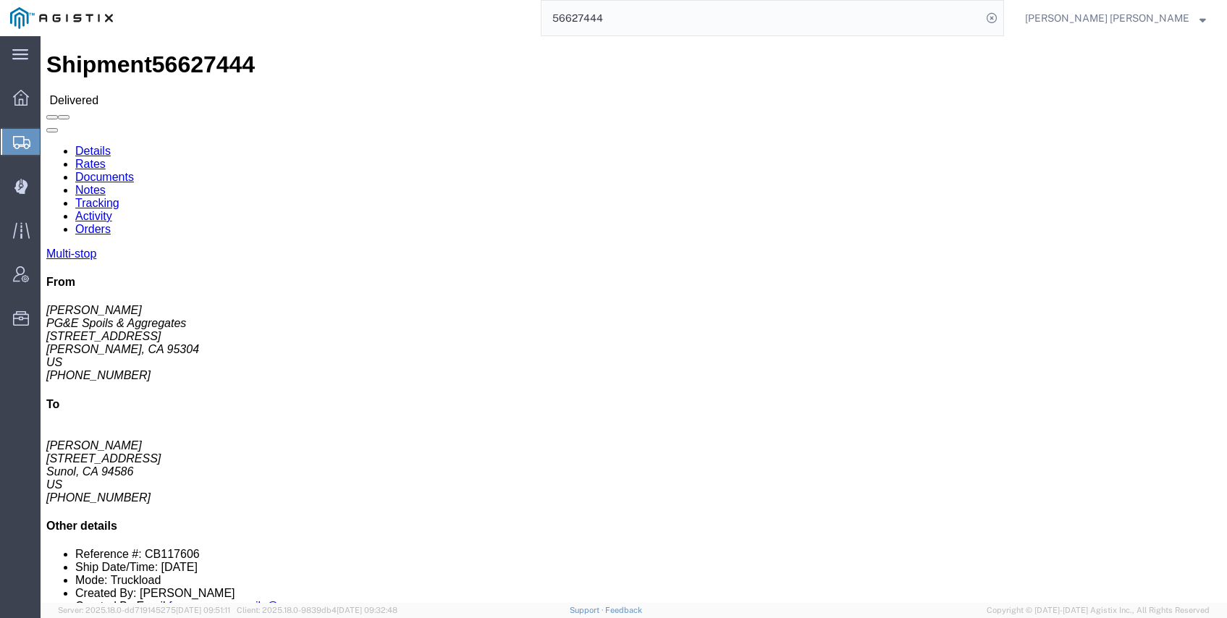
click div
click link "Documents"
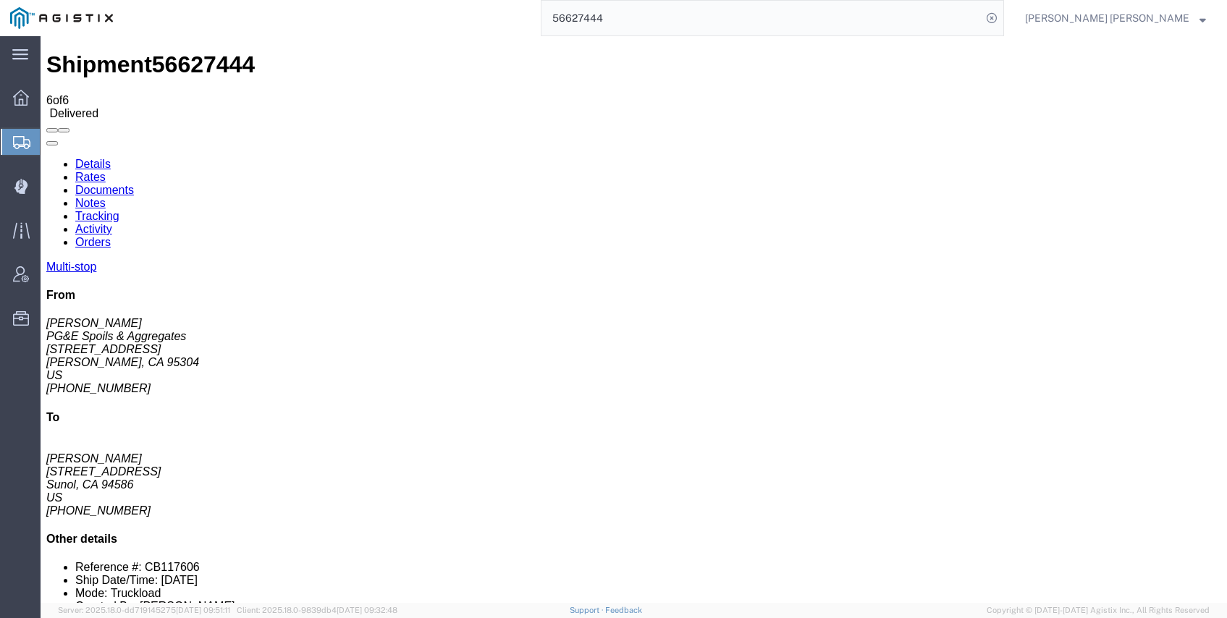
checkbox input "true"
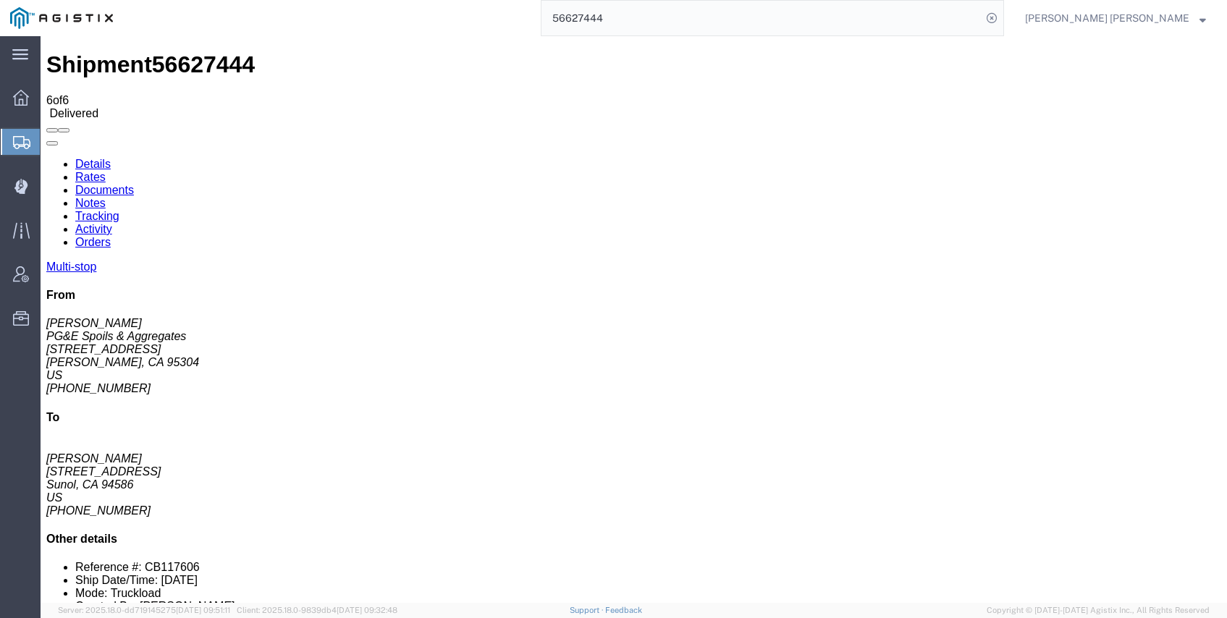
checkbox input "true"
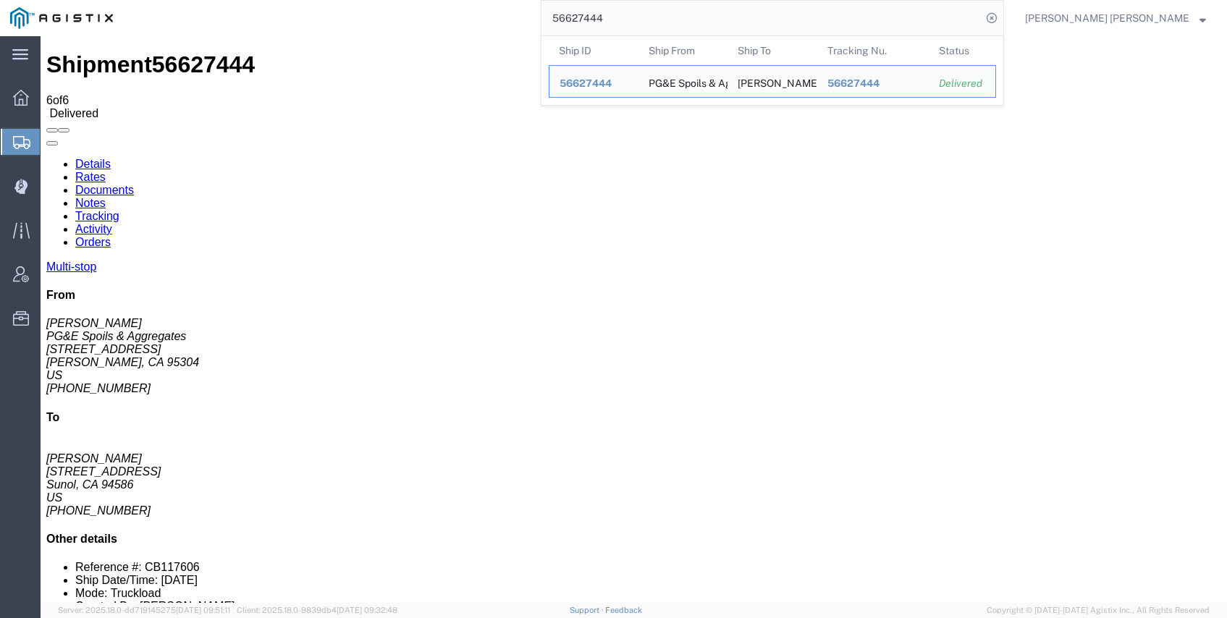
drag, startPoint x: 668, startPoint y: 13, endPoint x: 446, endPoint y: -17, distance: 224.3
click at [446, 0] on html "main_menu Created with Sketch. Collapse Menu Dashboard Shipments Create Shipmen…" at bounding box center [613, 309] width 1227 height 618
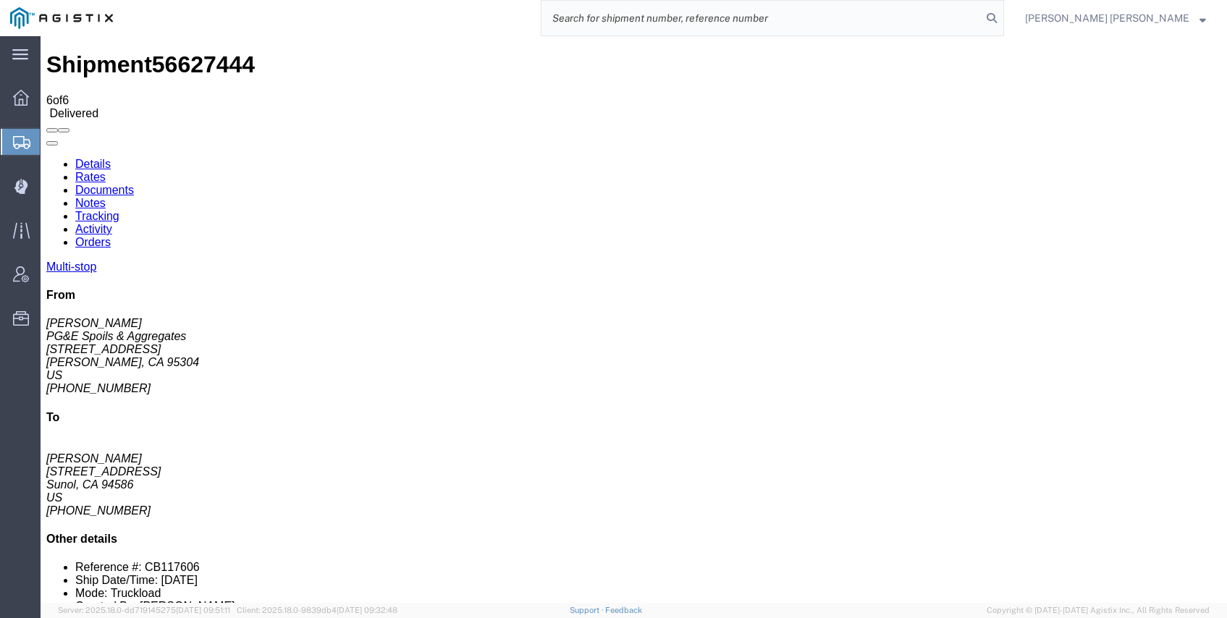
paste input "56598563"
type input "56598563"
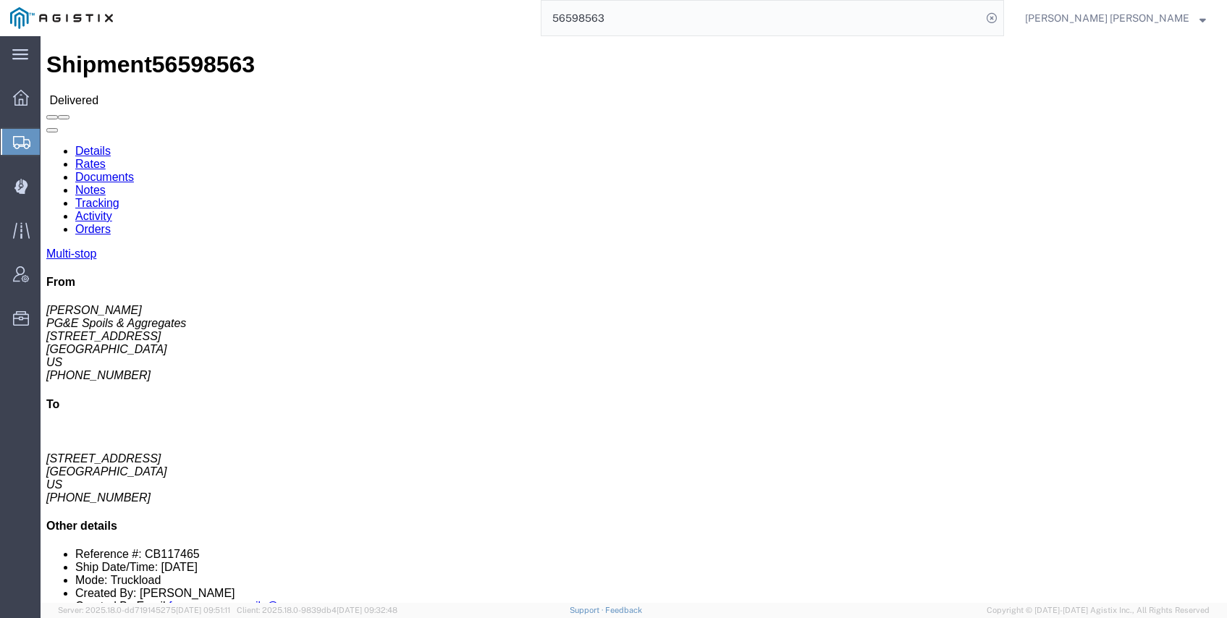
click link "Documents"
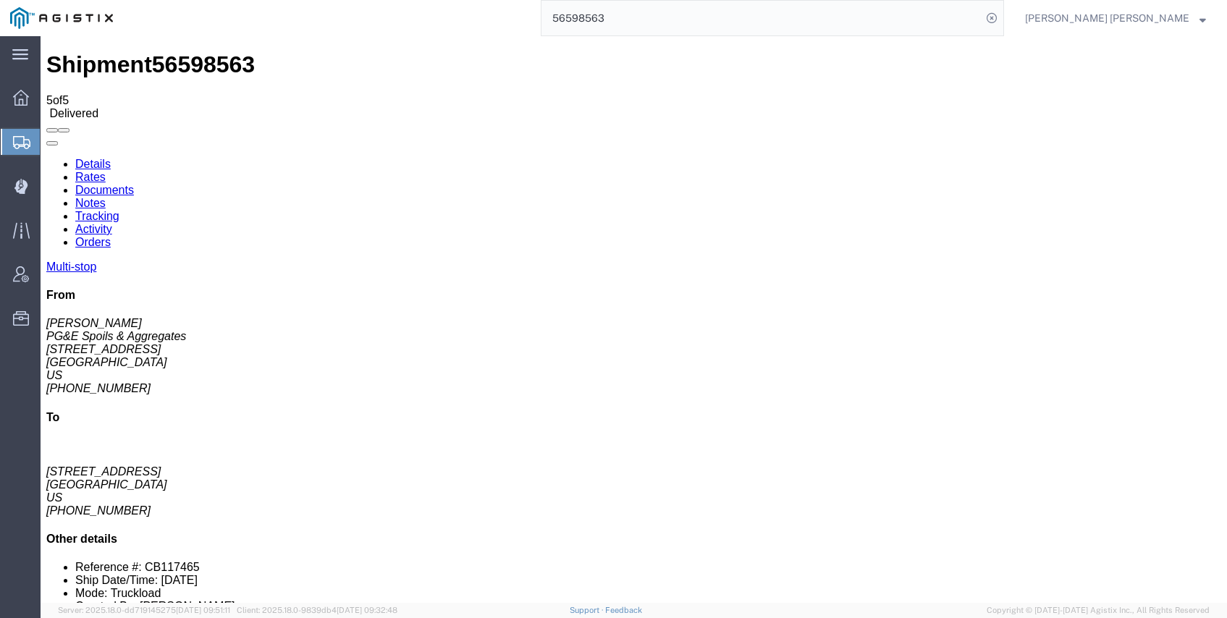
checkbox input "true"
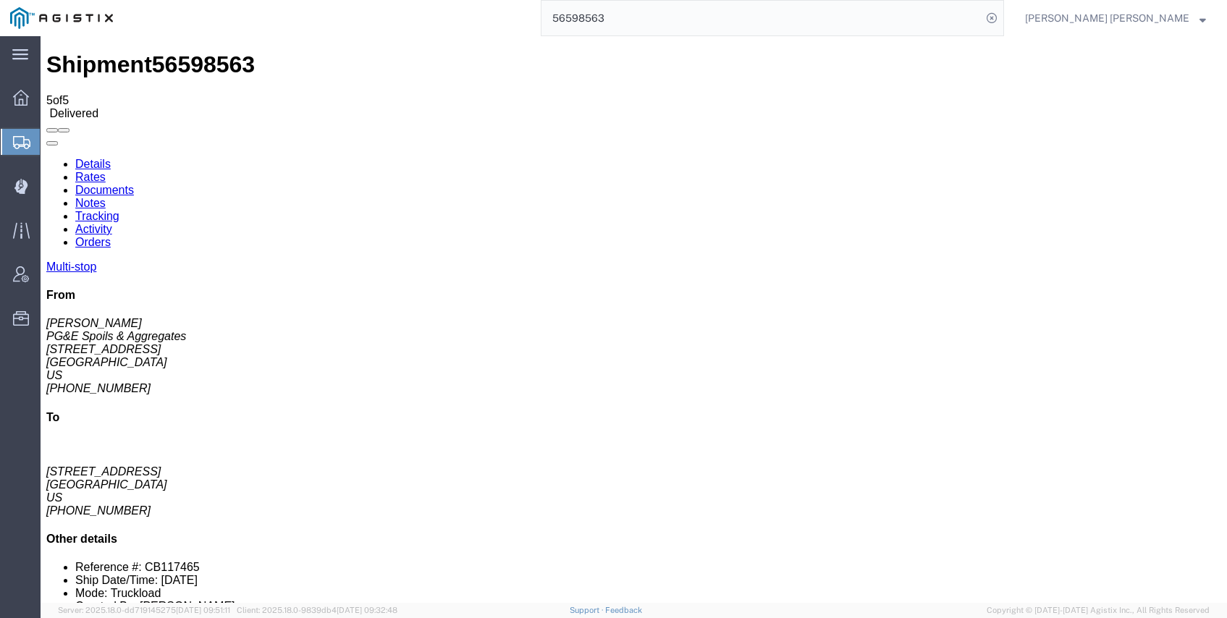
checkbox input "true"
click at [1002, 12] on icon at bounding box center [992, 18] width 20 height 20
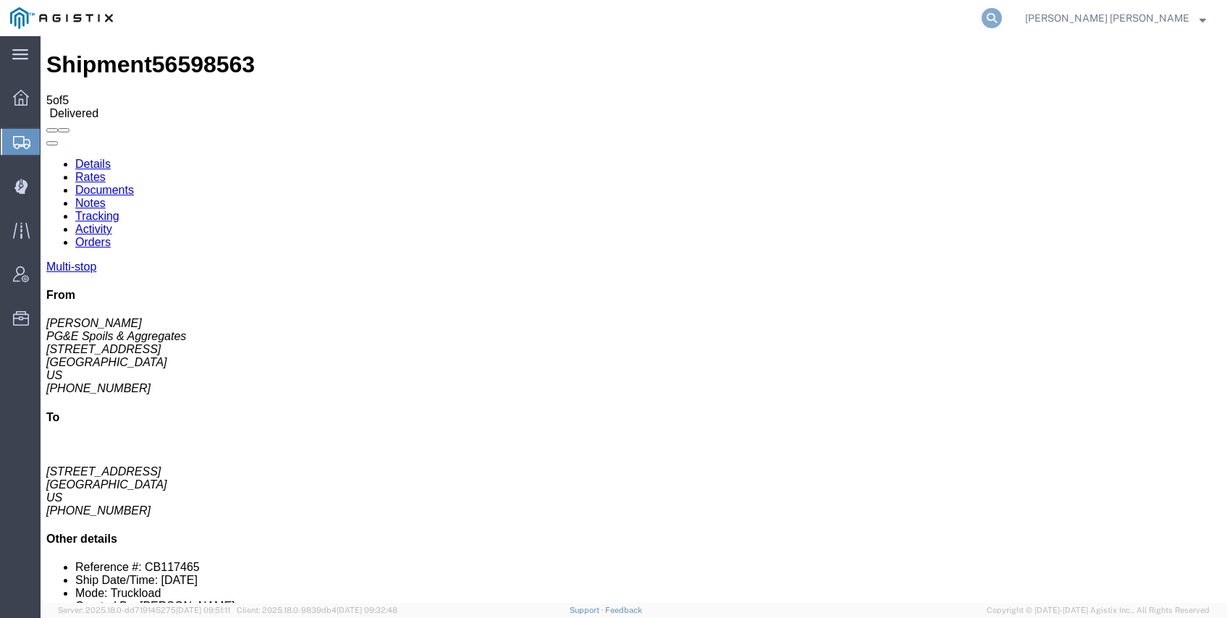
click at [1002, 17] on icon at bounding box center [992, 18] width 20 height 20
click at [982, 19] on input "search" at bounding box center [762, 18] width 440 height 35
paste input "56598567"
type input "56598567"
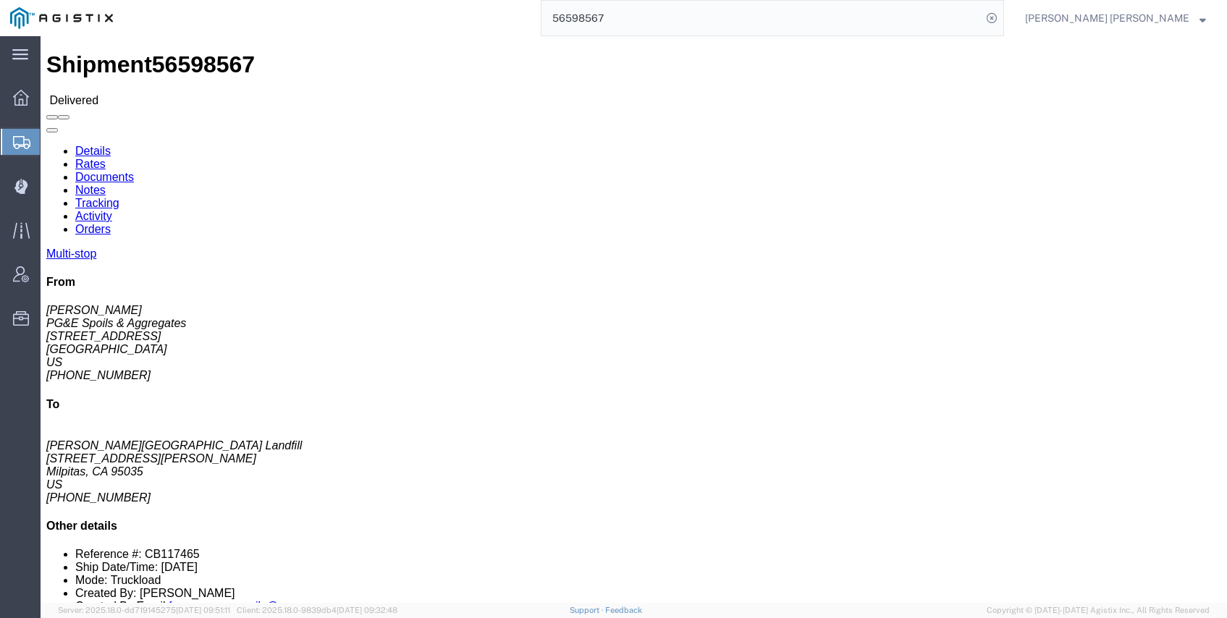
click link "Documents"
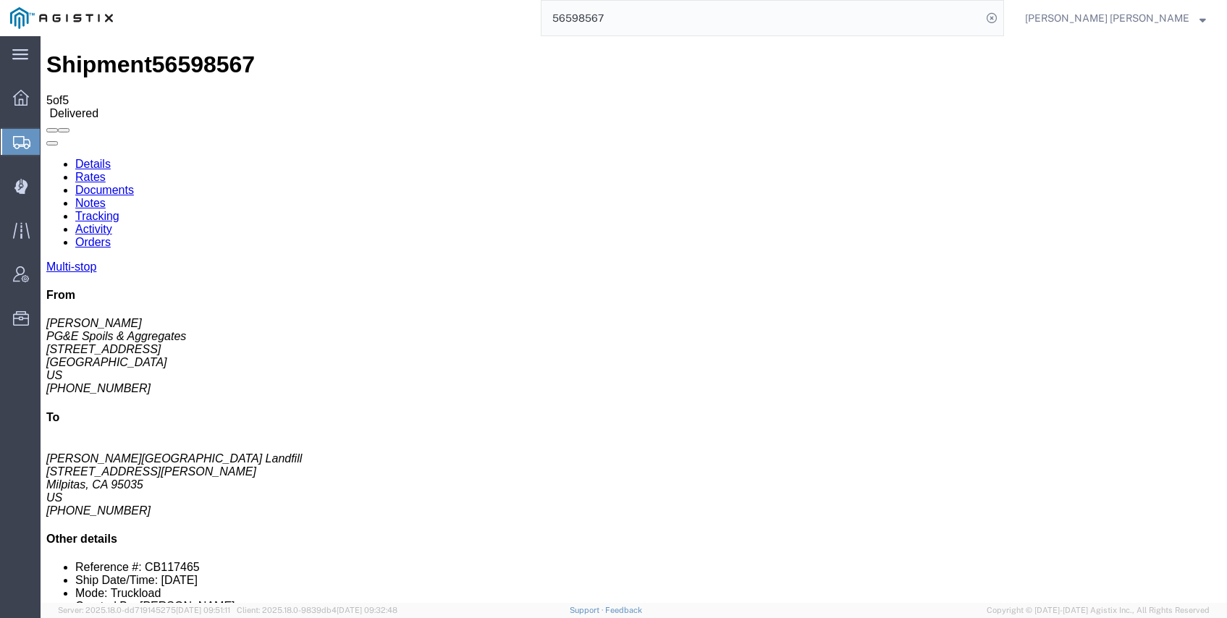
checkbox input "true"
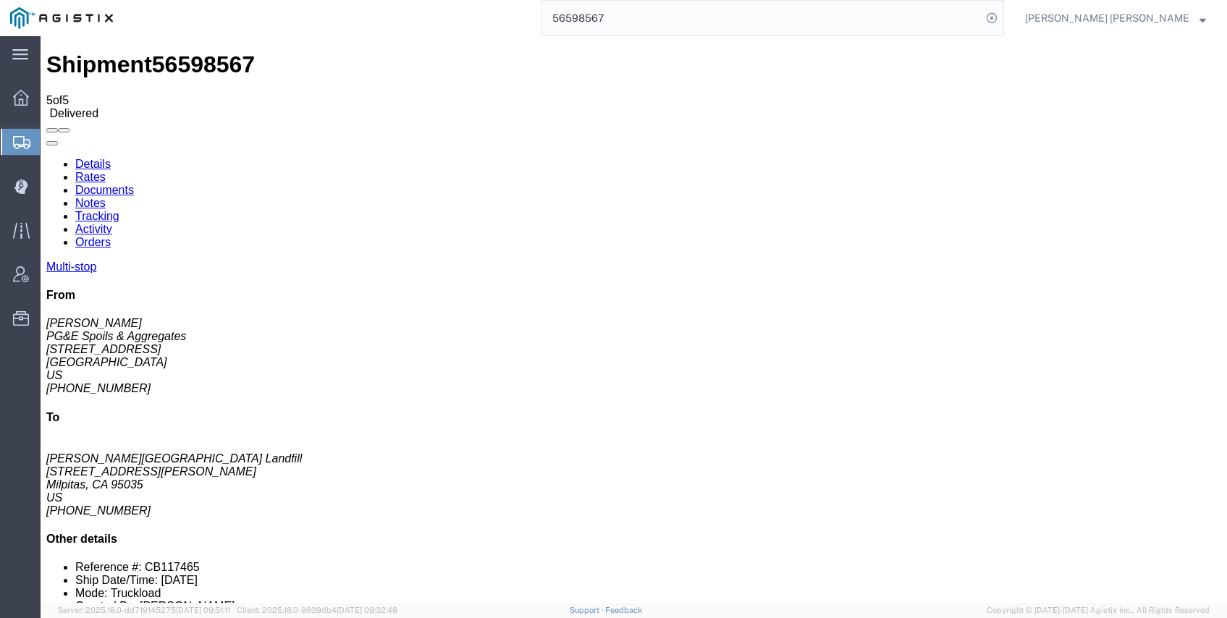
checkbox input "true"
click at [1002, 18] on icon at bounding box center [992, 18] width 20 height 20
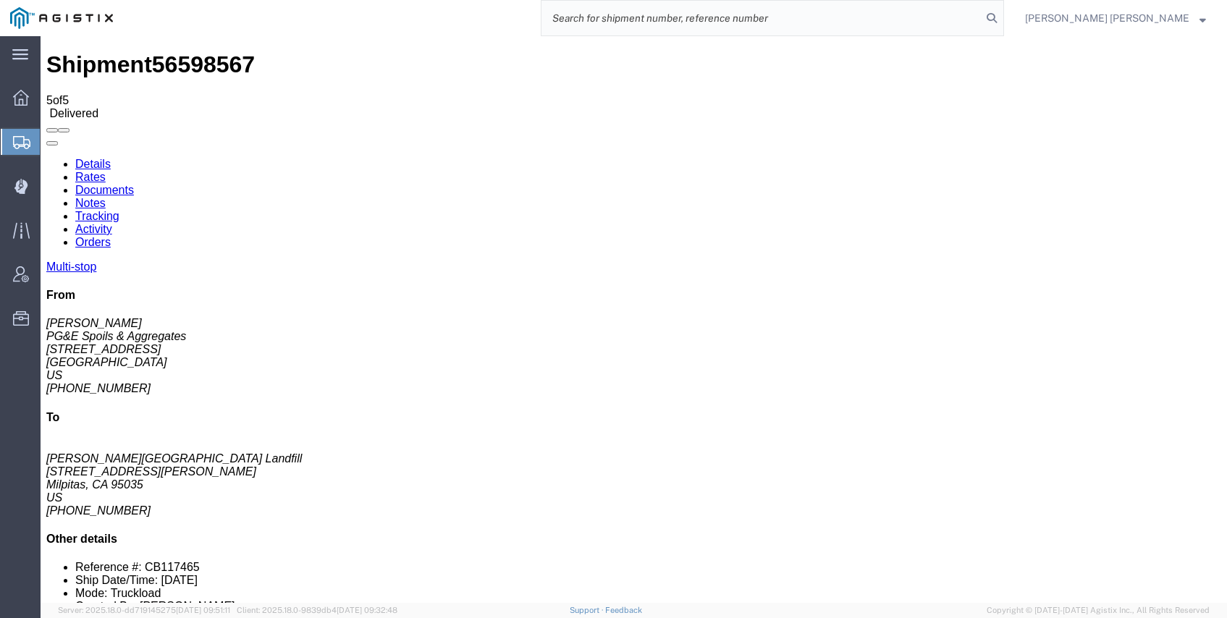
click at [982, 22] on input "search" at bounding box center [762, 18] width 440 height 35
click at [1002, 15] on icon at bounding box center [992, 18] width 20 height 20
click at [982, 20] on input "search" at bounding box center [762, 18] width 440 height 35
paste input "56598571"
type input "56598571"
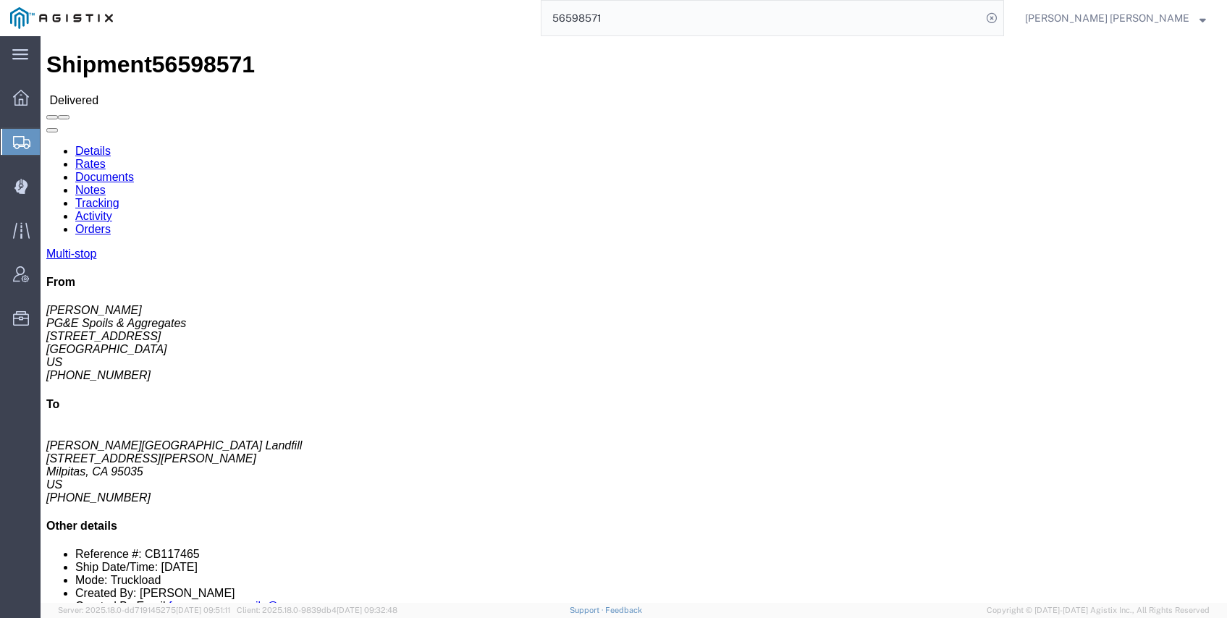
click link "Documents"
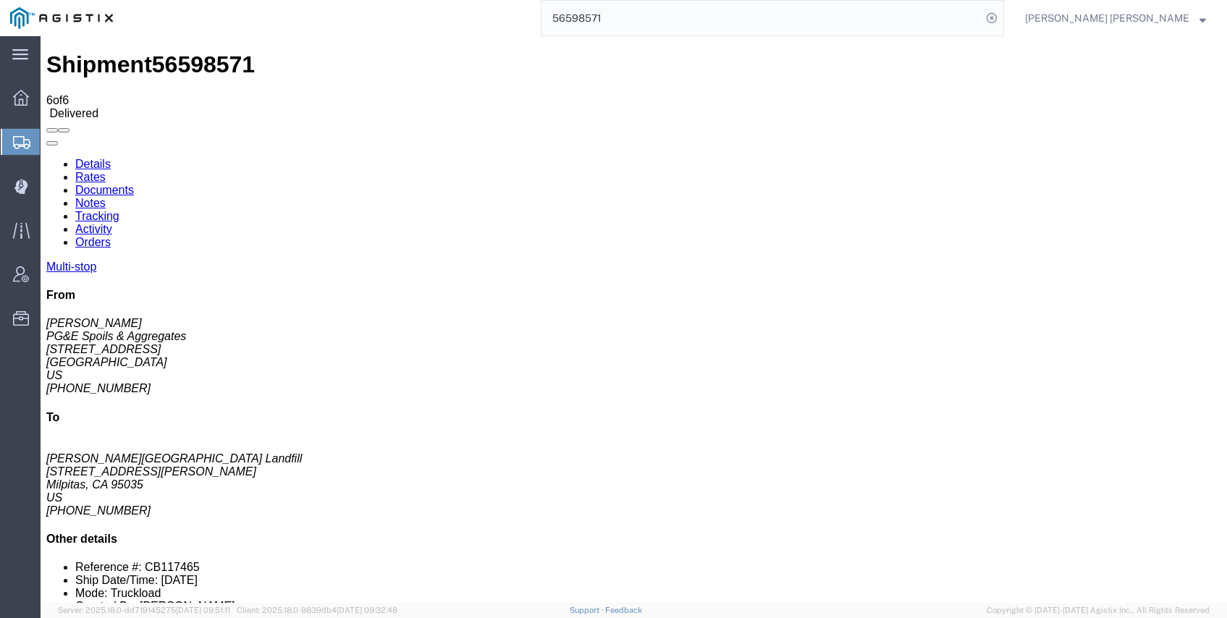
checkbox input "true"
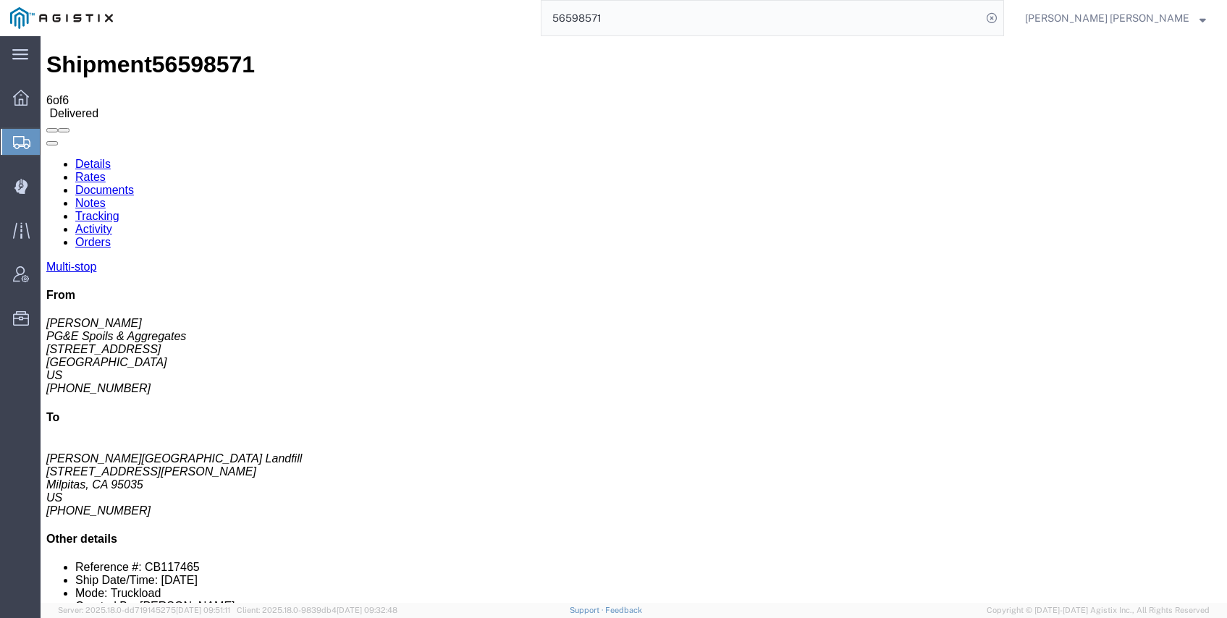
checkbox input "true"
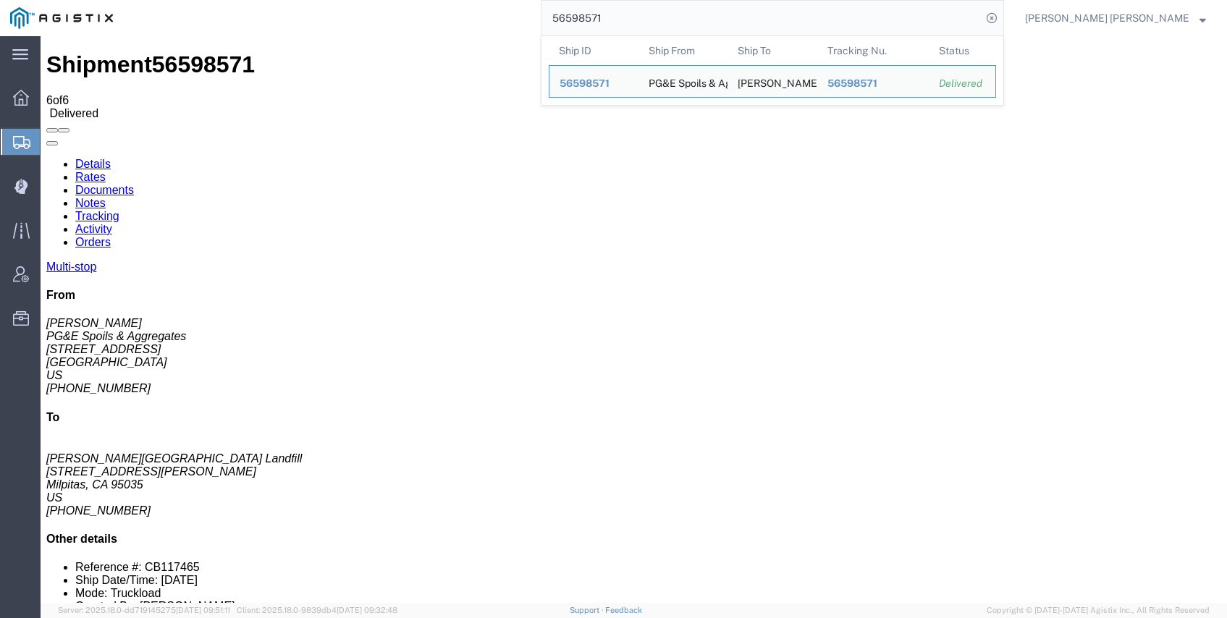
drag, startPoint x: 709, startPoint y: 14, endPoint x: 563, endPoint y: 0, distance: 147.0
click at [563, 0] on div "56598571 Ship ID Ship From Ship To Tracking Nu. Status Ship ID 56598571 Ship Fr…" at bounding box center [563, 18] width 881 height 36
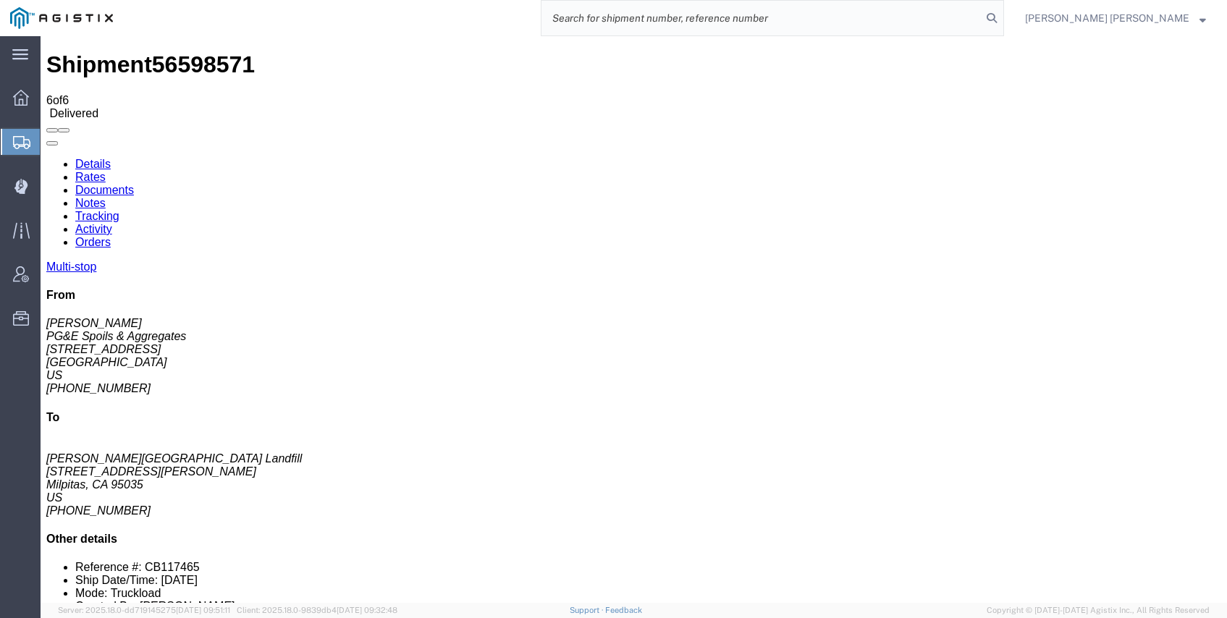
paste input "56459207"
type input "56459207"
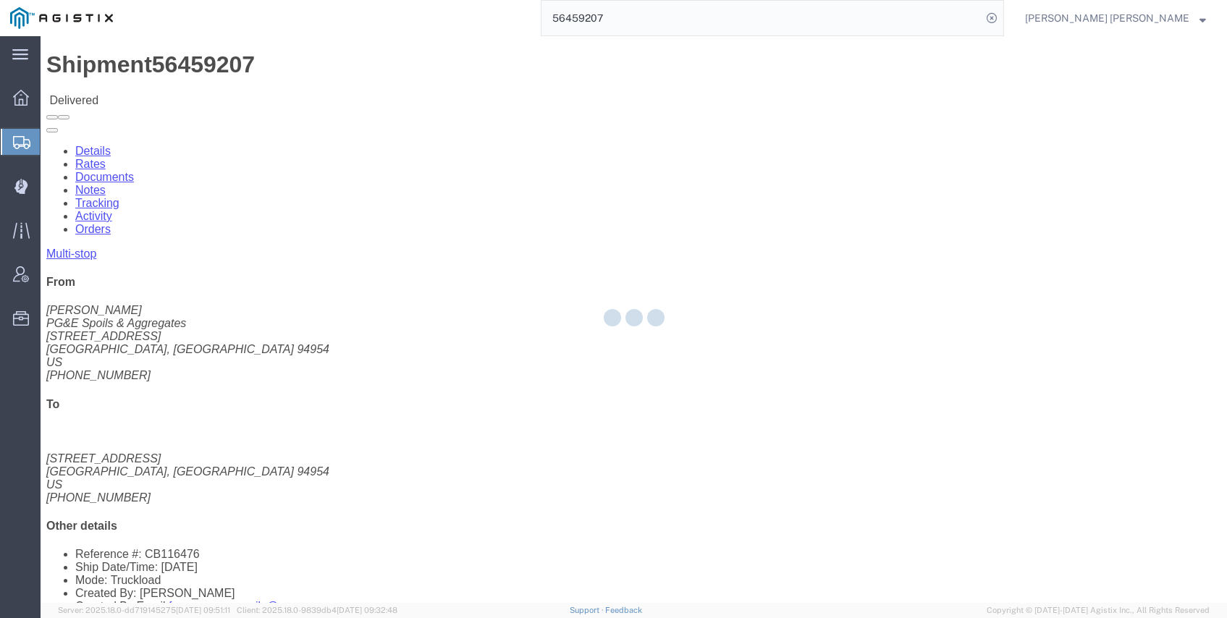
click at [198, 93] on div at bounding box center [634, 319] width 1187 height 567
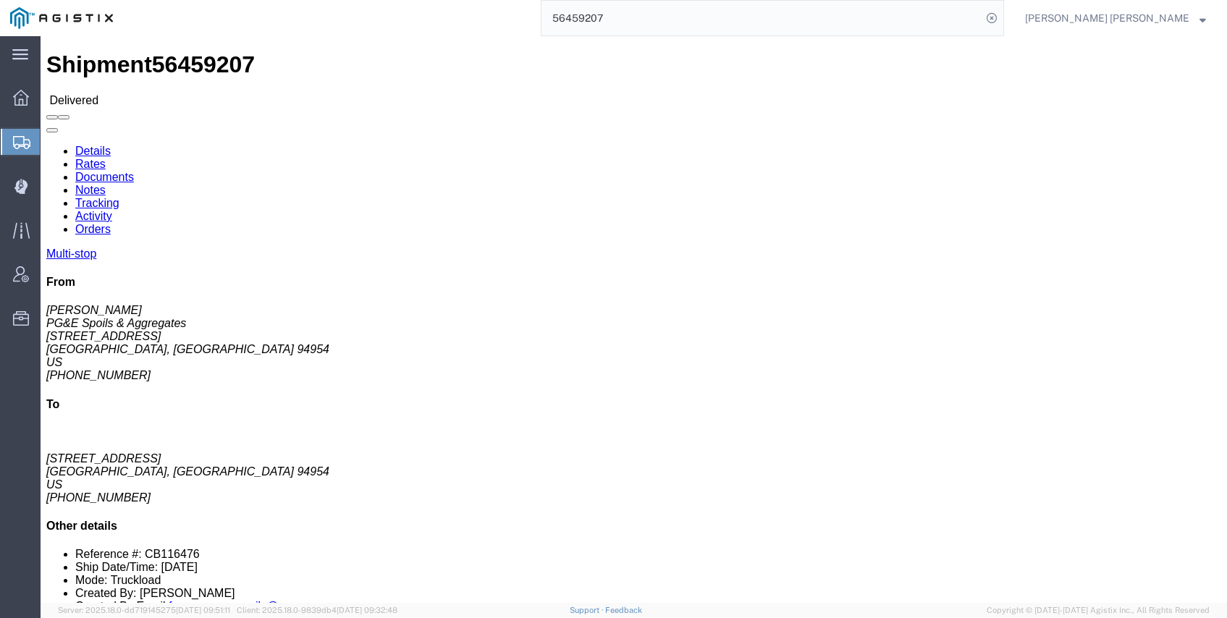
click link "Documents"
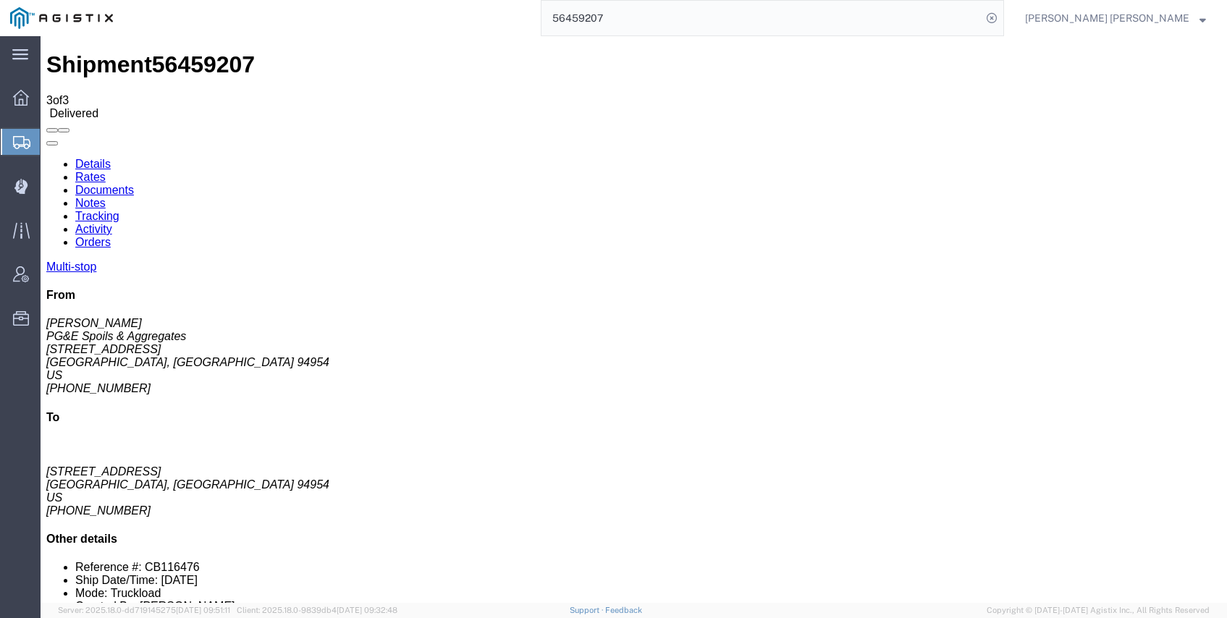
checkbox input "true"
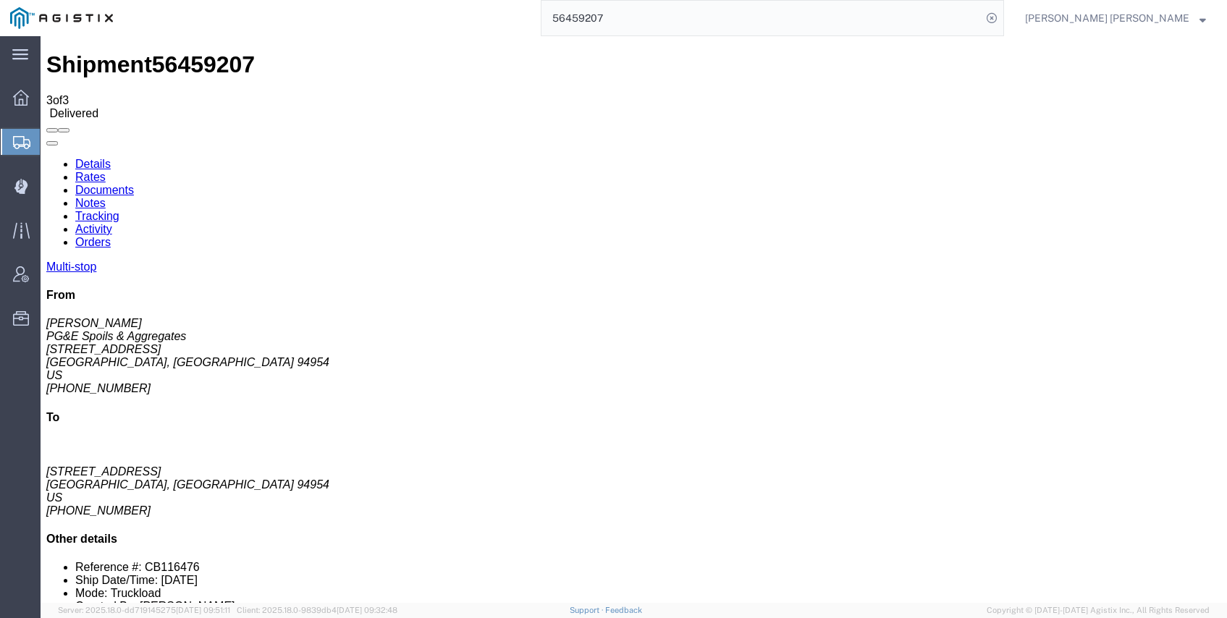
checkbox input "true"
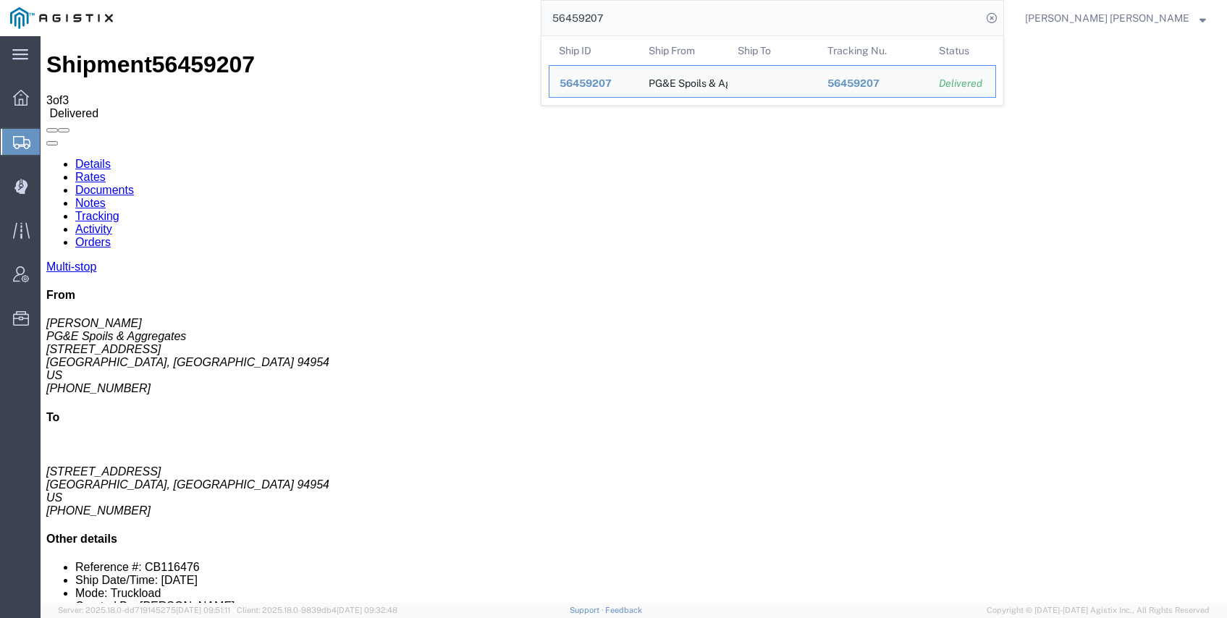
drag, startPoint x: 727, startPoint y: 20, endPoint x: 460, endPoint y: -9, distance: 268.7
click at [460, 0] on html "main_menu Created with Sketch. Collapse Menu Dashboard Shipments Create Shipmen…" at bounding box center [613, 309] width 1227 height 618
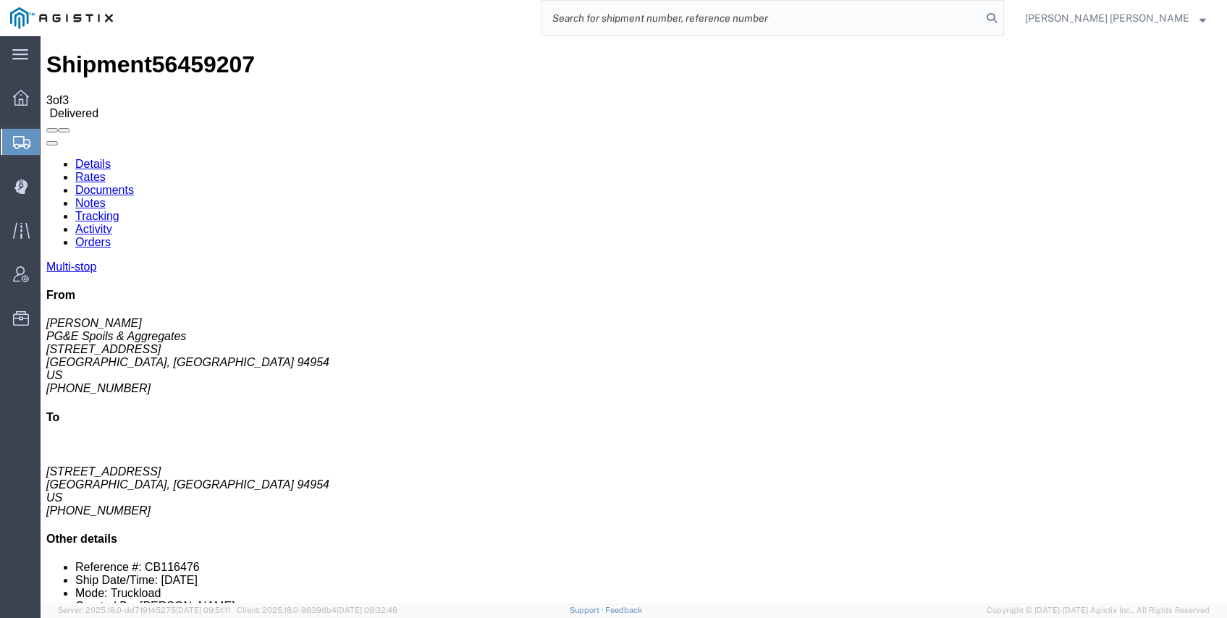
paste input "56459215"
type input "56459215"
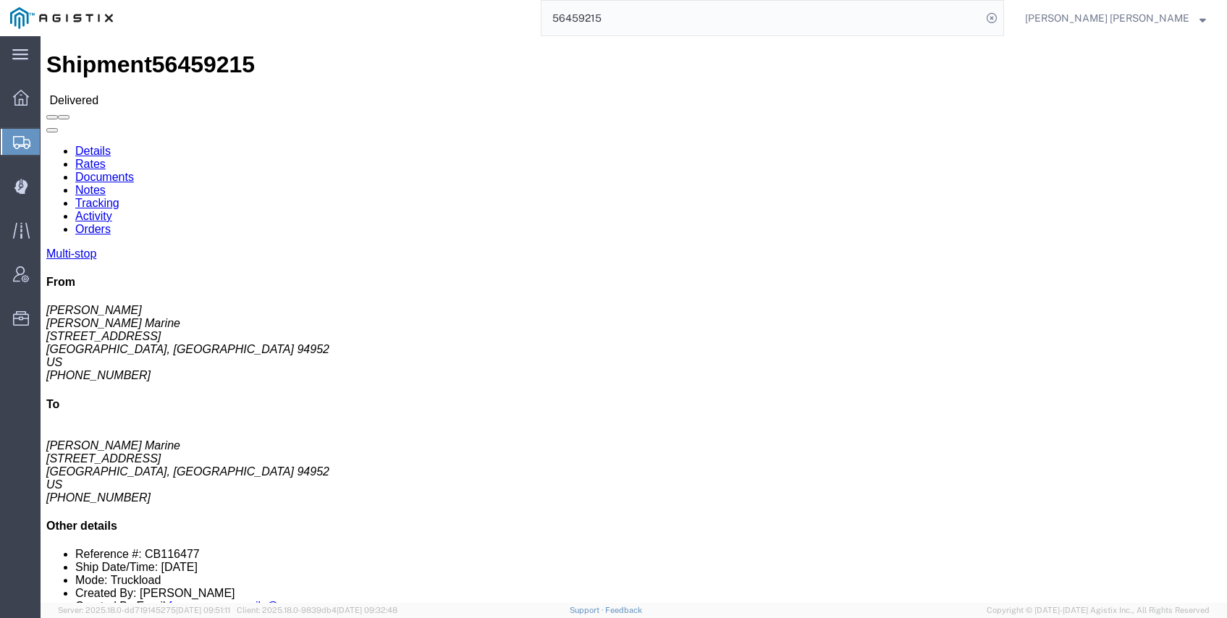
click link "Documents"
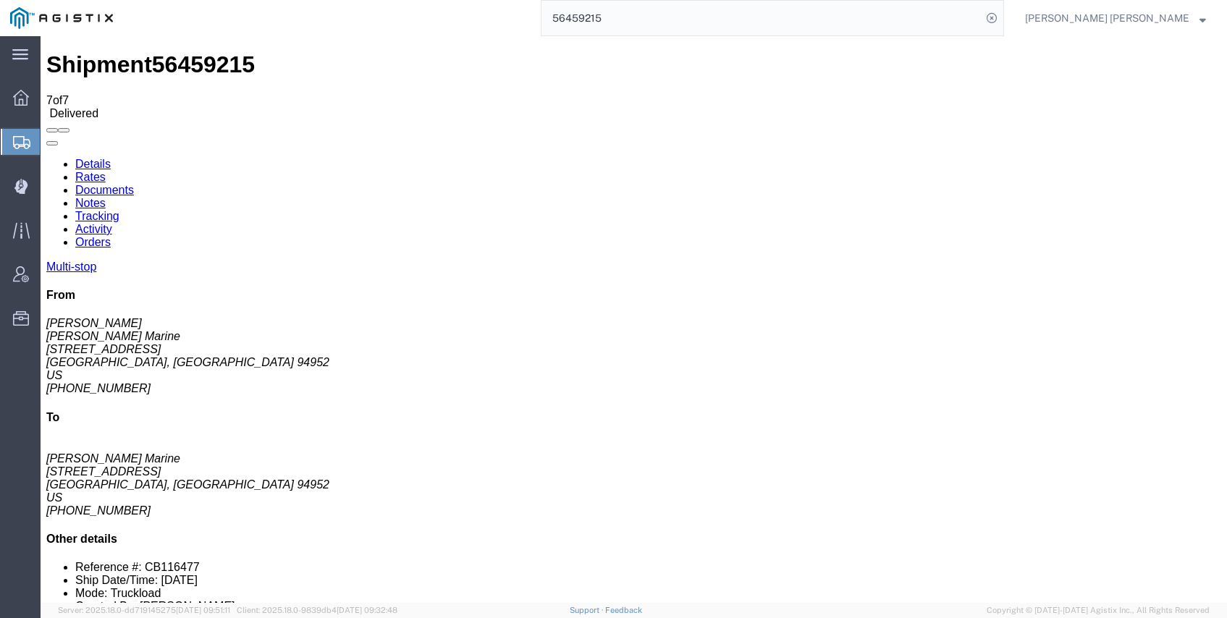
checkbox input "true"
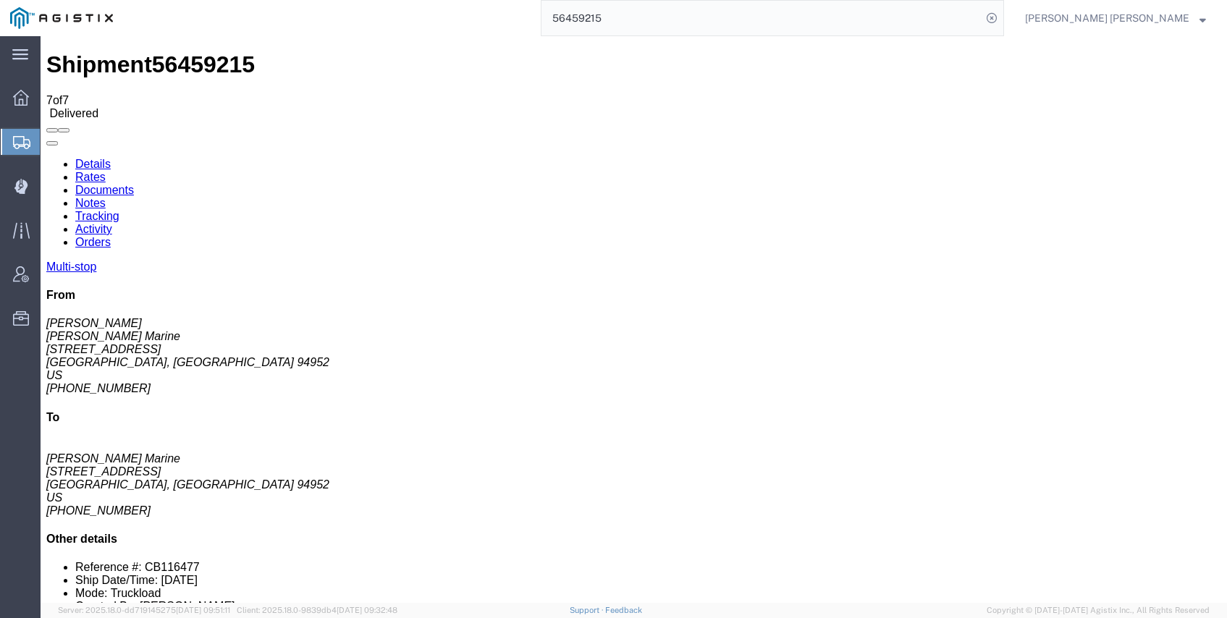
checkbox input "true"
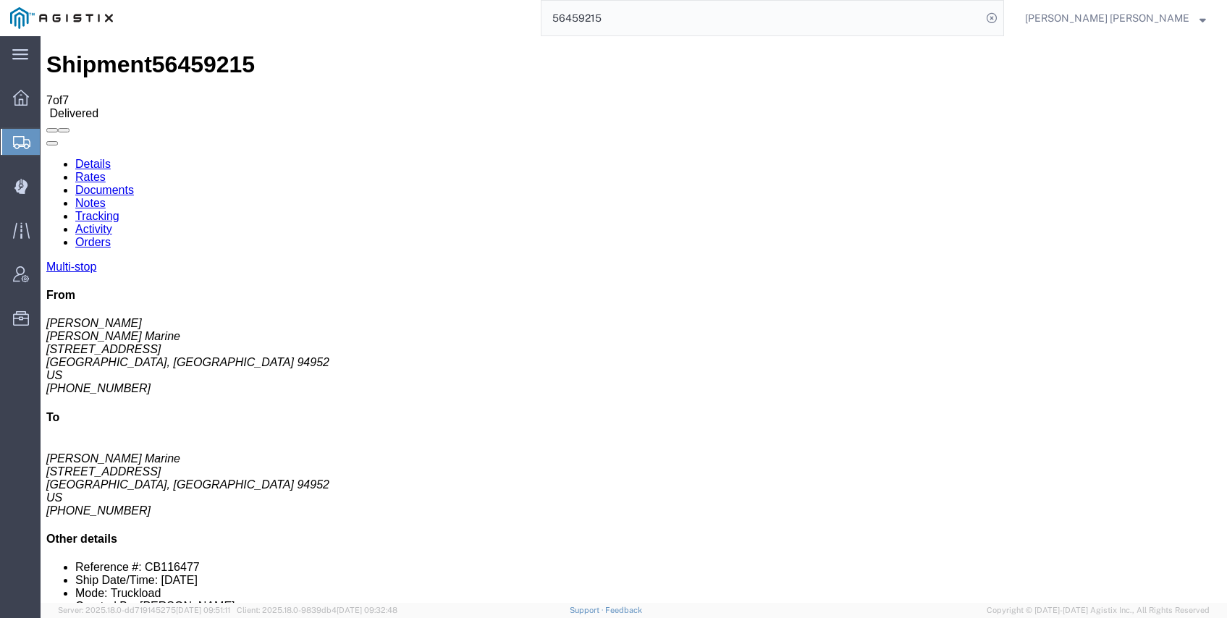
checkbox input "true"
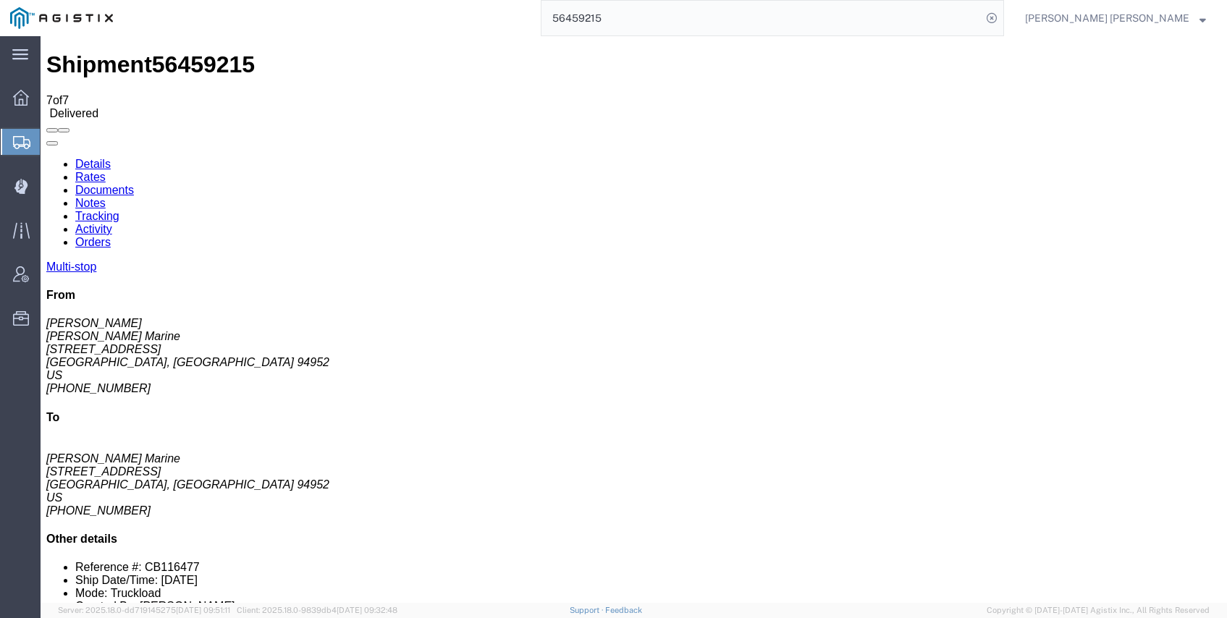
drag, startPoint x: 541, startPoint y: -11, endPoint x: 486, endPoint y: -13, distance: 55.1
click at [486, 0] on html "main_menu Created with Sketch. Collapse Menu Dashboard Shipments Create Shipmen…" at bounding box center [613, 309] width 1227 height 618
paste input "56528897"
type input "56528897"
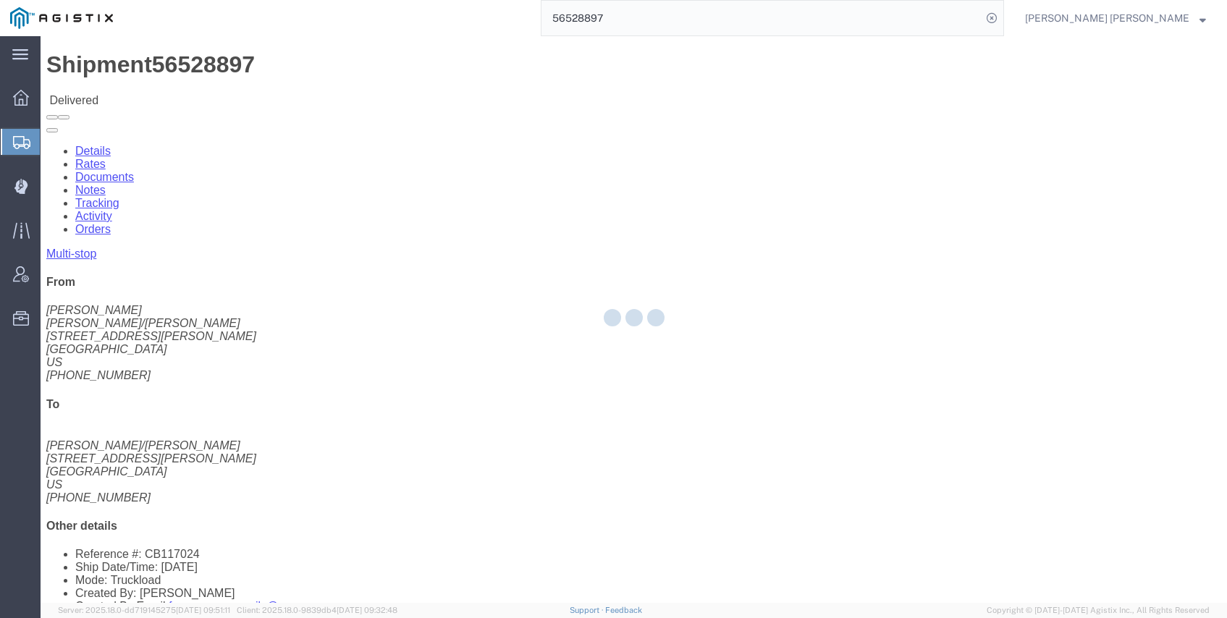
click at [207, 92] on div at bounding box center [634, 319] width 1187 height 567
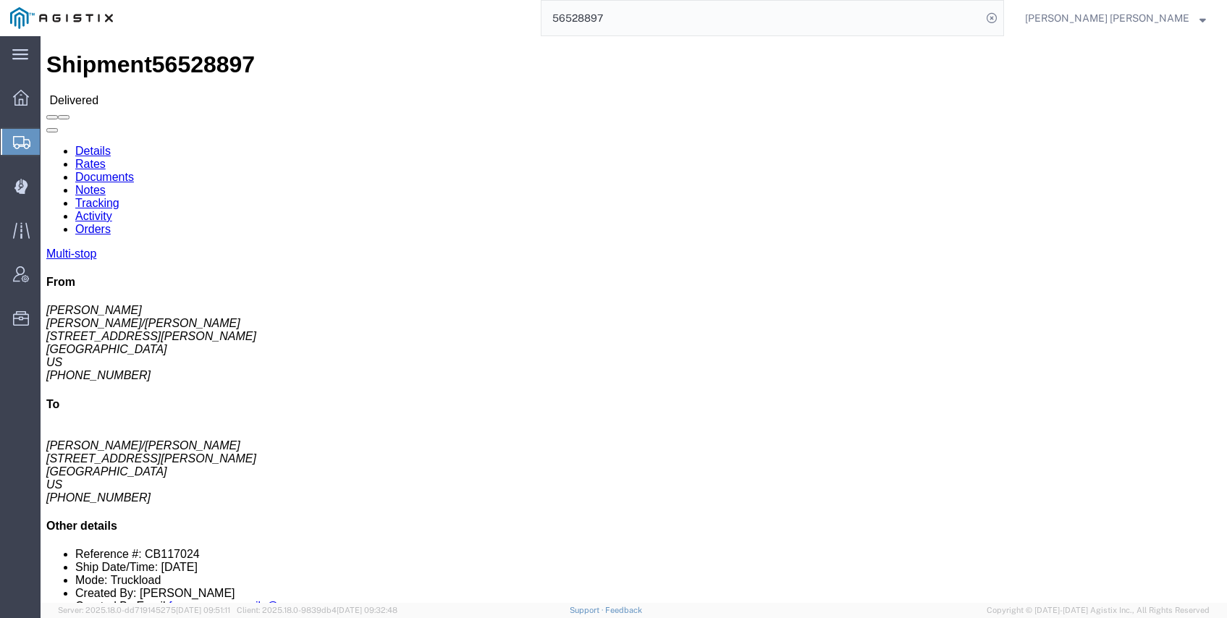
click link "Documents"
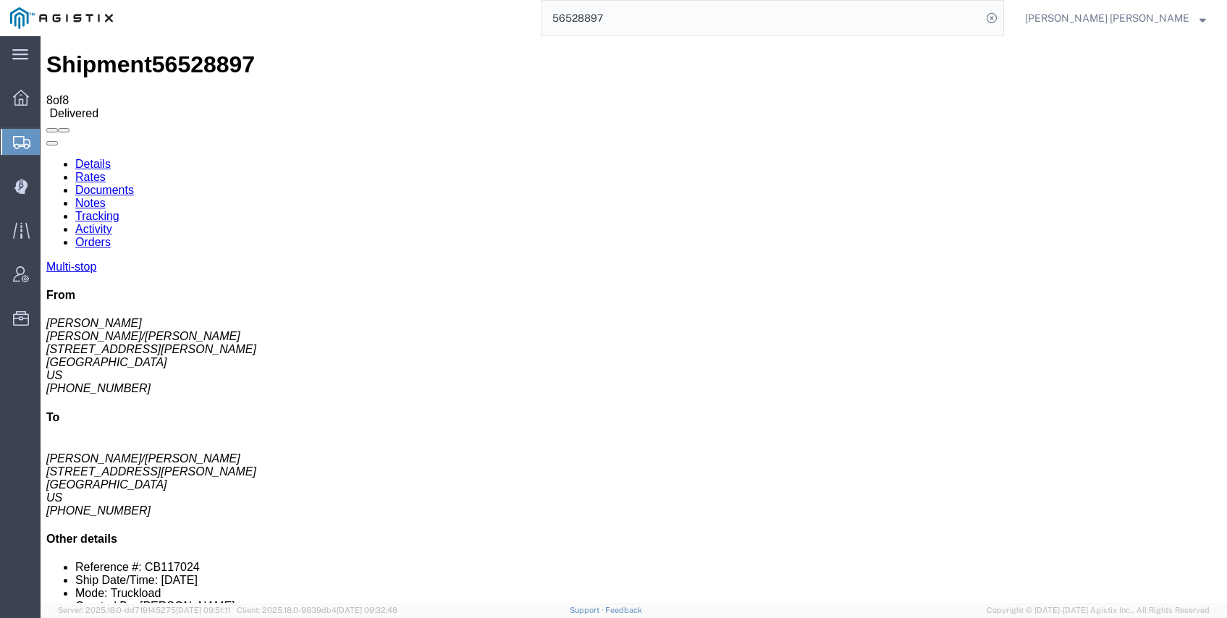
checkbox input "true"
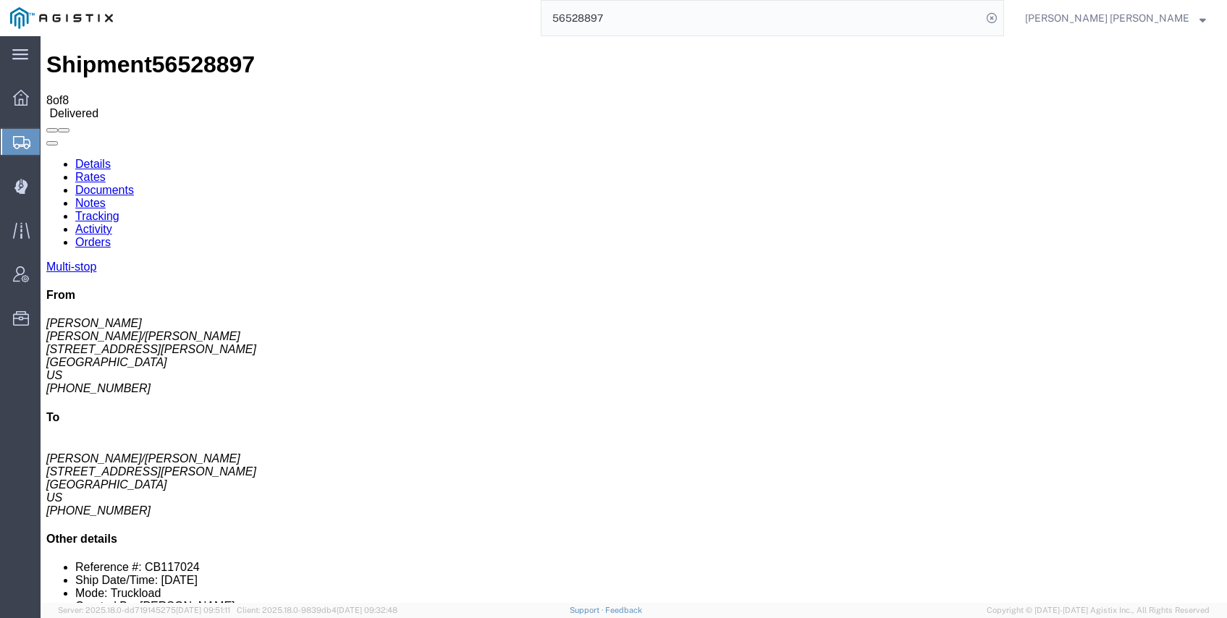
checkbox input "true"
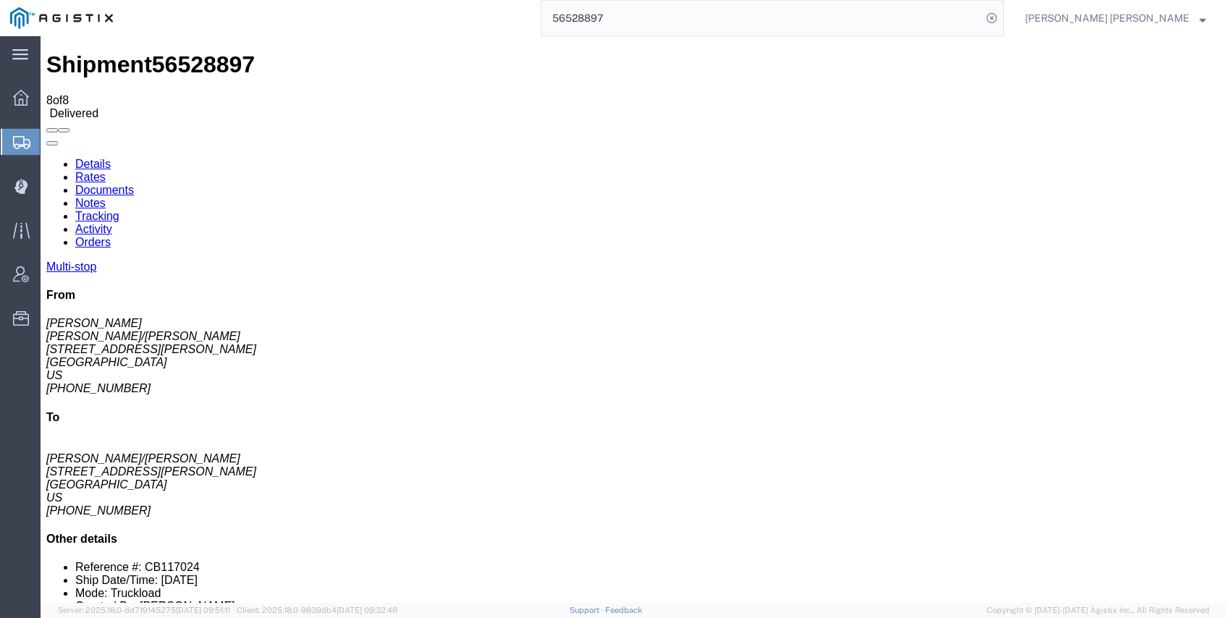
checkbox input "true"
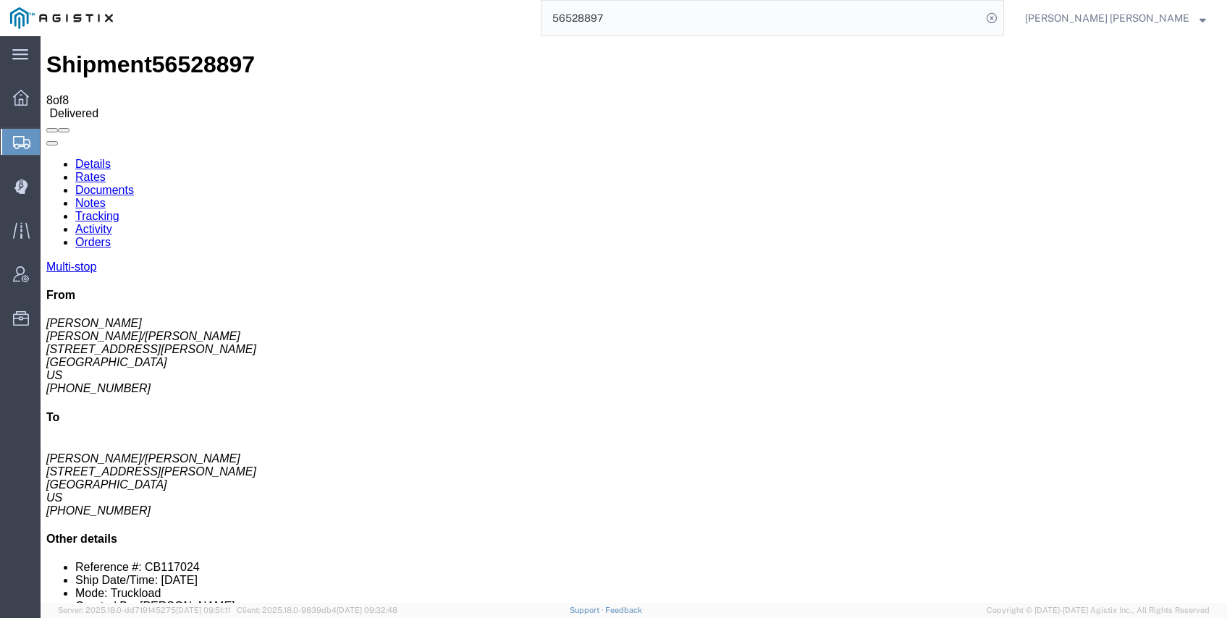
checkbox input "true"
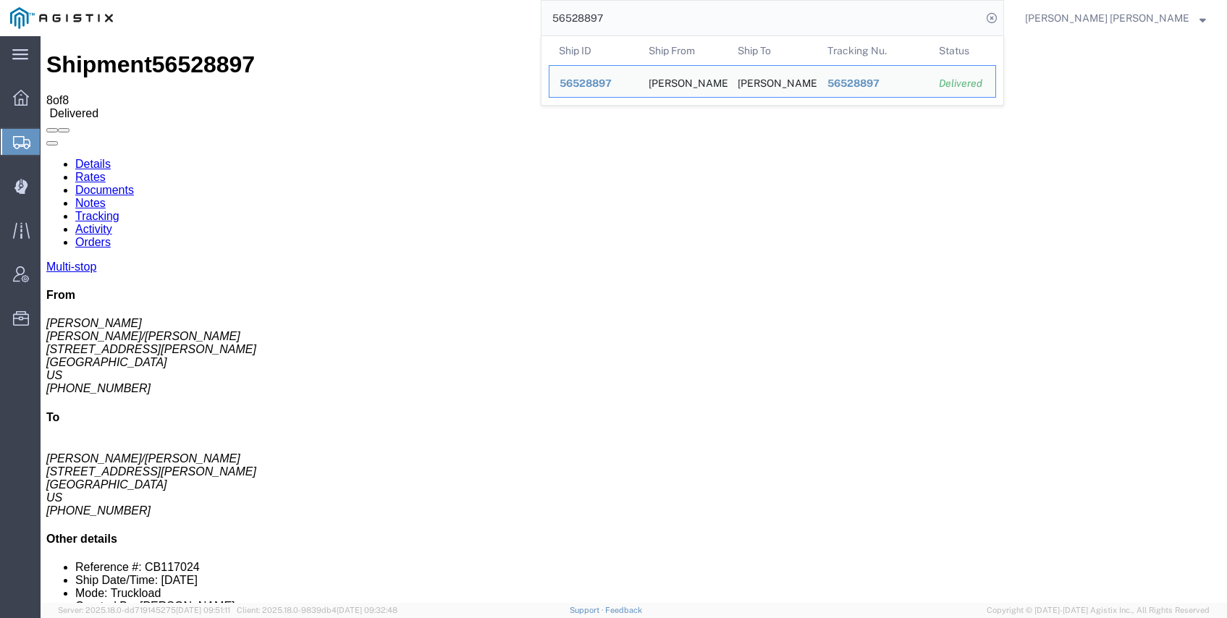
drag, startPoint x: 699, startPoint y: 13, endPoint x: 500, endPoint y: 0, distance: 199.5
click at [500, 0] on div "56528897 Ship ID Ship From Ship To Tracking Nu. Status Ship ID 56528897 Ship Fr…" at bounding box center [563, 18] width 881 height 36
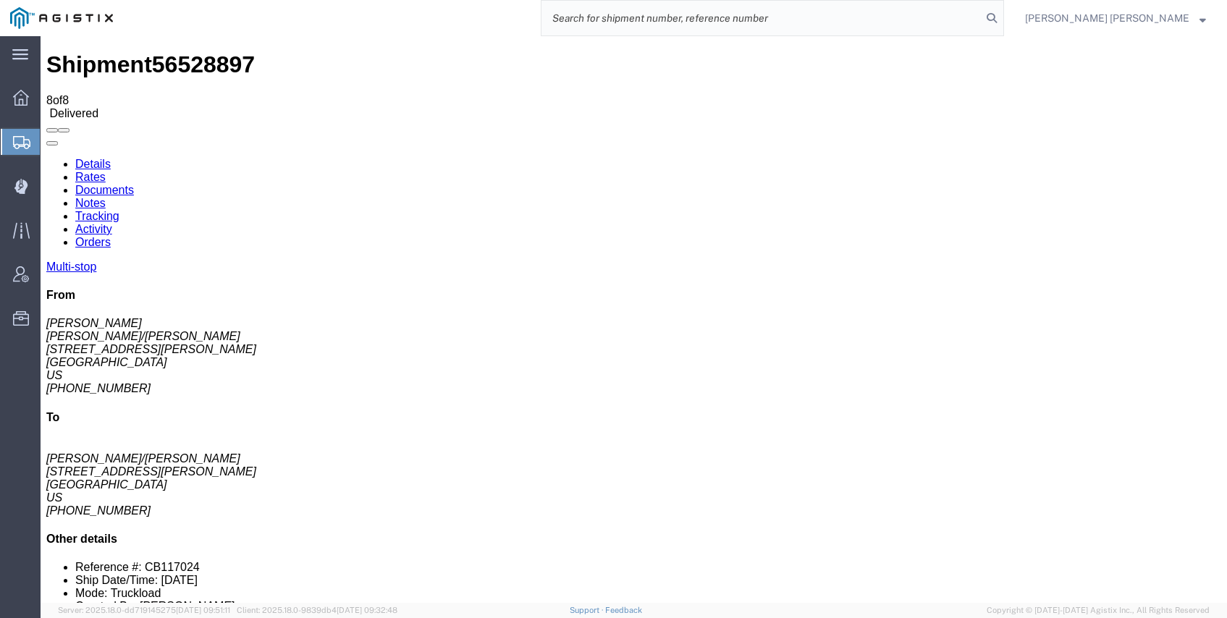
paste input "56598487"
type input "56598487"
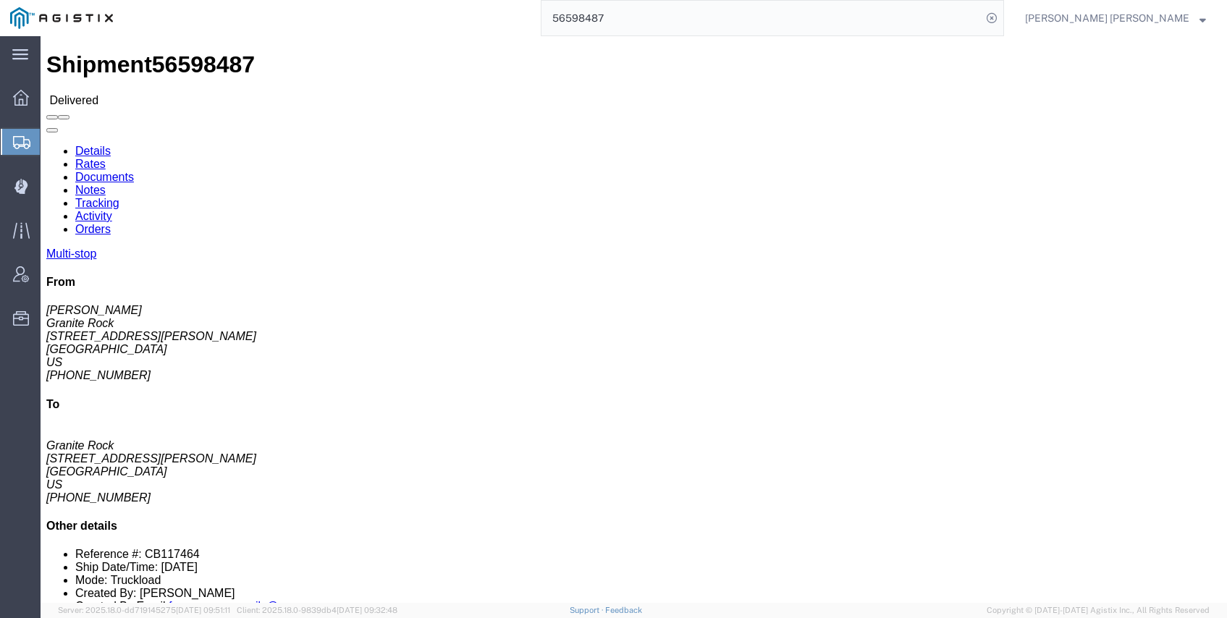
click link "Documents"
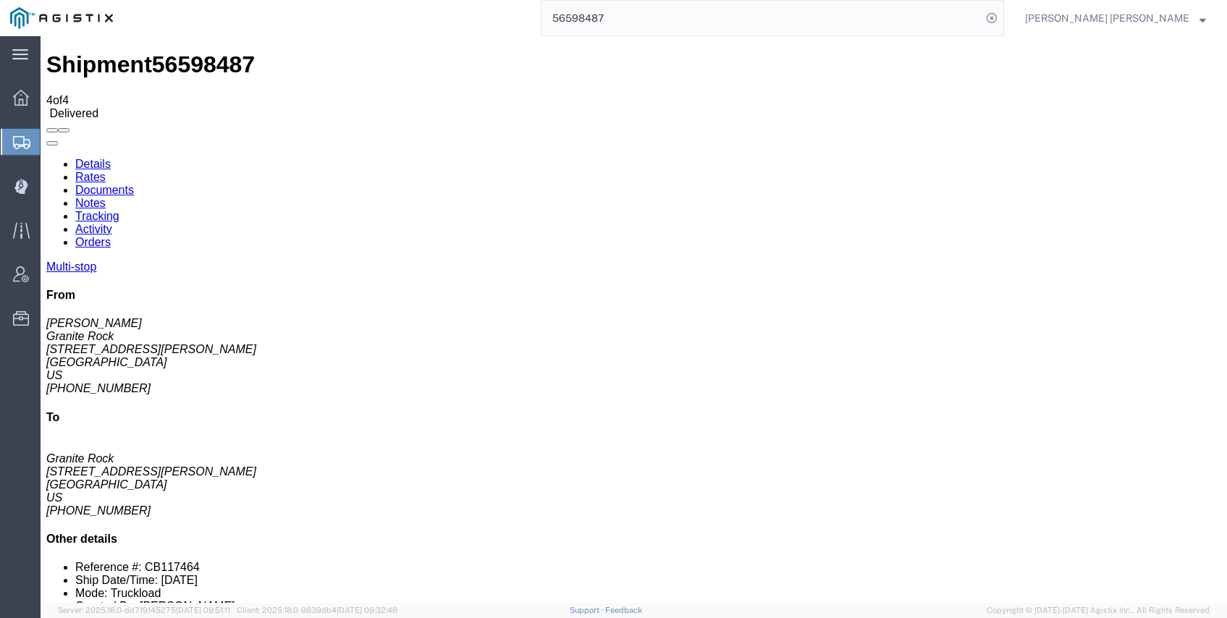
checkbox input "true"
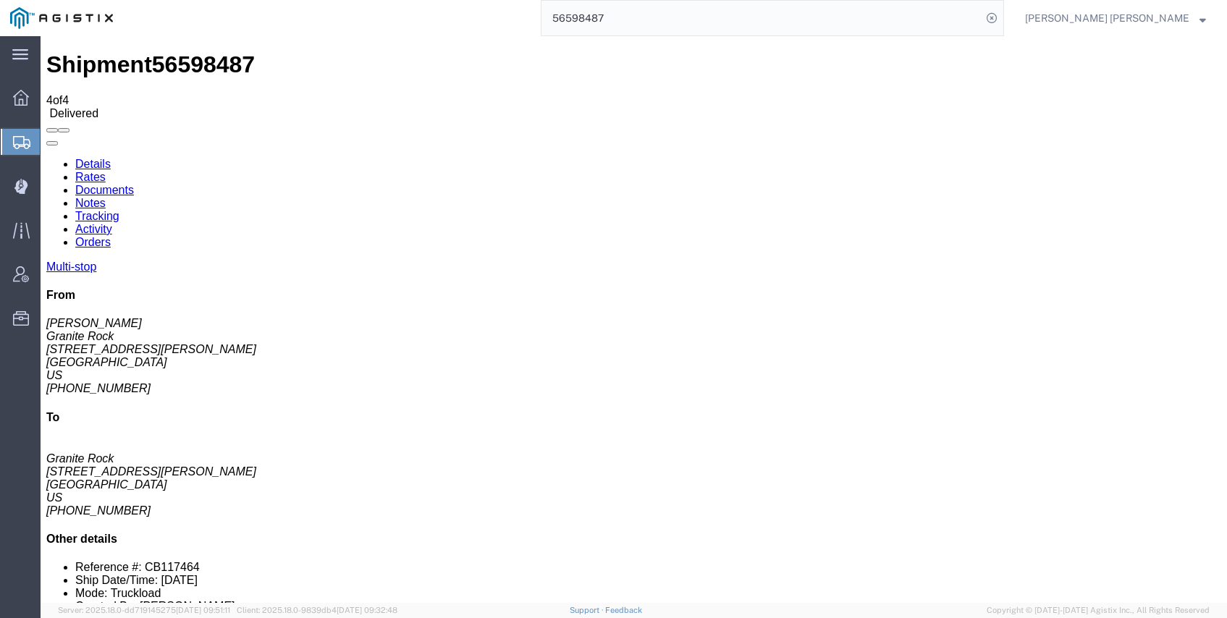
checkbox input "true"
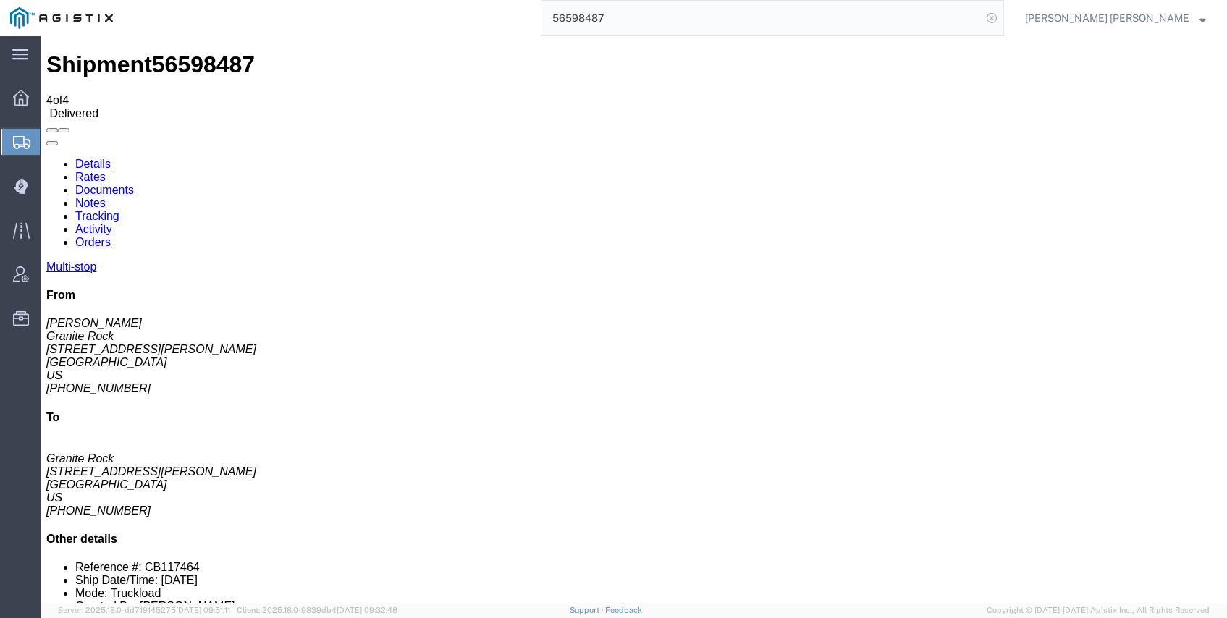
click at [1002, 17] on icon at bounding box center [992, 18] width 20 height 20
click at [937, 13] on input "search" at bounding box center [762, 18] width 440 height 35
click at [936, 19] on input "search" at bounding box center [762, 18] width 440 height 35
paste input "56575096"
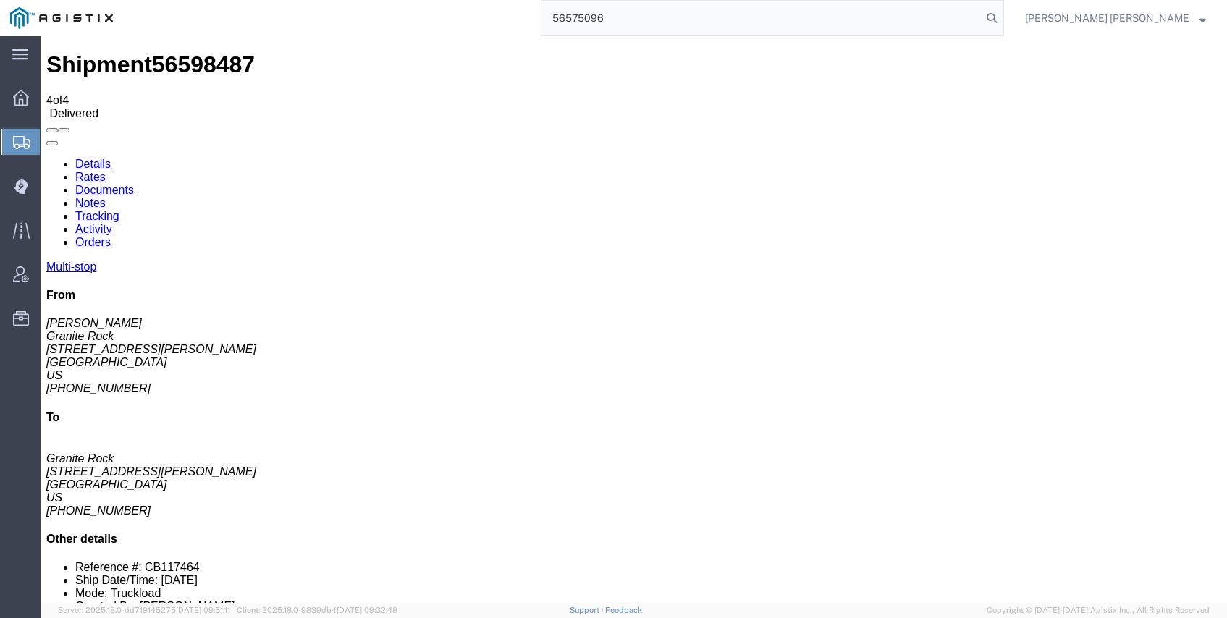
type input "56575096"
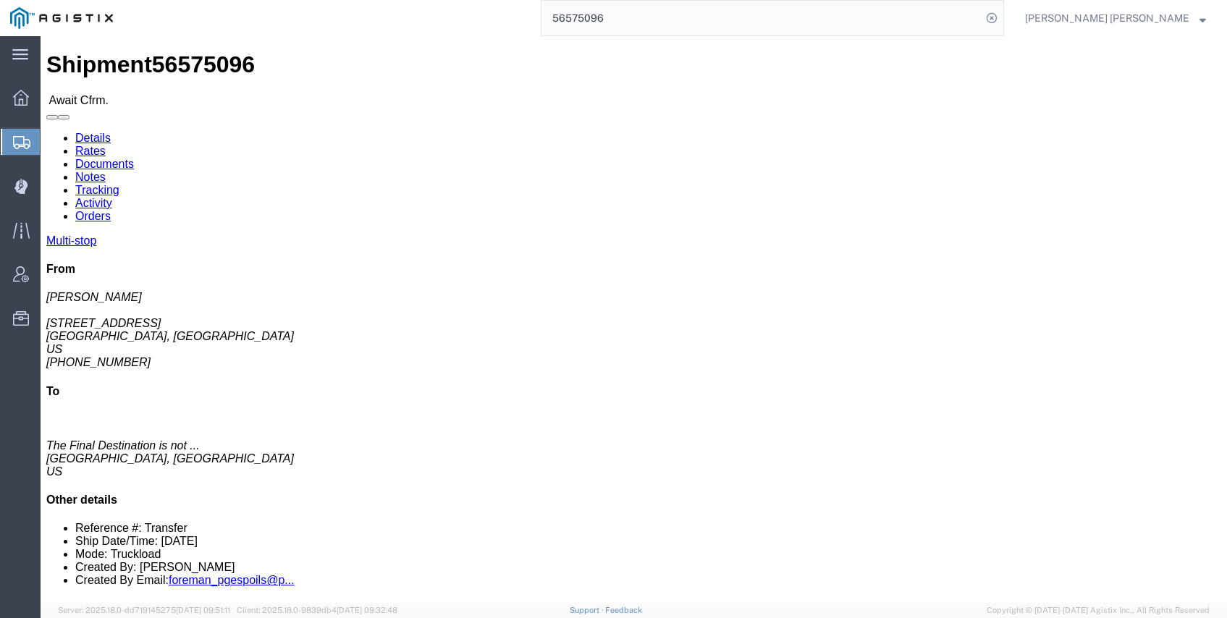
click link "Documents"
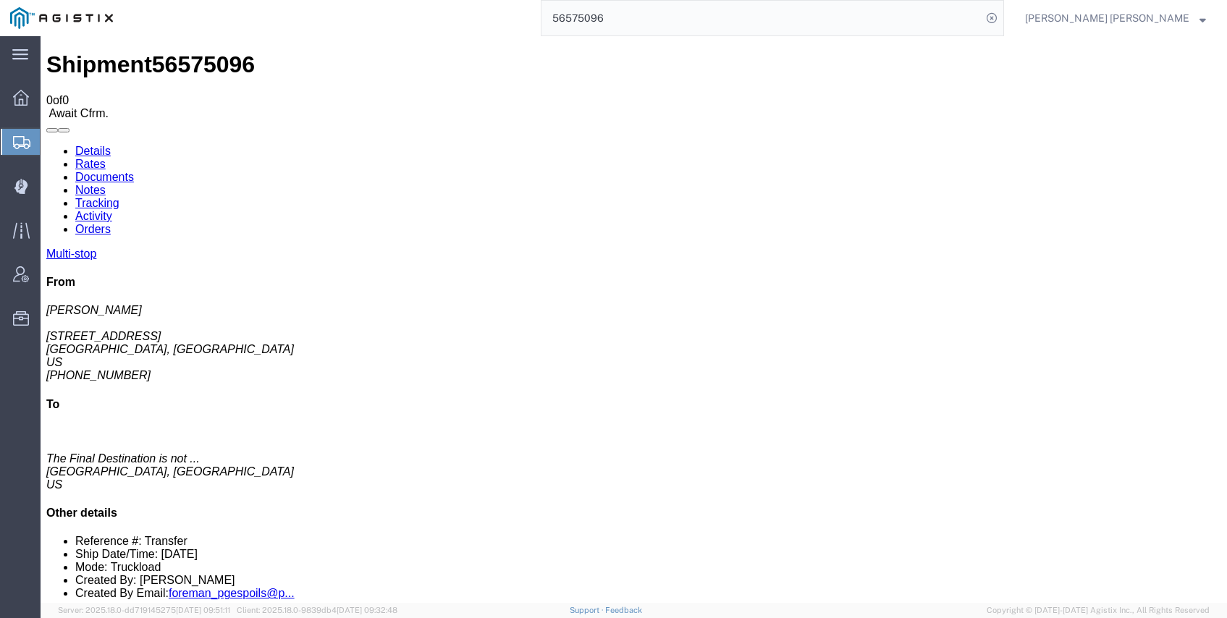
click at [726, 30] on input "56575096" at bounding box center [762, 18] width 440 height 35
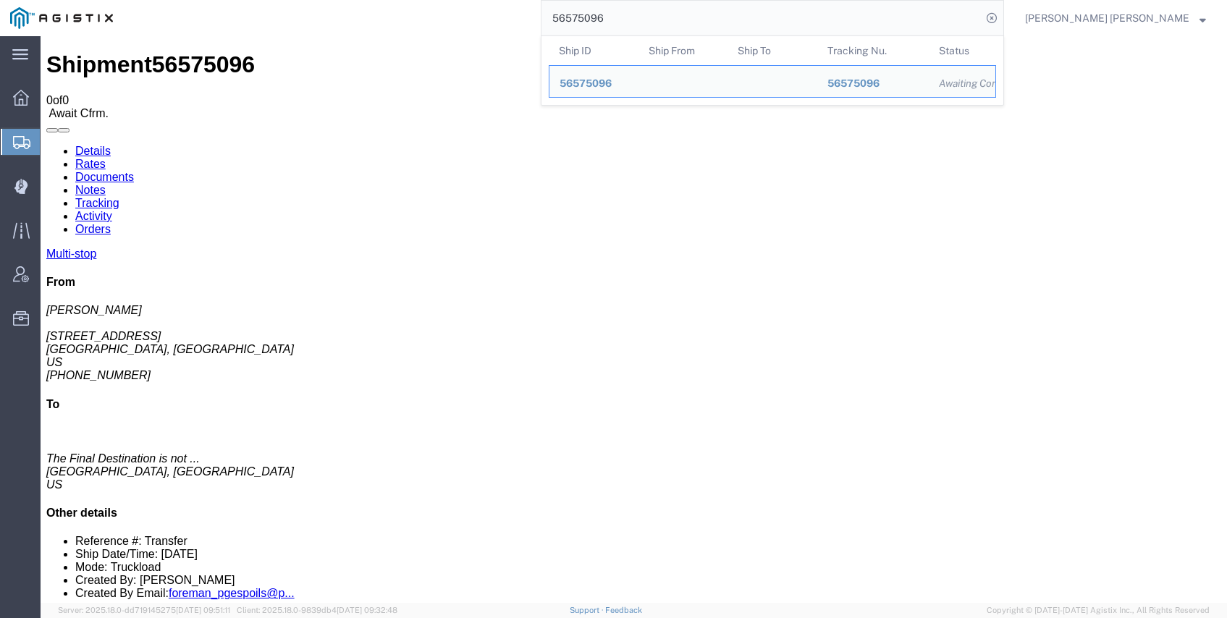
click at [400, 0] on html "main_menu Created with Sketch. Collapse Menu Dashboard Shipments Create Shipmen…" at bounding box center [613, 309] width 1227 height 618
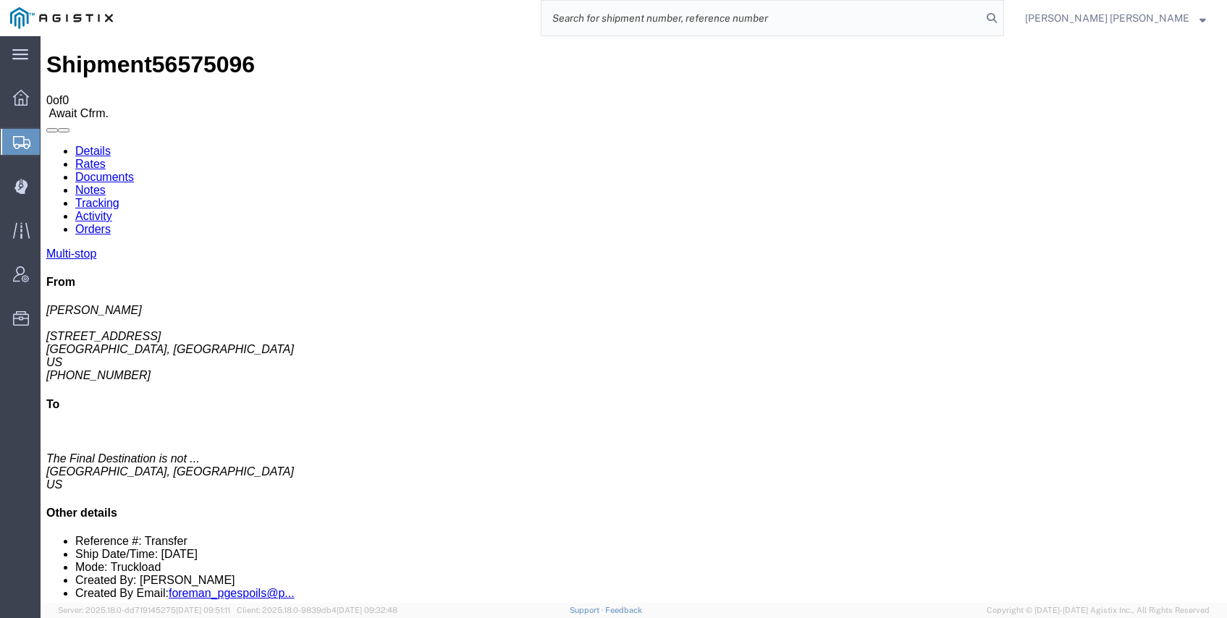
paste input "56527946"
type input "56527946"
click at [1002, 14] on icon at bounding box center [992, 18] width 20 height 20
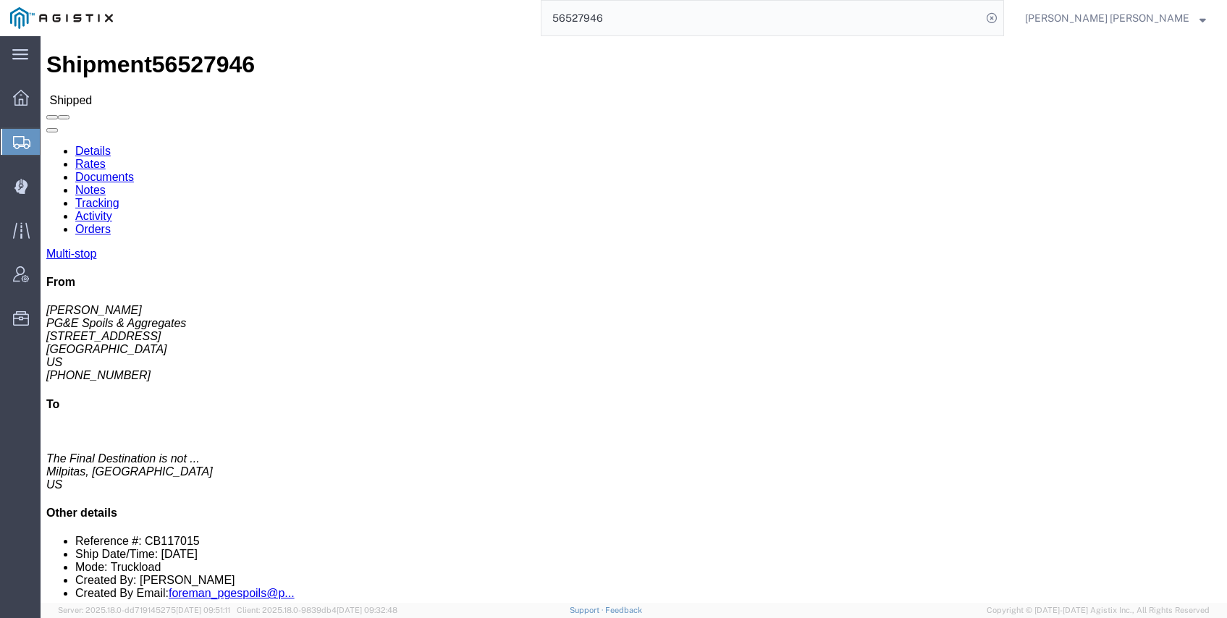
click div
click link "Documents"
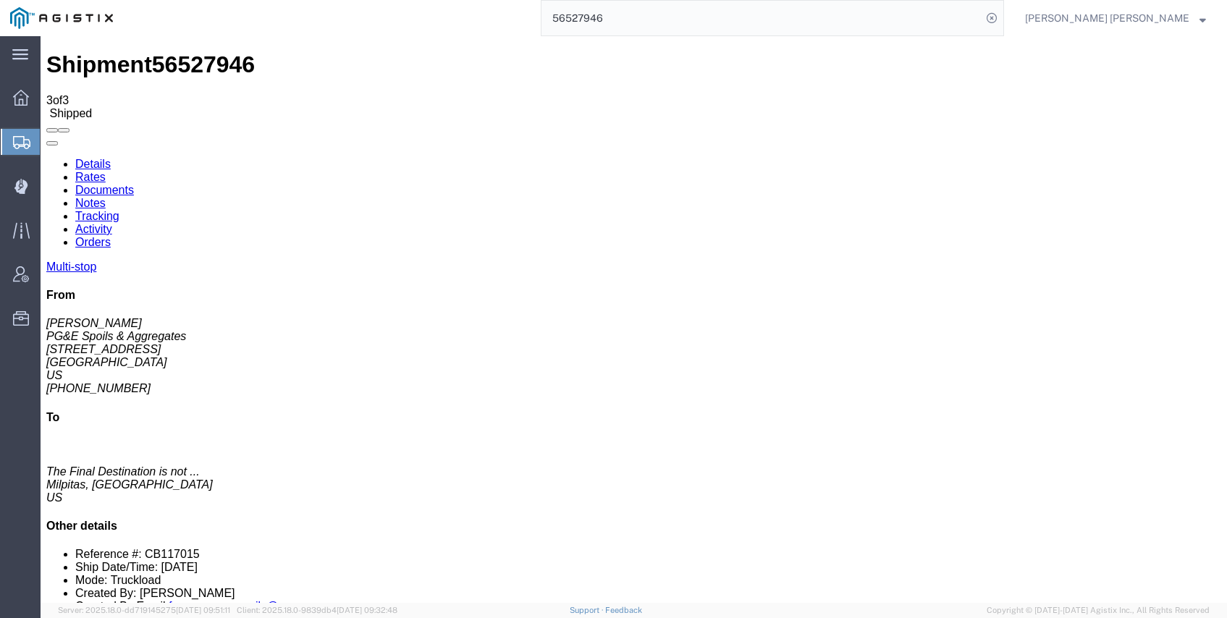
checkbox input "true"
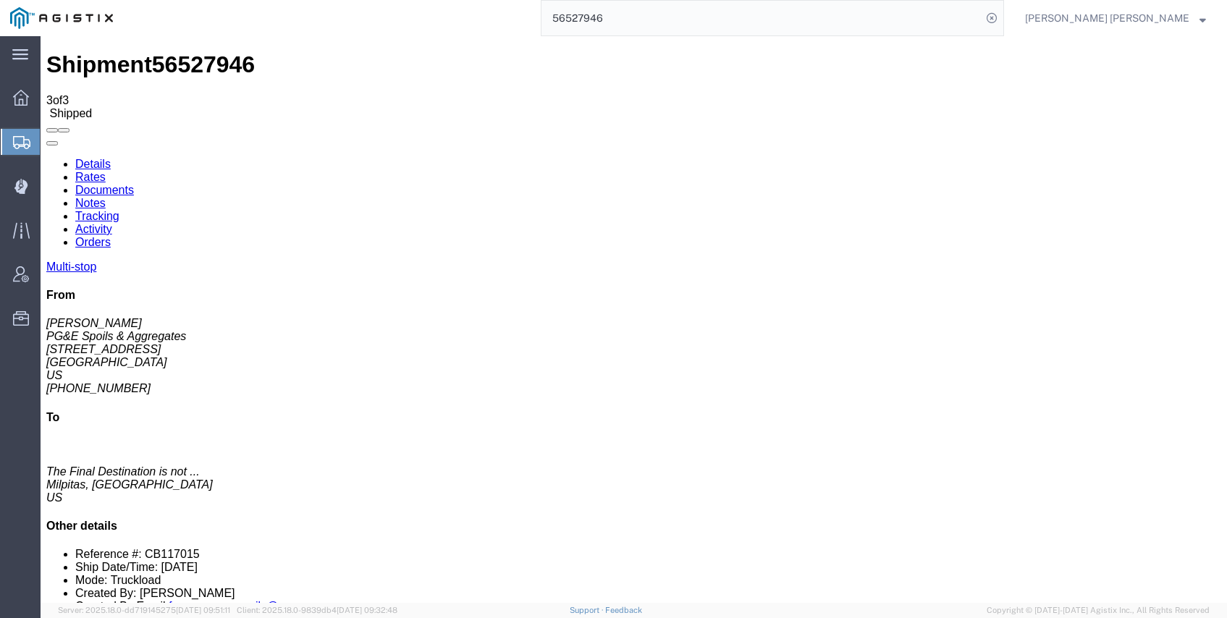
checkbox input "true"
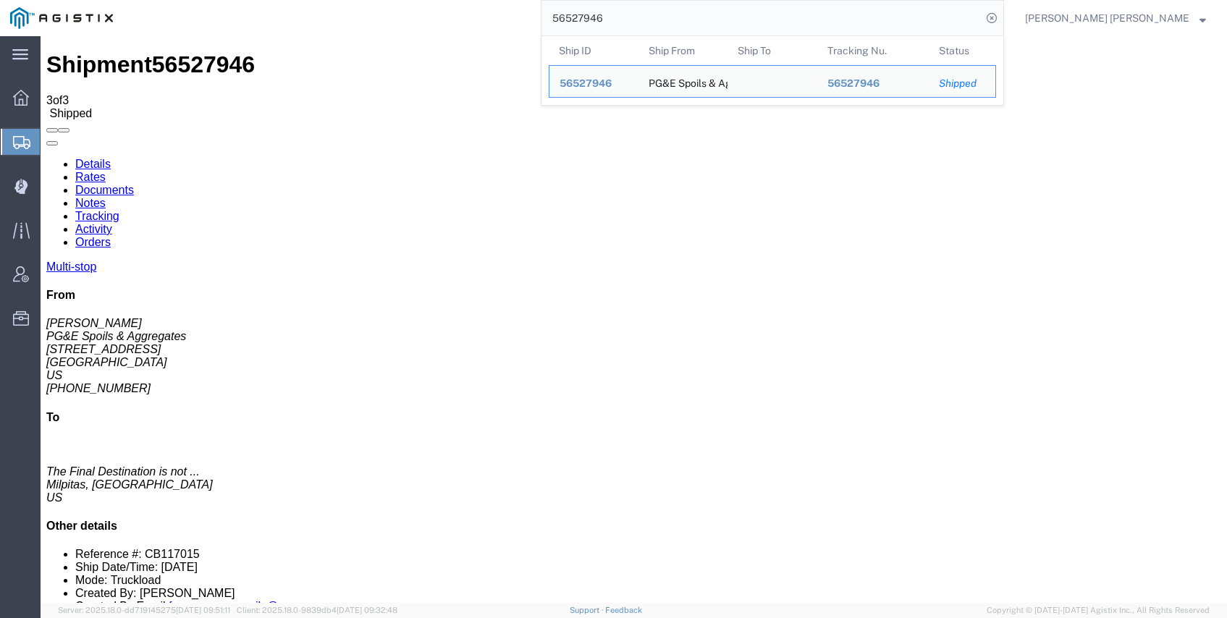
drag, startPoint x: 690, startPoint y: 17, endPoint x: 618, endPoint y: 4, distance: 72.9
click at [618, 4] on div "56527946 Ship ID Ship From Ship To Tracking Nu. Status Ship ID 56527946 Ship Fr…" at bounding box center [563, 18] width 881 height 36
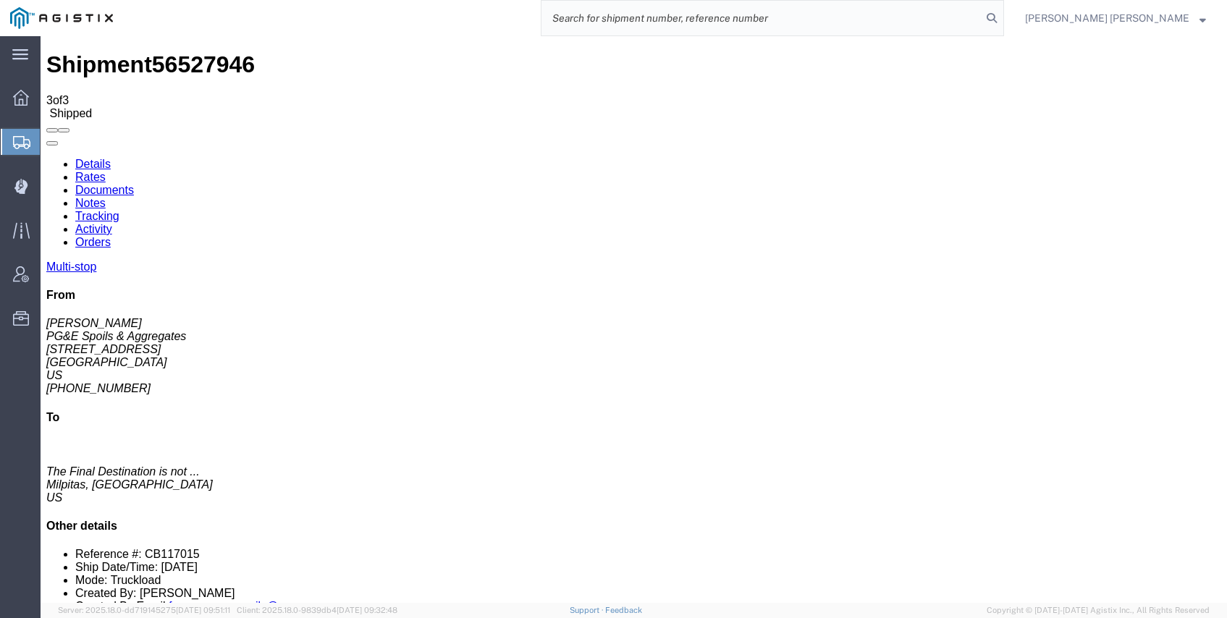
paste input "56612814"
type input "56612814"
click at [1002, 19] on icon at bounding box center [992, 18] width 20 height 20
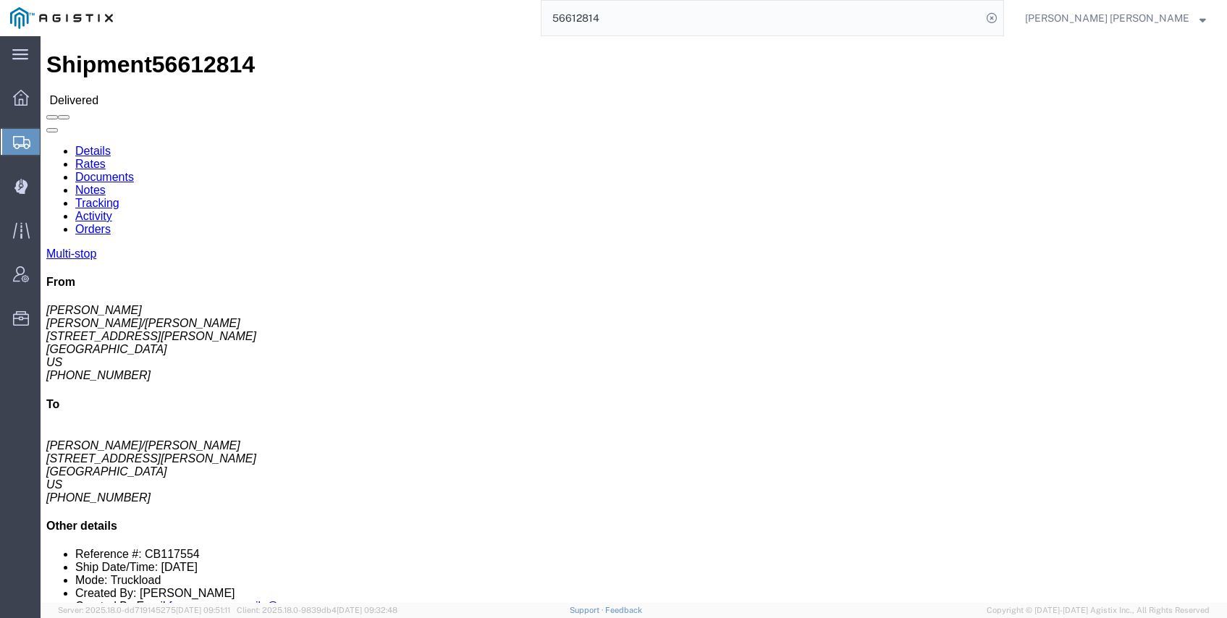
click link "Documents"
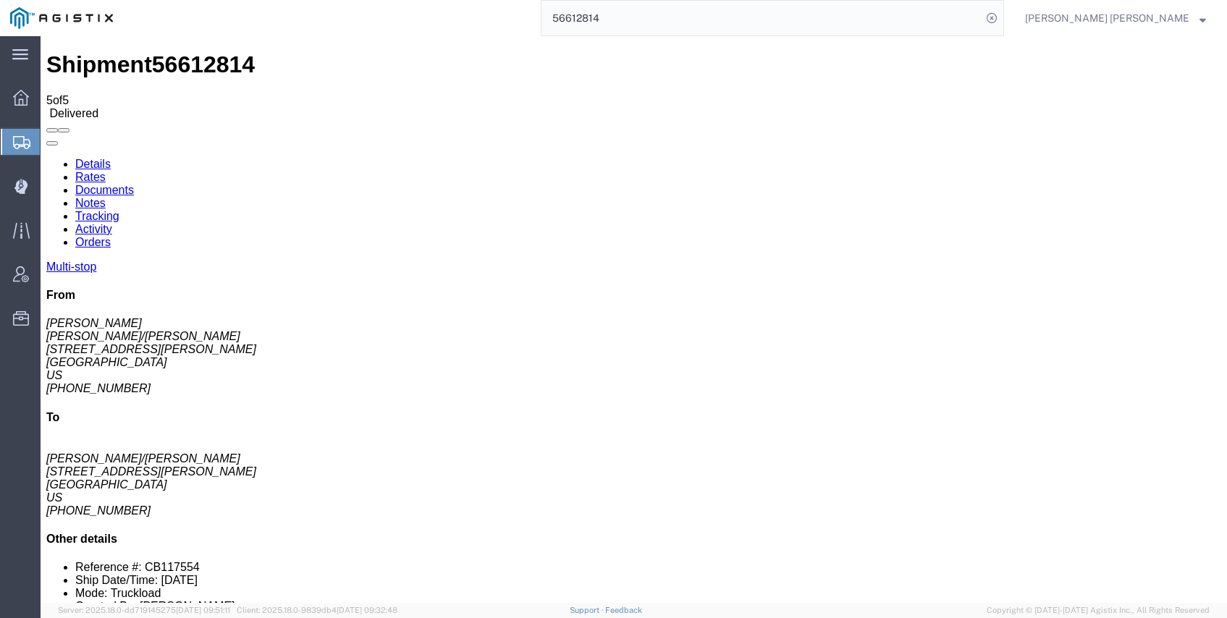
checkbox input "true"
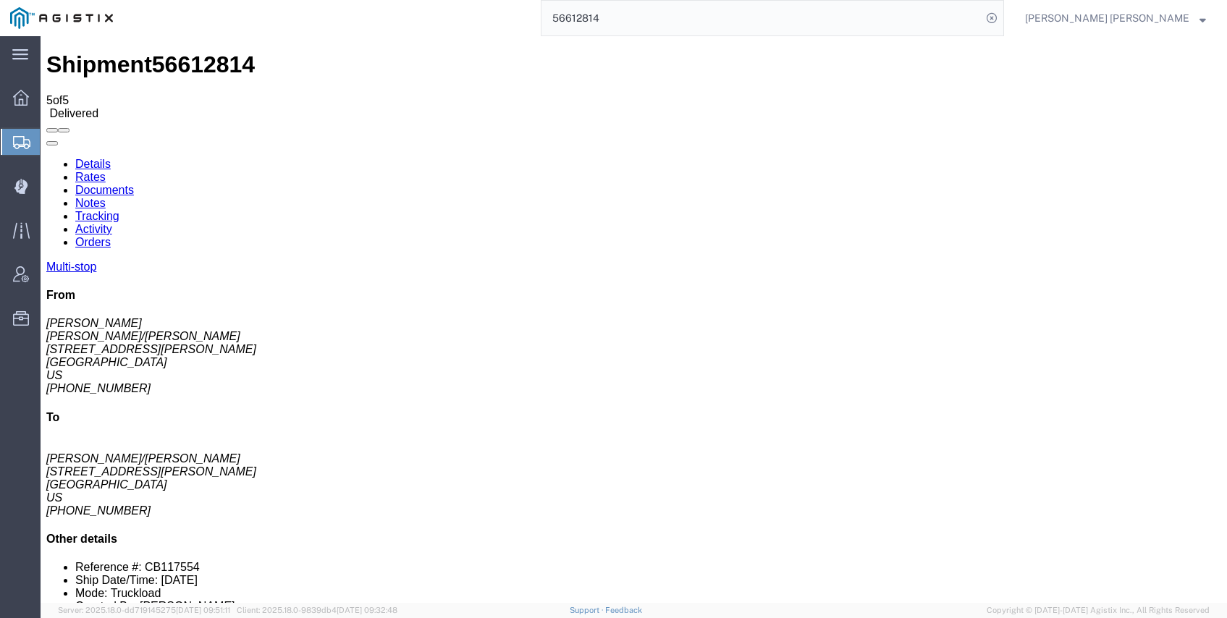
checkbox input "true"
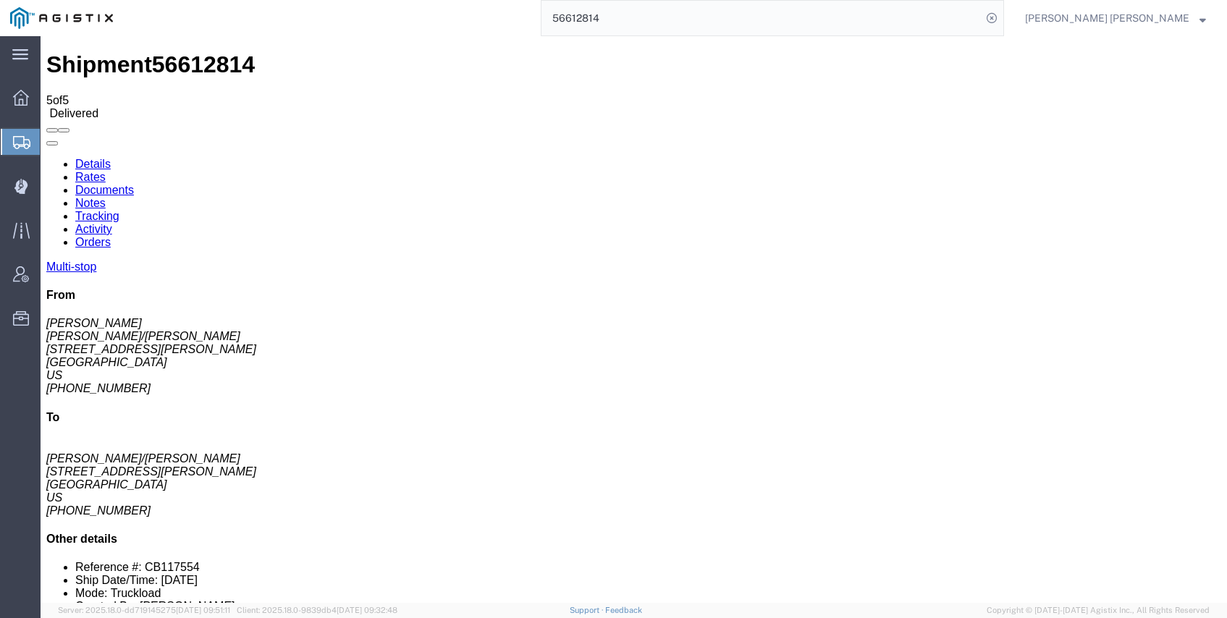
click at [1002, 16] on icon at bounding box center [992, 18] width 20 height 20
click at [1002, 17] on icon at bounding box center [992, 18] width 20 height 20
paste input "195073"
type input "195073"
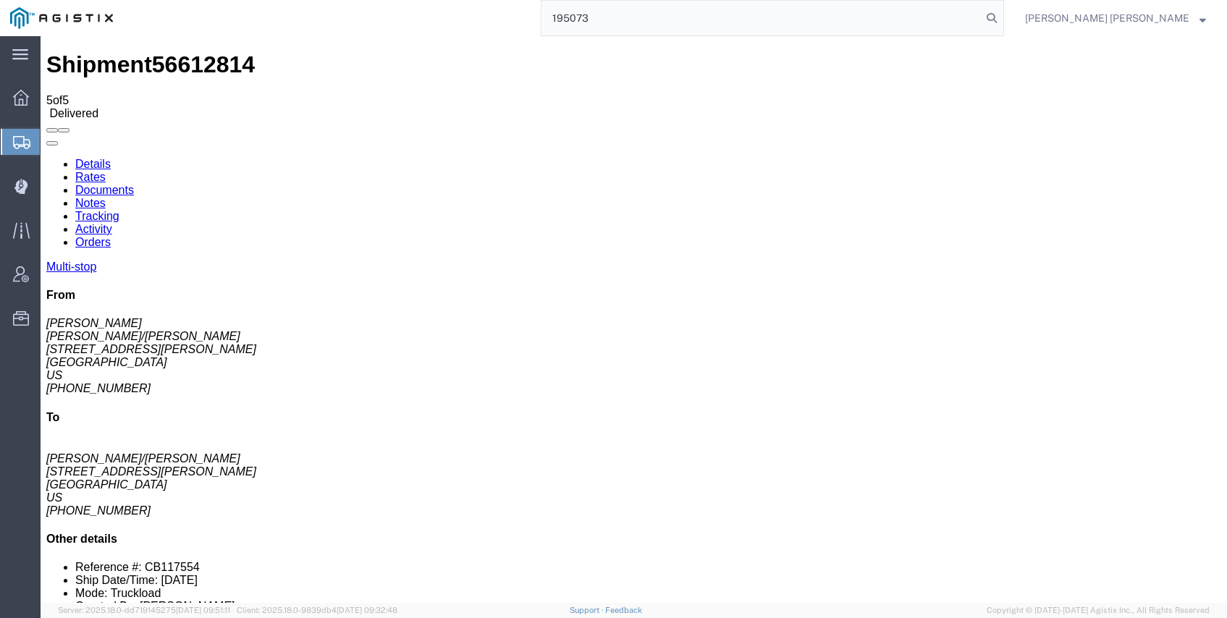
drag, startPoint x: 673, startPoint y: 17, endPoint x: 589, endPoint y: 12, distance: 84.2
click at [589, 12] on div "195073" at bounding box center [563, 18] width 881 height 36
paste input "56649099"
type input "56649099"
click at [1002, 20] on icon at bounding box center [992, 18] width 20 height 20
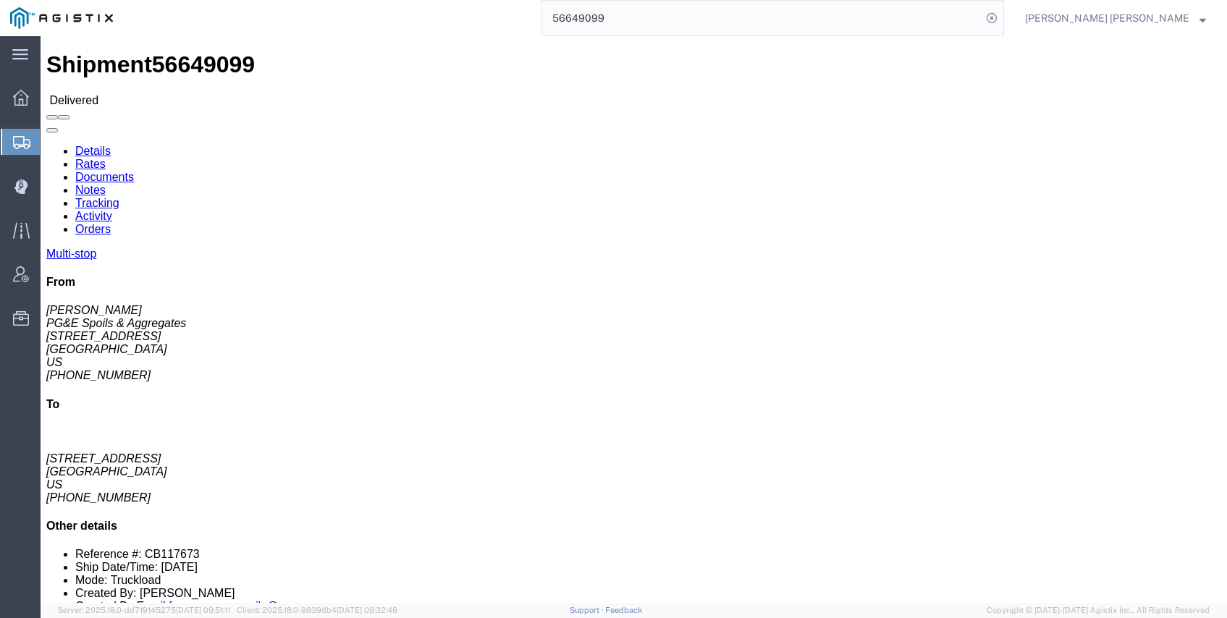
click link "Rates"
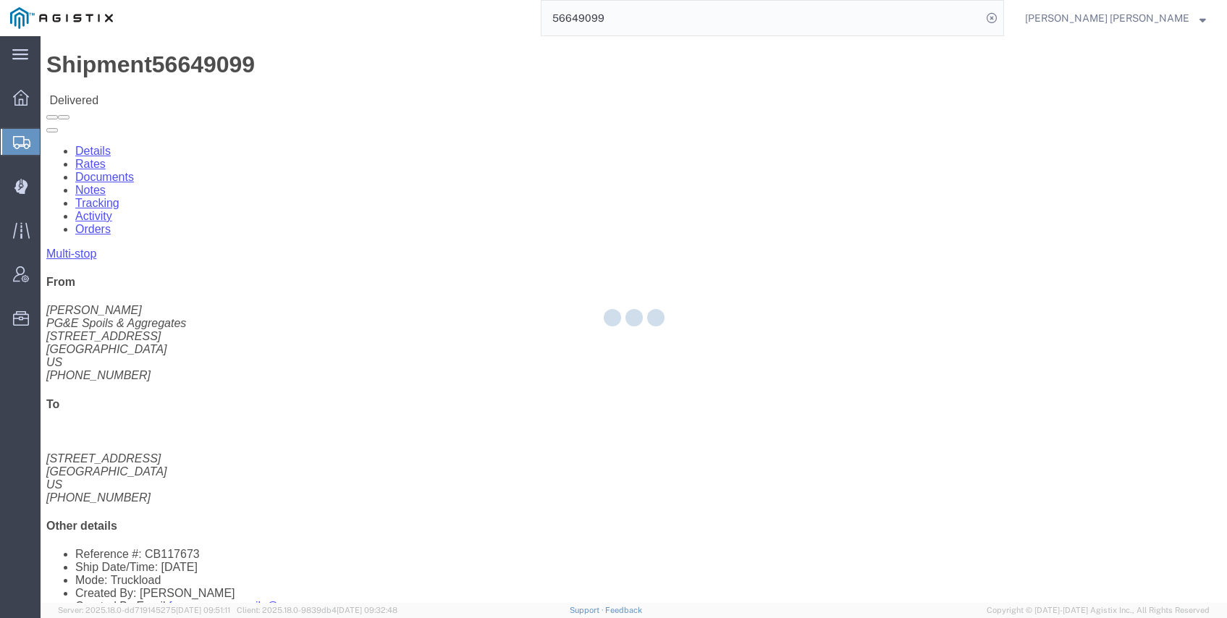
click at [203, 91] on div at bounding box center [634, 319] width 1187 height 567
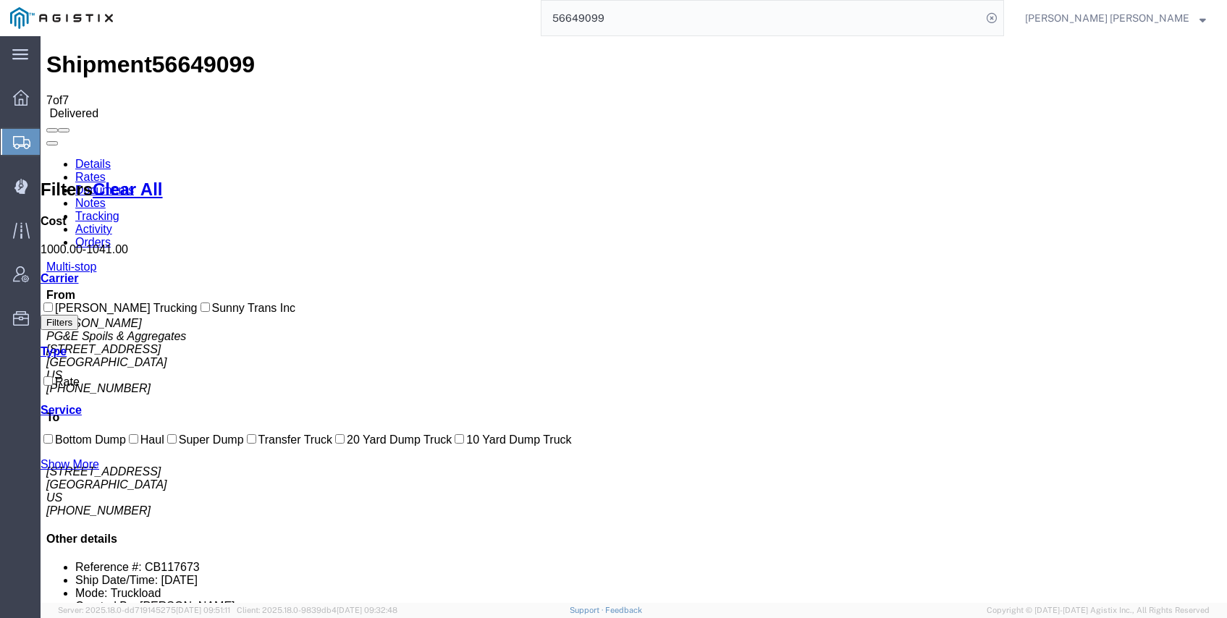
click at [134, 184] on link "Documents" at bounding box center [104, 190] width 59 height 12
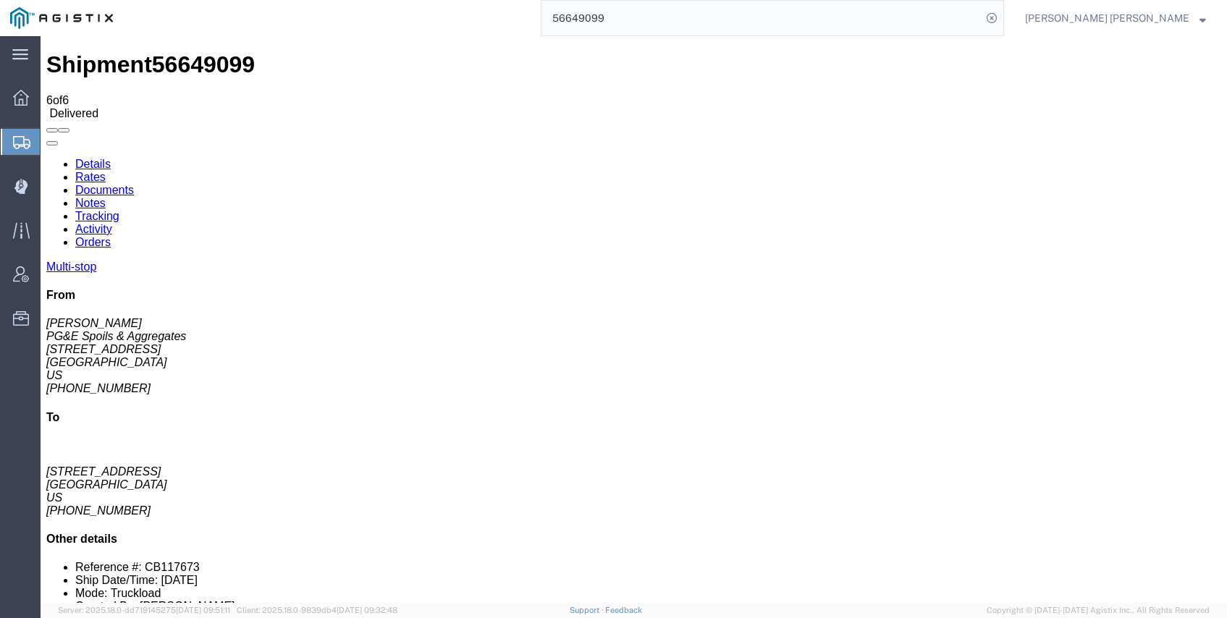
checkbox input "true"
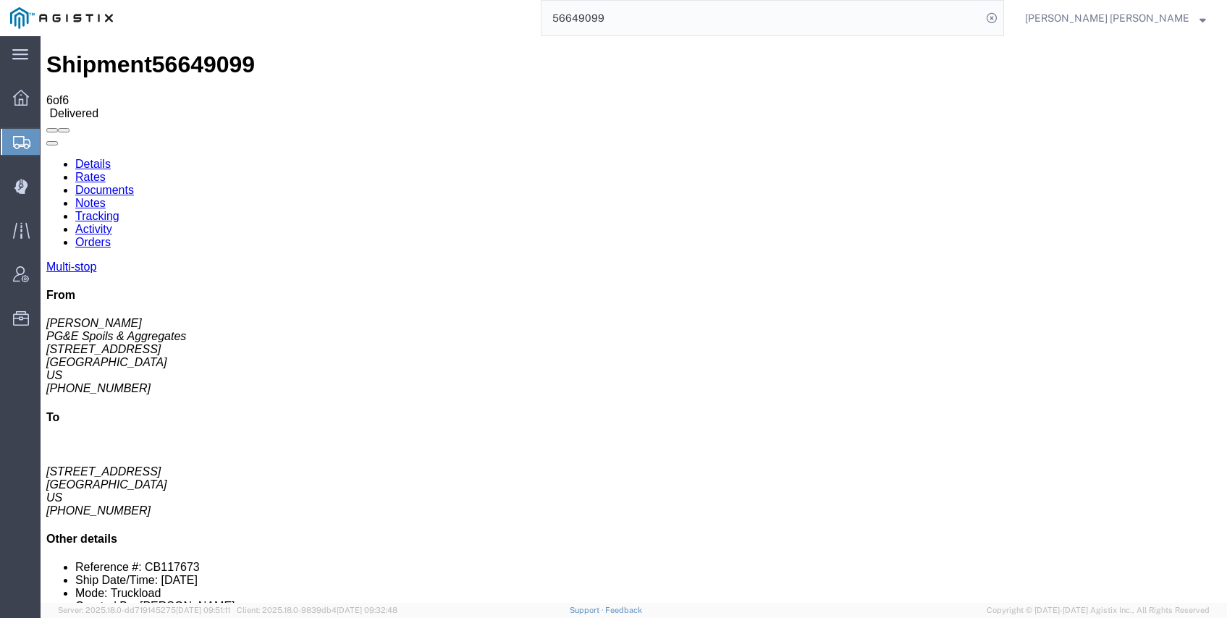
checkbox input "true"
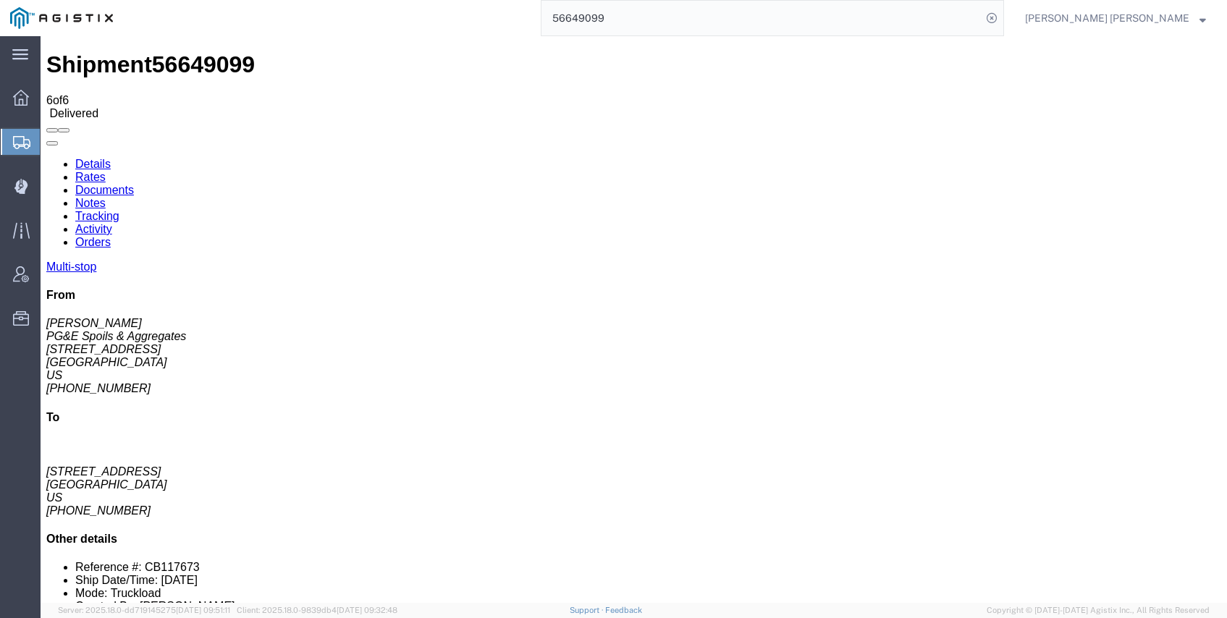
click at [1002, 18] on icon at bounding box center [992, 18] width 20 height 20
click at [1002, 17] on icon at bounding box center [992, 18] width 20 height 20
paste input "56649094"
type input "56649094"
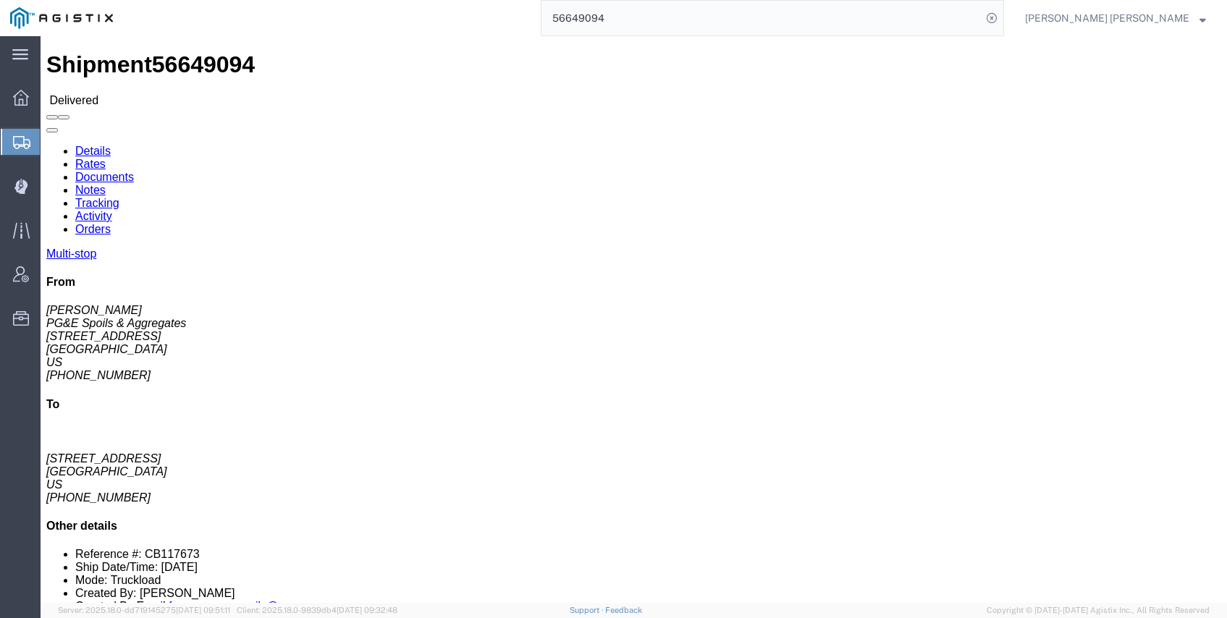
click link "Documents"
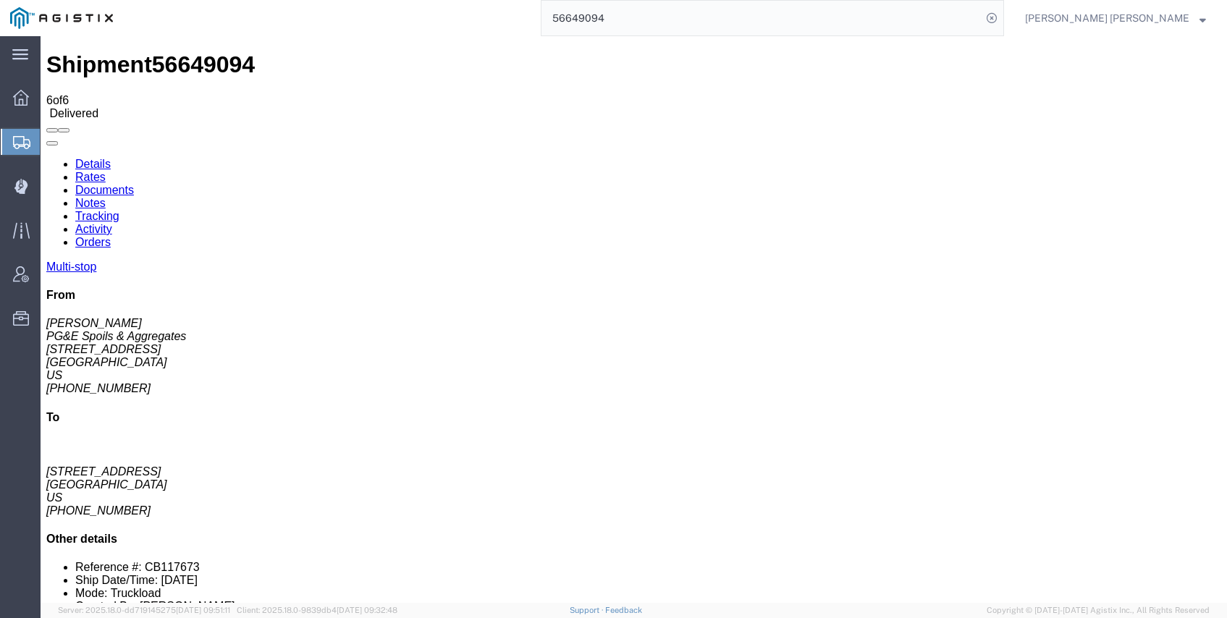
drag, startPoint x: 60, startPoint y: 198, endPoint x: 62, endPoint y: 208, distance: 9.5
checkbox input "true"
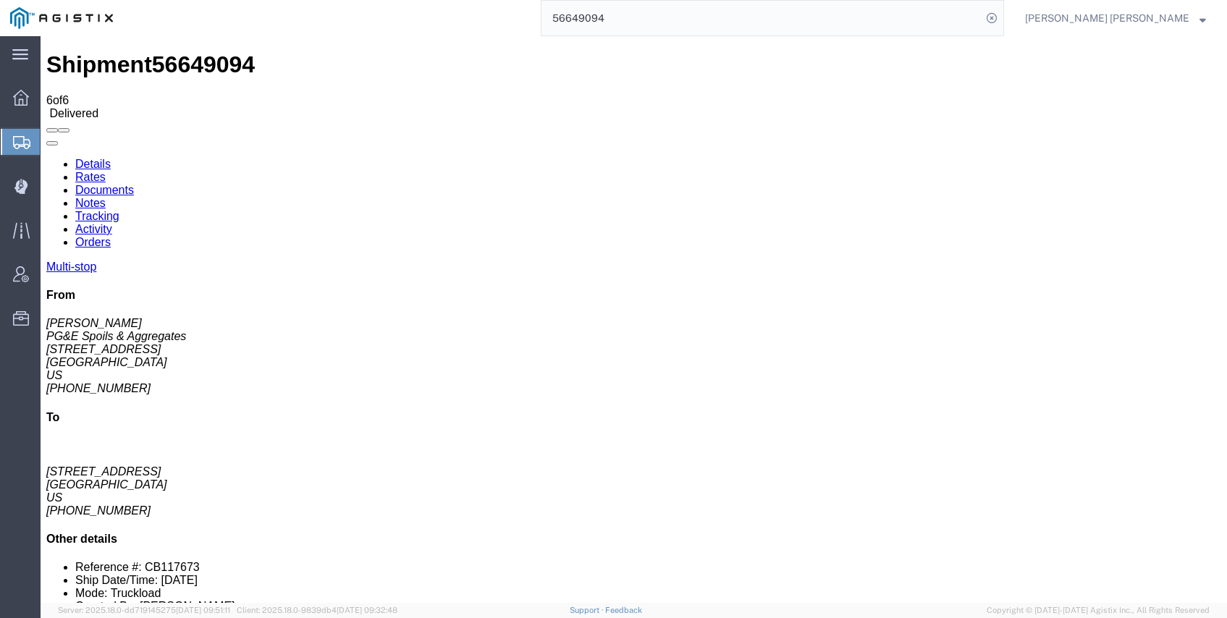
checkbox input "true"
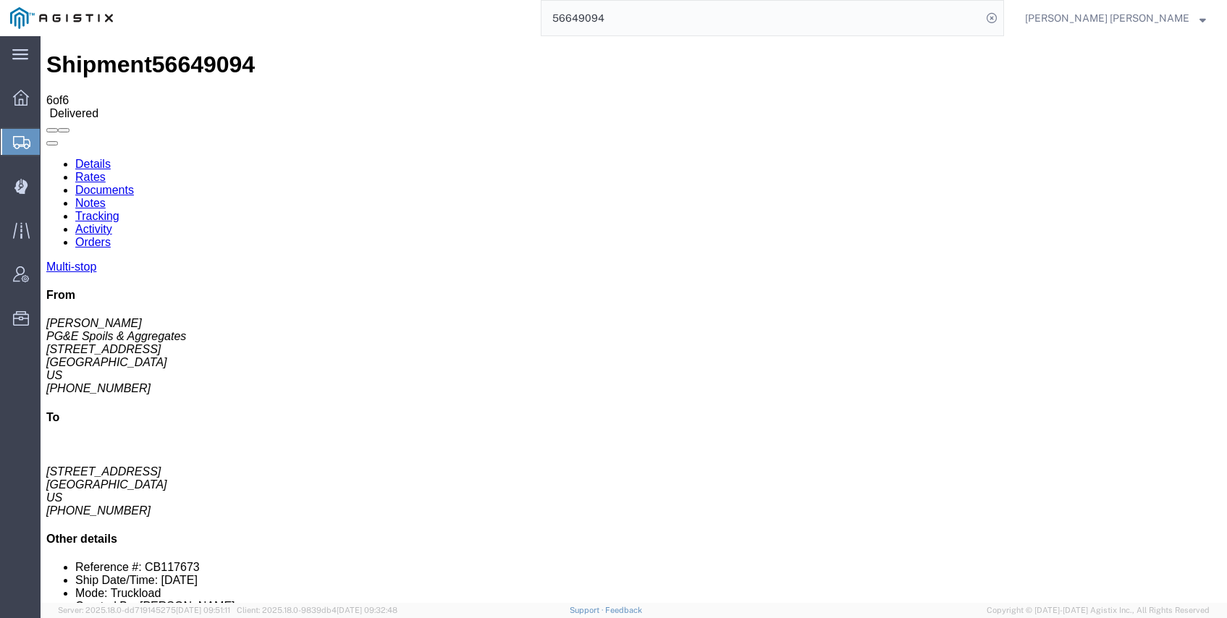
click at [390, 17] on div "56649094" at bounding box center [563, 18] width 881 height 36
click at [1002, 22] on icon at bounding box center [992, 18] width 20 height 20
click at [1002, 20] on icon at bounding box center [992, 18] width 20 height 20
click at [958, 20] on input "search" at bounding box center [762, 18] width 440 height 35
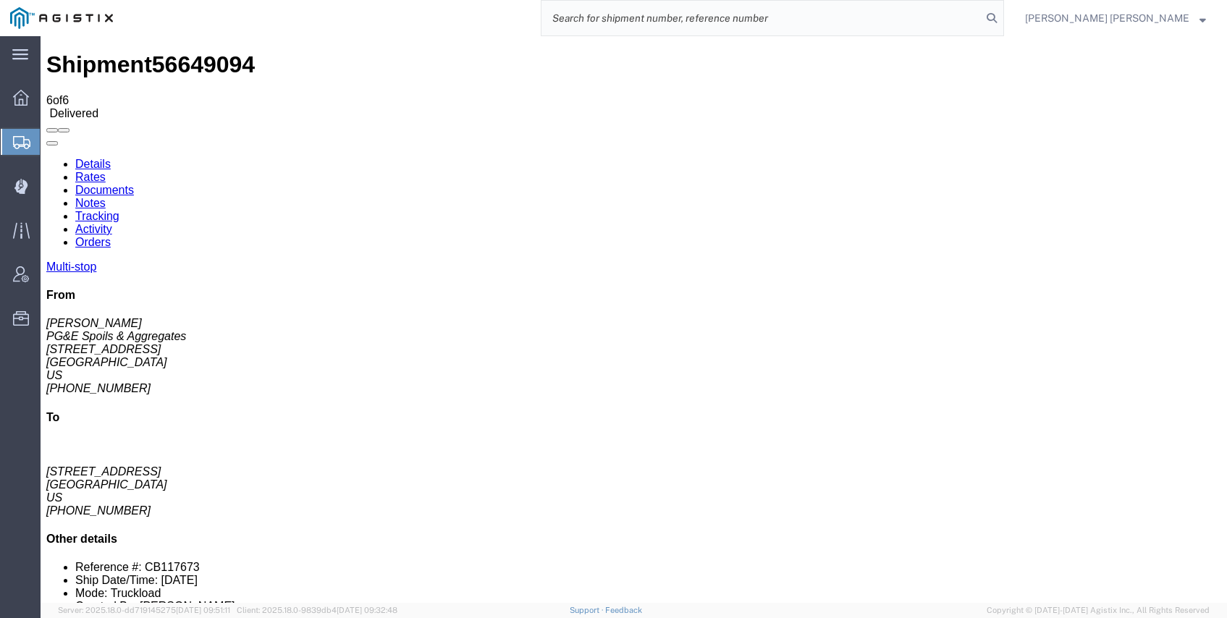
paste input "56392332"
type input "56392332"
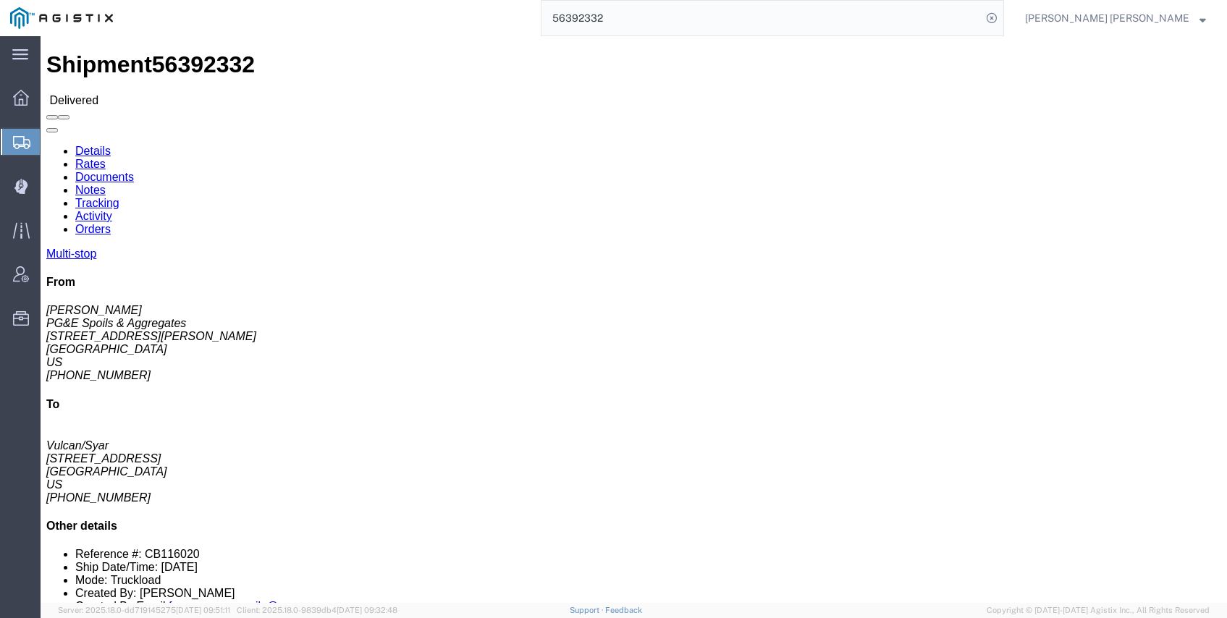
click link "Documents"
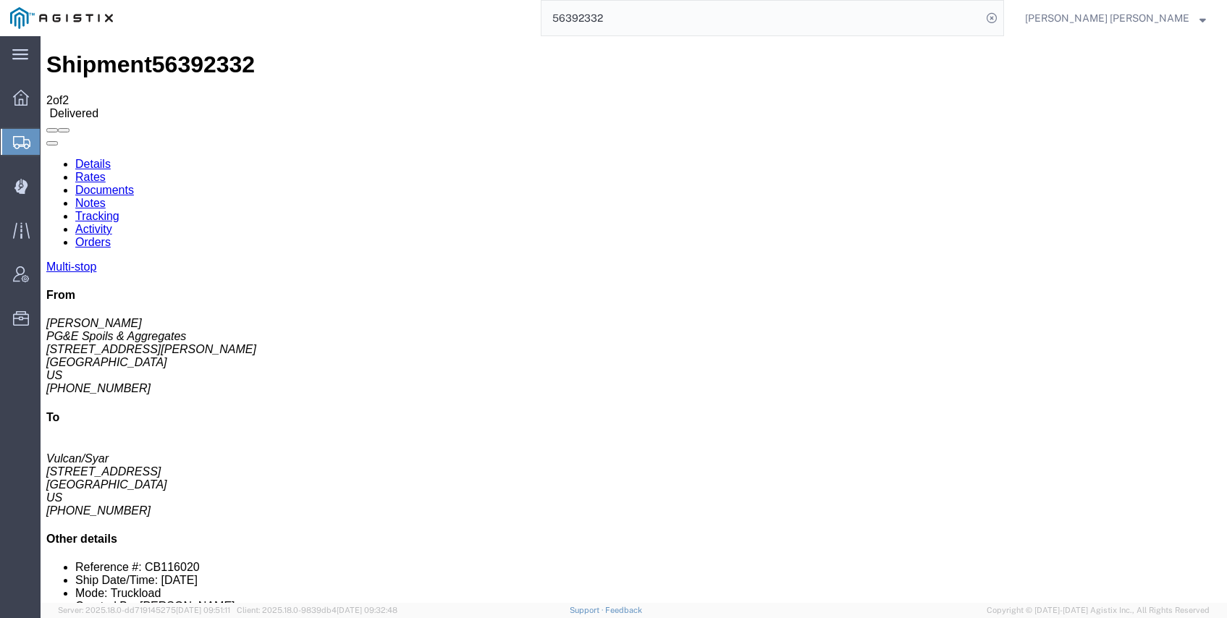
checkbox input "true"
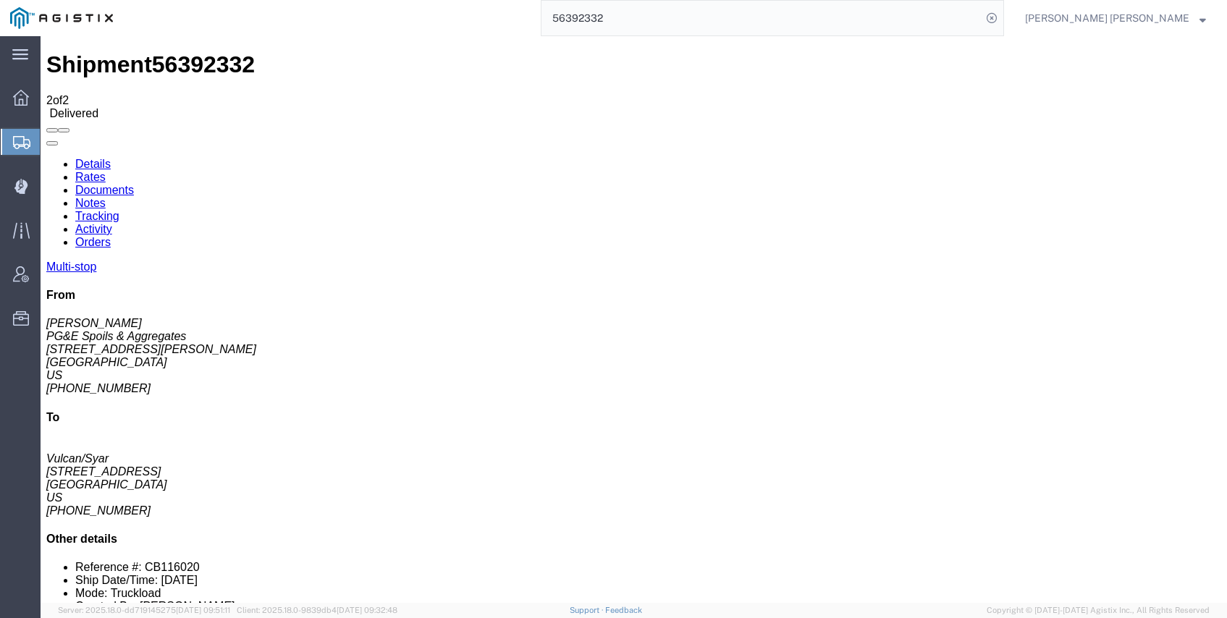
click at [759, 17] on input "56392332" at bounding box center [762, 18] width 440 height 35
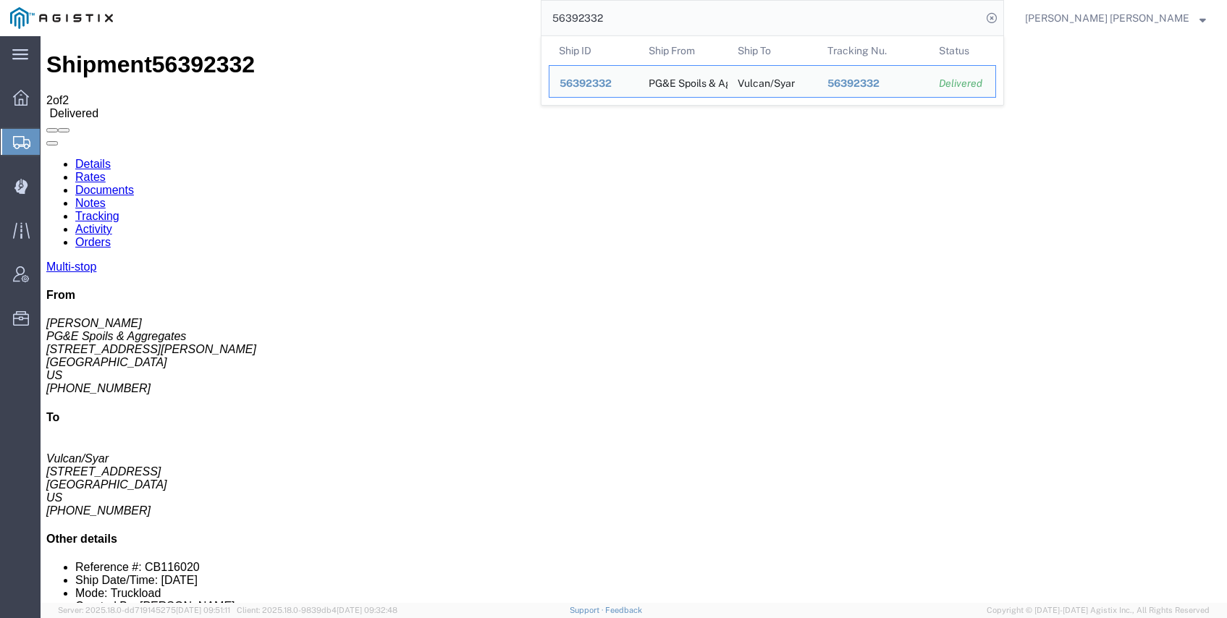
drag, startPoint x: 730, startPoint y: 18, endPoint x: 615, endPoint y: 7, distance: 114.9
click at [618, 9] on div "56392332 Ship ID Ship From Ship To Tracking Nu. Status Ship ID 56392332 Ship Fr…" at bounding box center [563, 18] width 881 height 36
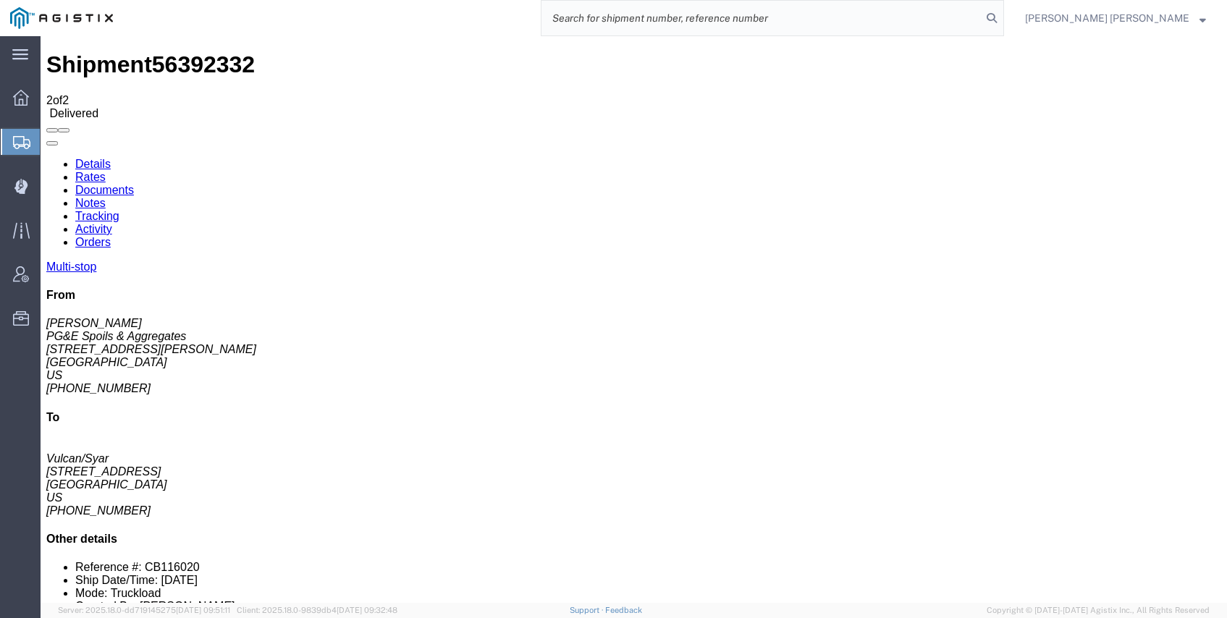
paste input "56405555"
type input "56405555"
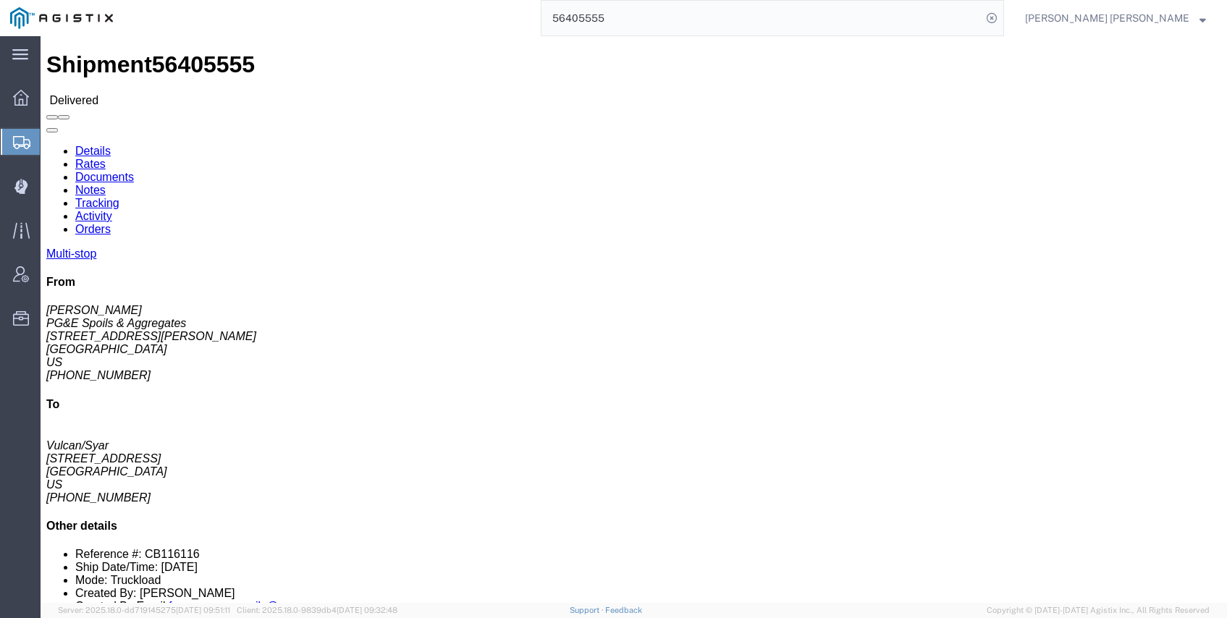
click link "Documents"
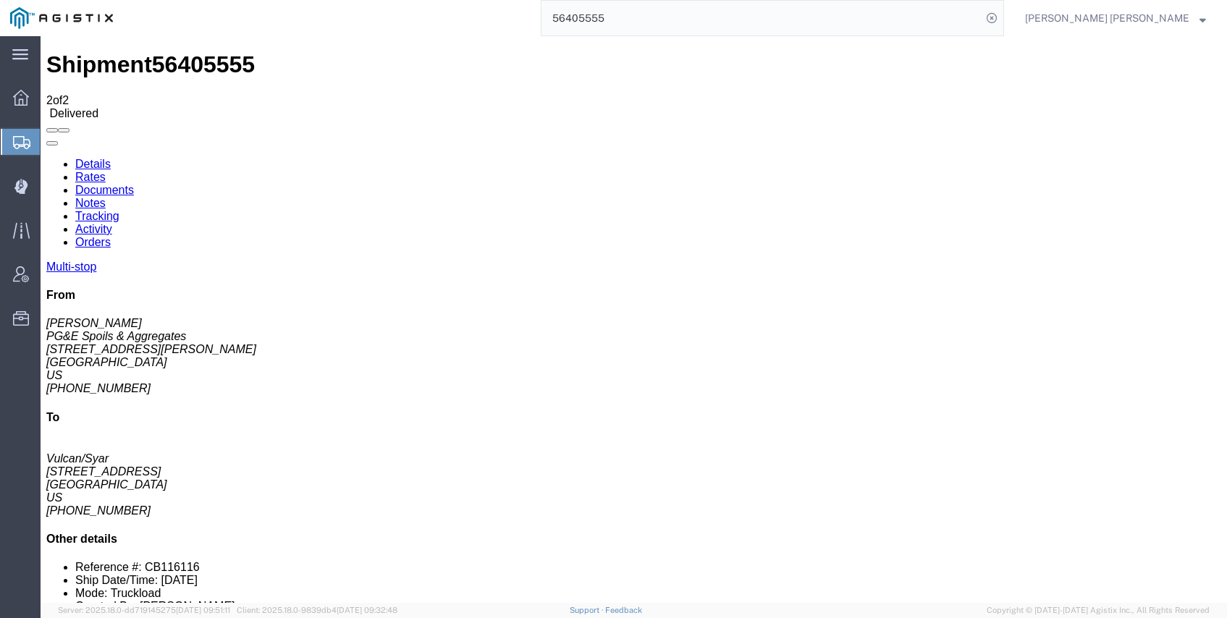
checkbox input "true"
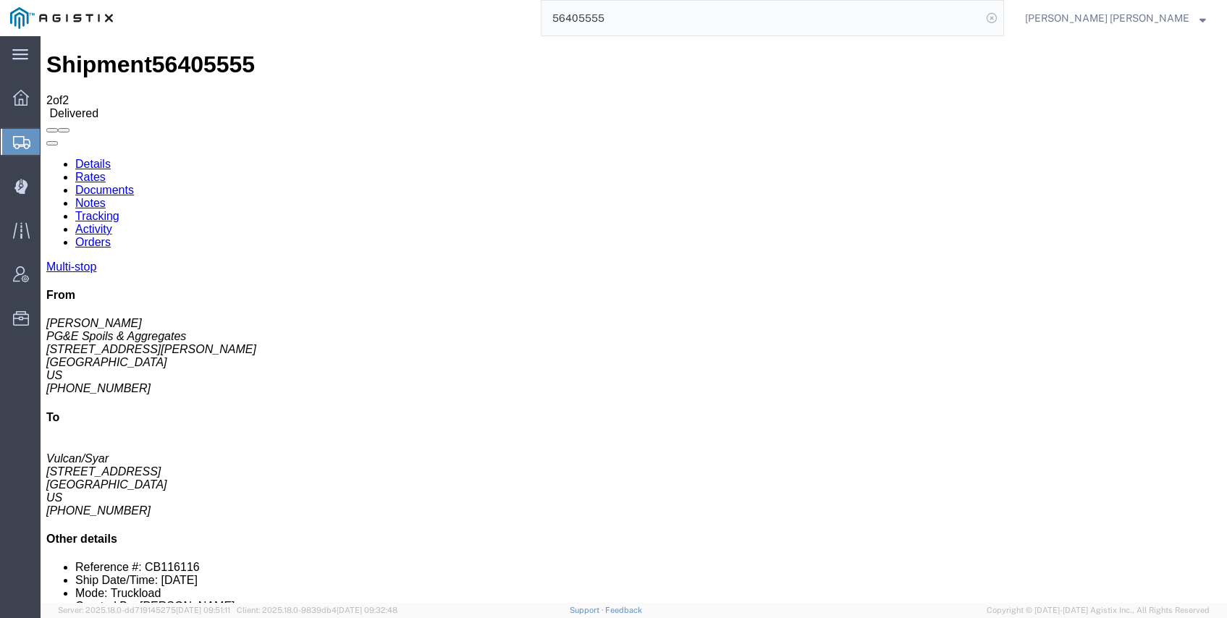
click at [1002, 20] on icon at bounding box center [992, 18] width 20 height 20
click at [1002, 14] on icon at bounding box center [992, 18] width 20 height 20
click at [982, 16] on input "search" at bounding box center [762, 18] width 440 height 35
paste input "56405509"
type input "56405509"
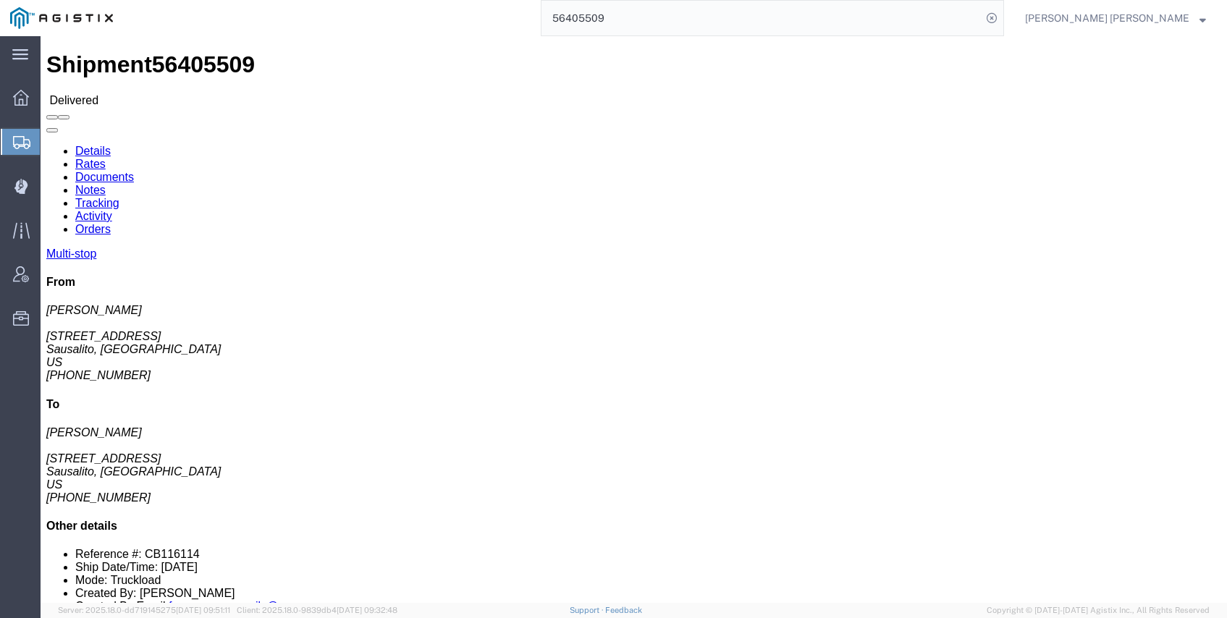
click link "Documents"
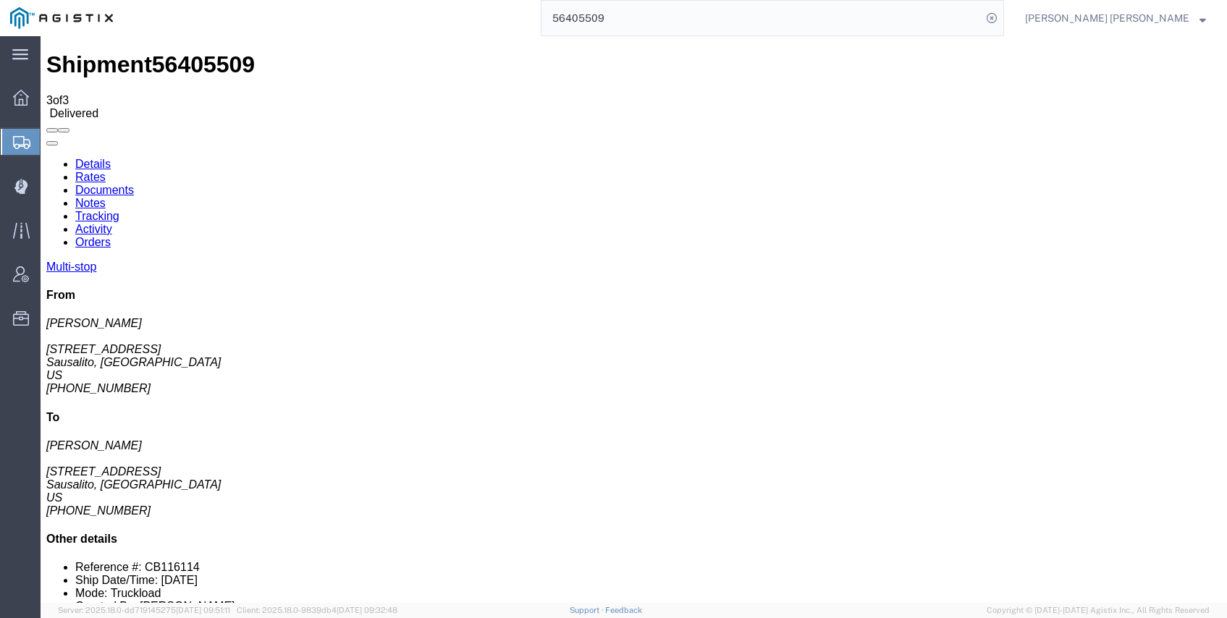
checkbox input "true"
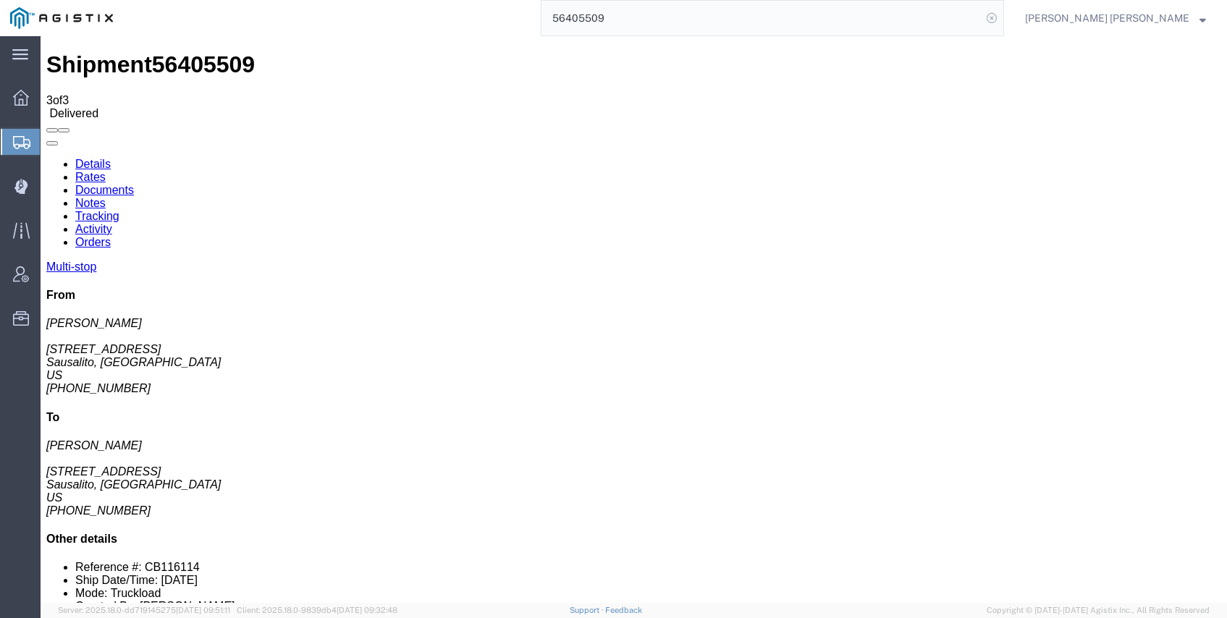
click at [1002, 17] on icon at bounding box center [992, 18] width 20 height 20
click at [982, 19] on input "search" at bounding box center [762, 18] width 440 height 35
paste input "56333230"
type input "56333230"
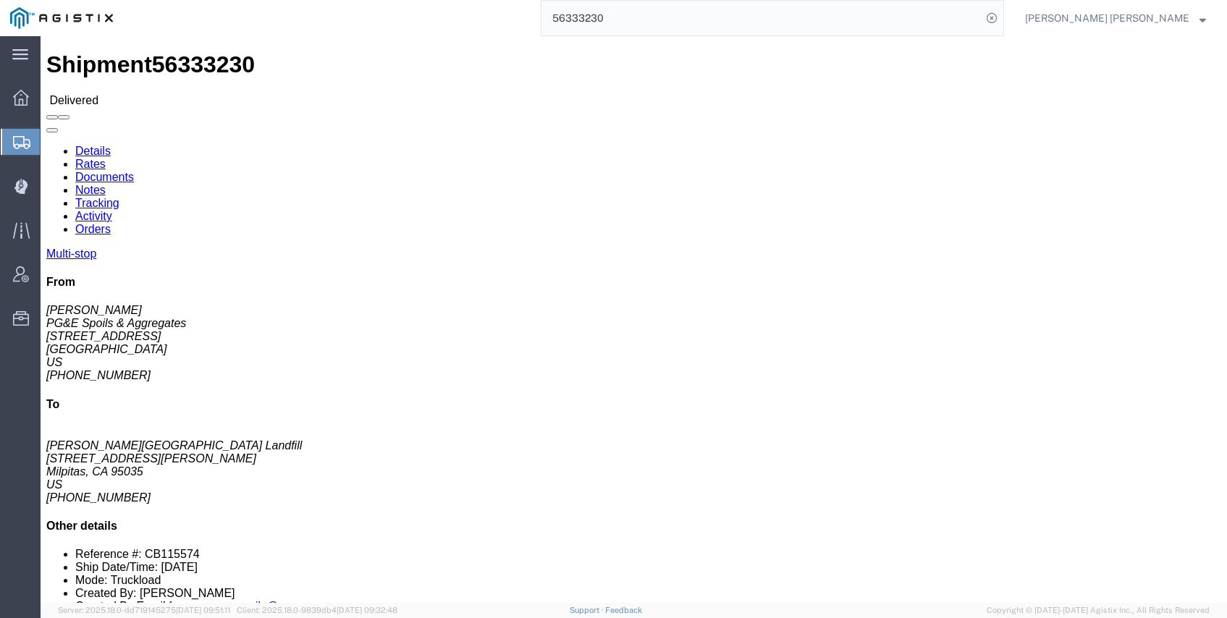
click link "Documents"
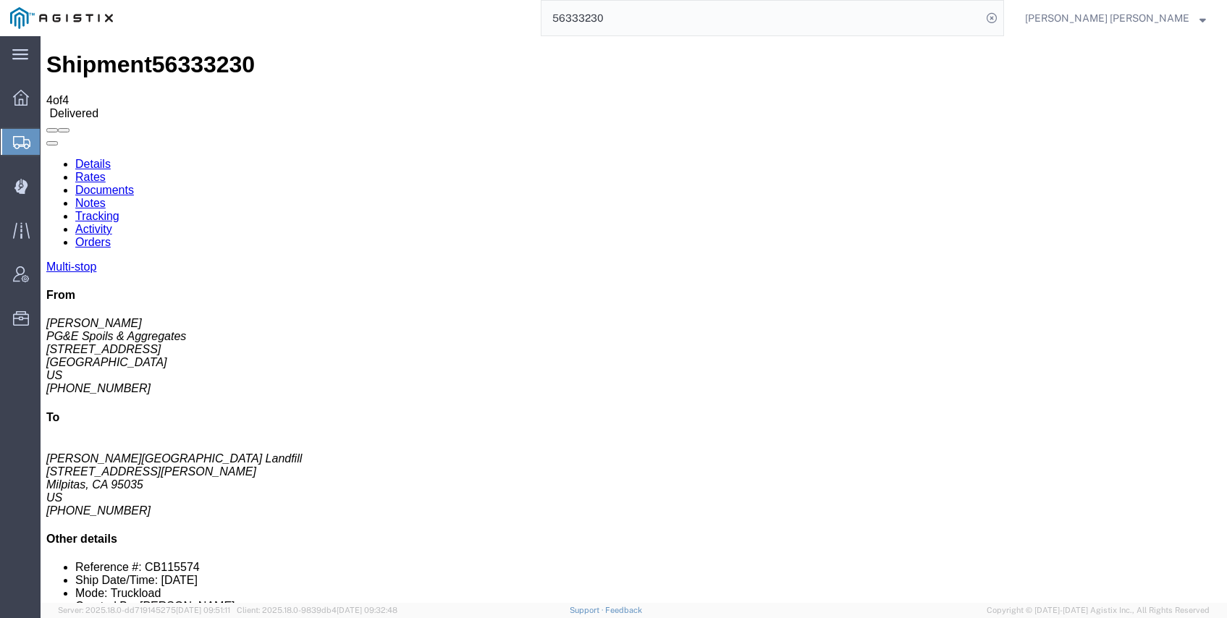
checkbox input "true"
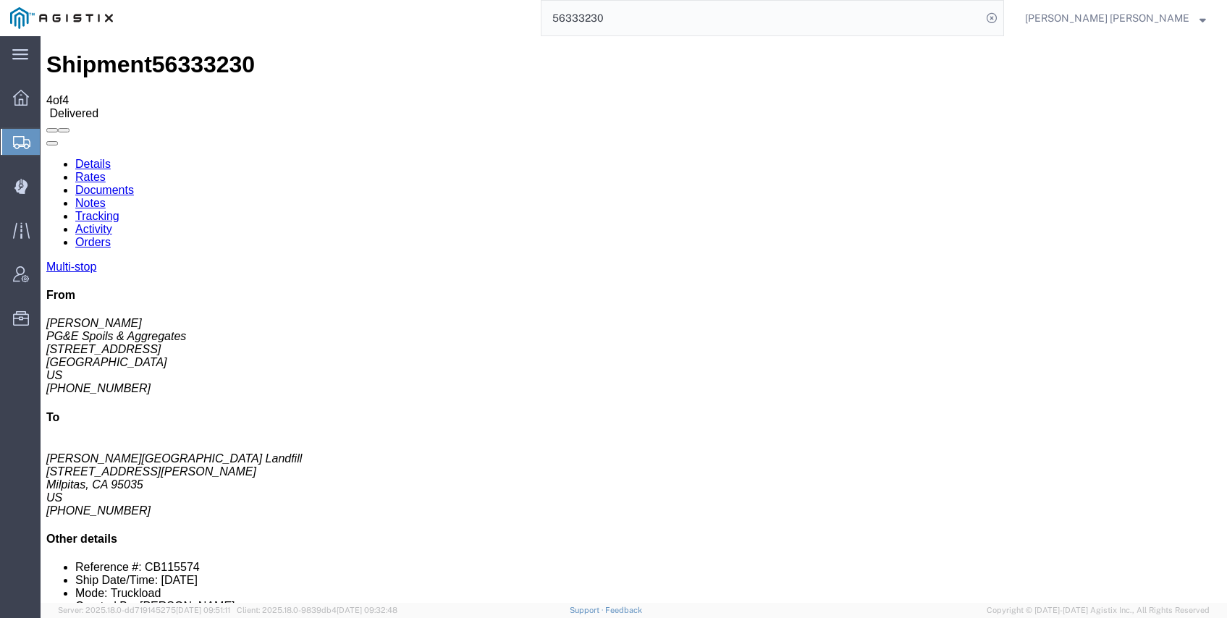
checkbox input "true"
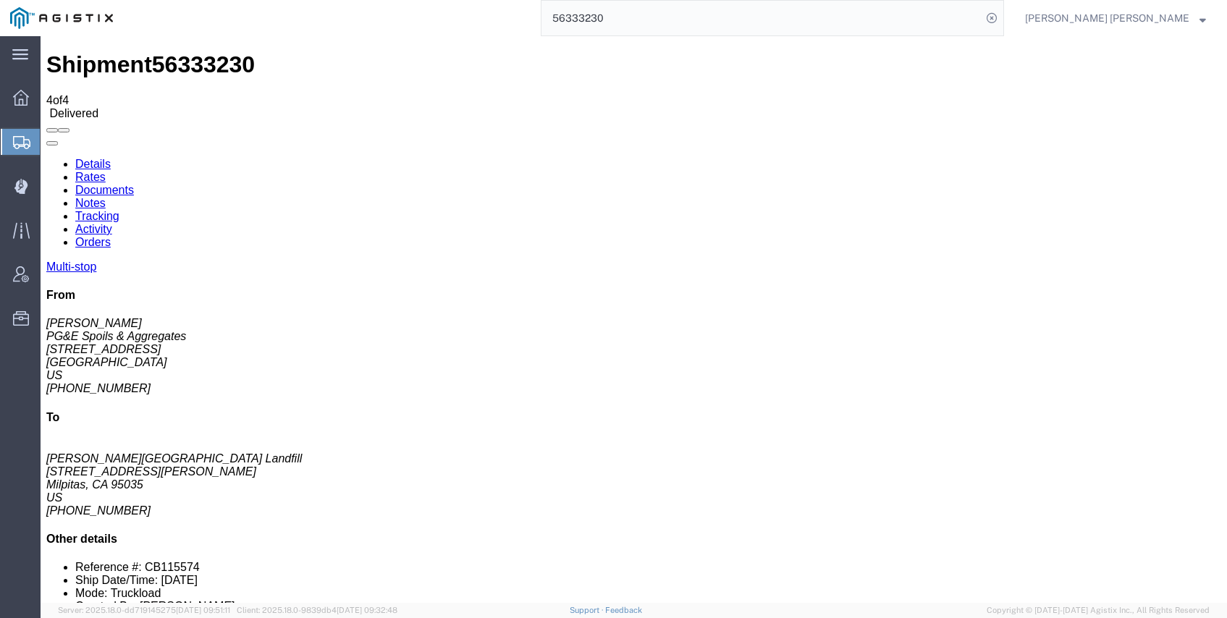
checkbox input "true"
